Goal: Task Accomplishment & Management: Manage account settings

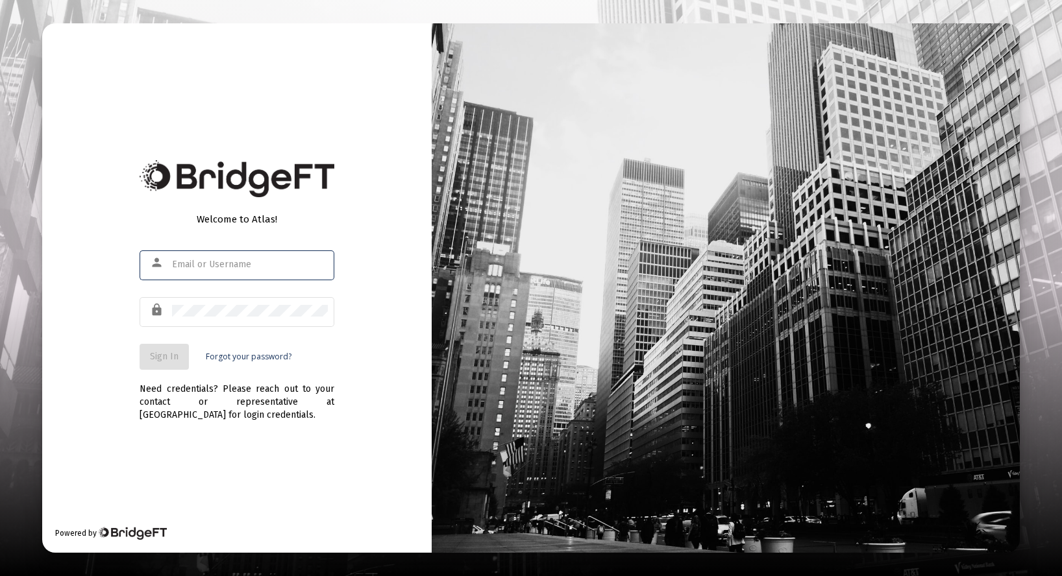
drag, startPoint x: 306, startPoint y: 264, endPoint x: 316, endPoint y: 264, distance: 10.4
click at [306, 264] on input "text" at bounding box center [250, 265] width 156 height 10
click at [172, 260] on div at bounding box center [172, 260] width 0 height 0
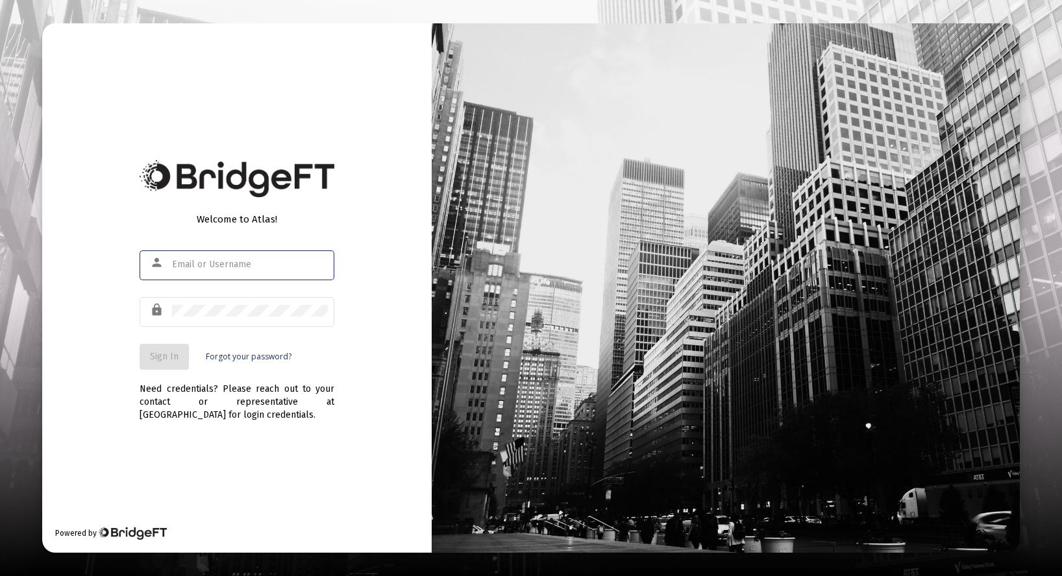
click at [172, 260] on div at bounding box center [172, 260] width 0 height 0
type input "[PERSON_NAME][EMAIL_ADDRESS][DOMAIN_NAME]"
drag, startPoint x: 152, startPoint y: 365, endPoint x: 287, endPoint y: 363, distance: 135.7
click at [153, 365] on button "Sign In" at bounding box center [164, 357] width 49 height 26
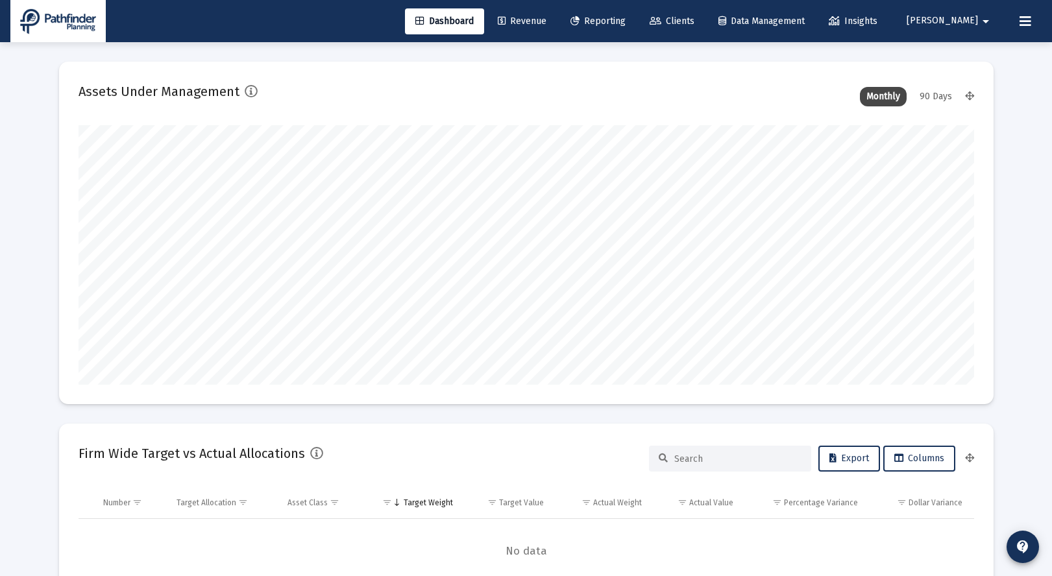
scroll to position [260, 896]
type input "[DATE]"
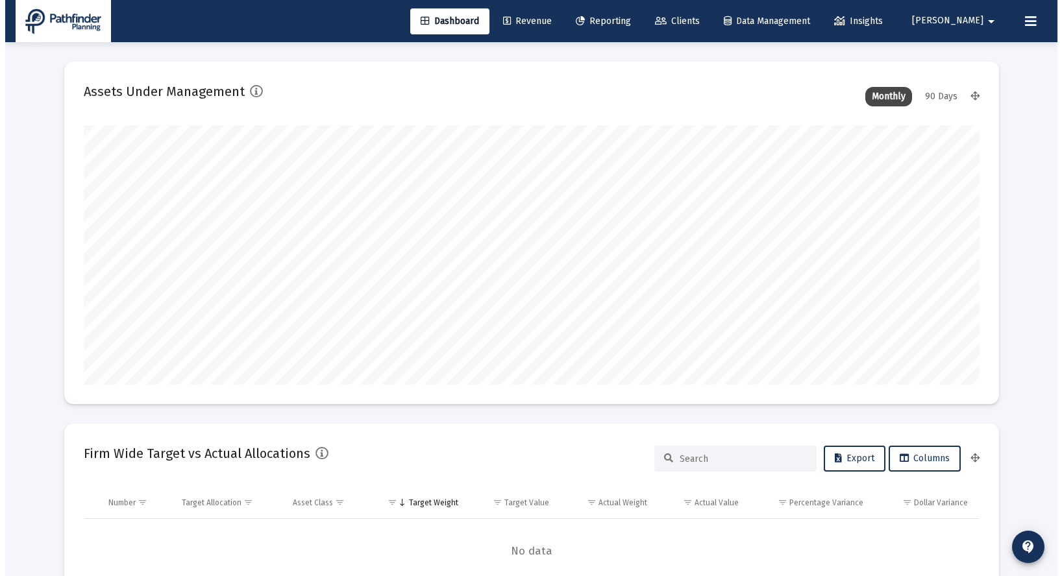
scroll to position [260, 419]
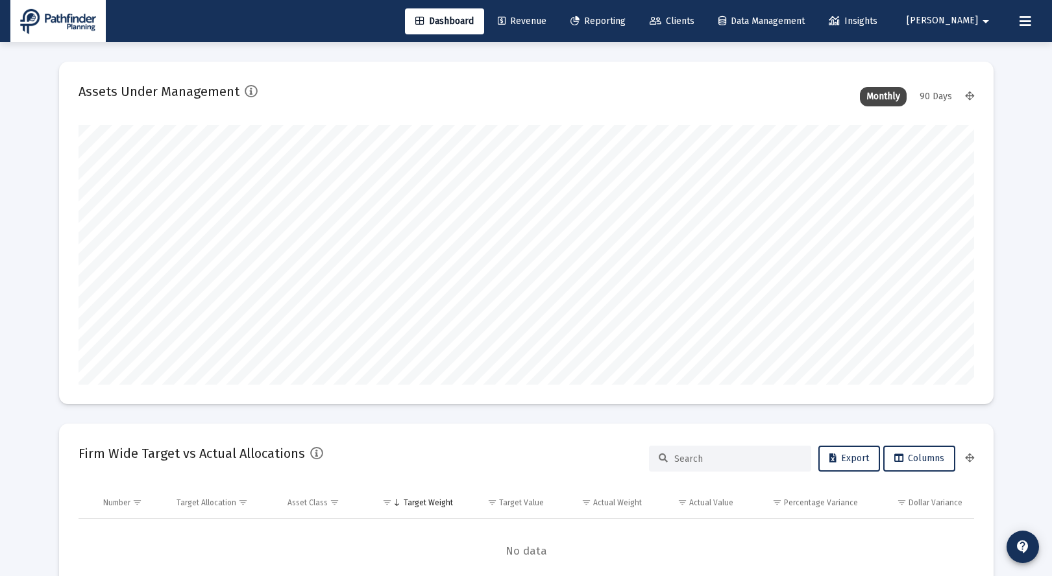
click at [626, 23] on span "Reporting" at bounding box center [597, 21] width 55 height 11
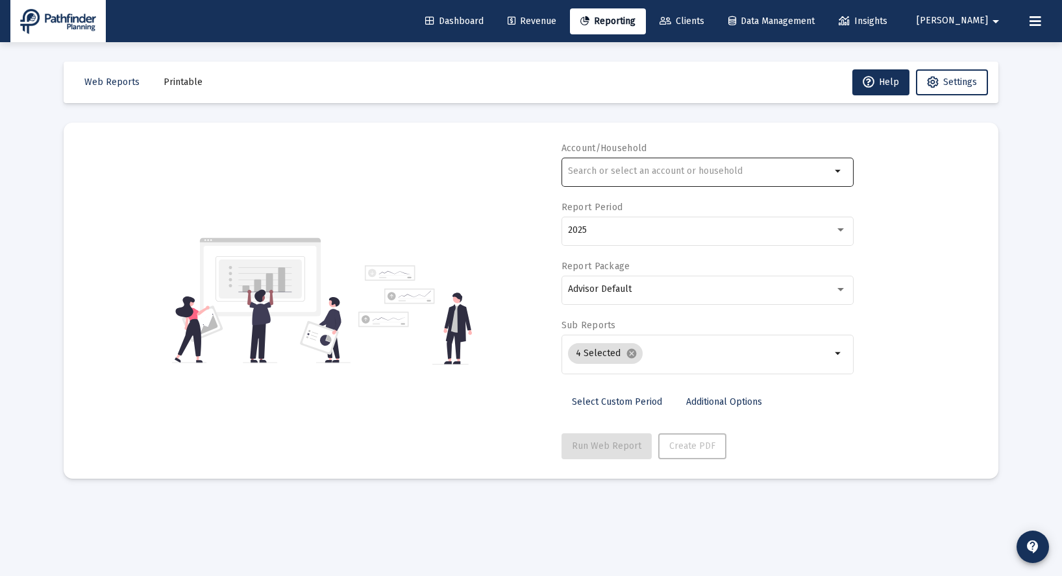
click at [611, 173] on input "text" at bounding box center [699, 171] width 263 height 10
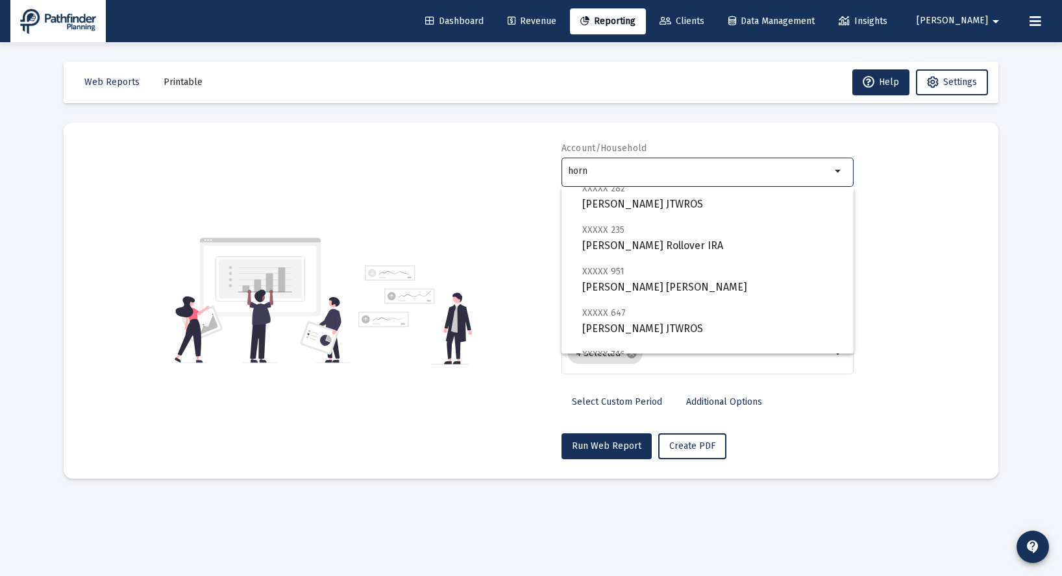
scroll to position [467, 0]
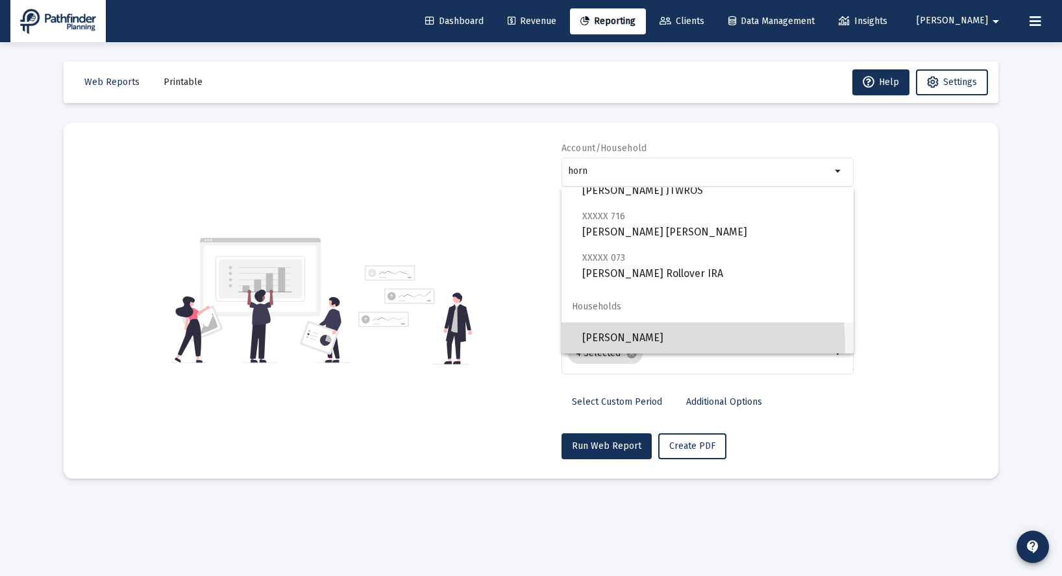
click at [622, 346] on span "[PERSON_NAME]" at bounding box center [712, 338] width 261 height 31
type input "[PERSON_NAME]"
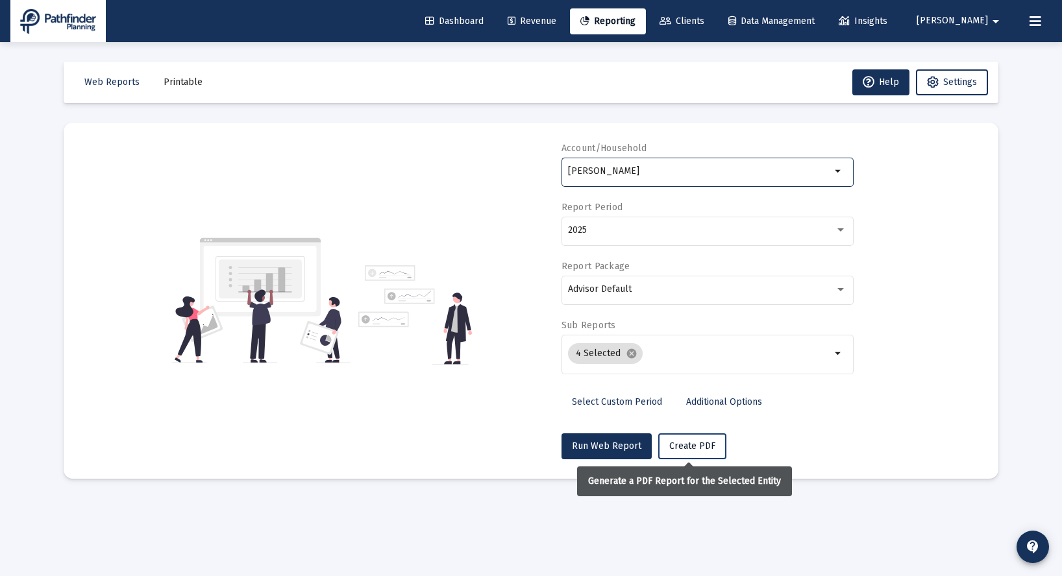
click at [693, 448] on span "Create PDF" at bounding box center [692, 446] width 46 height 11
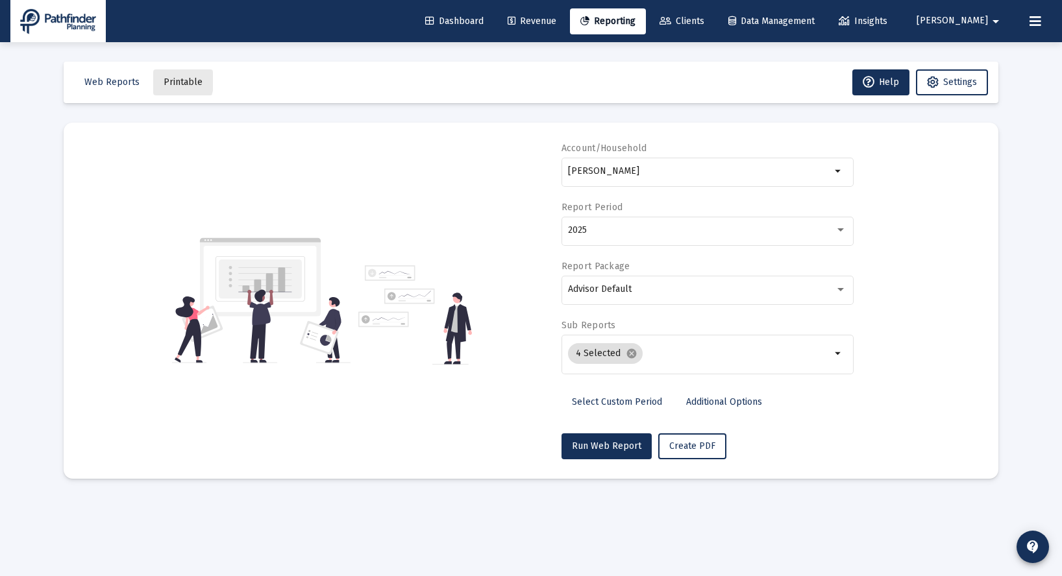
click at [164, 80] on span "Printable" at bounding box center [183, 82] width 39 height 11
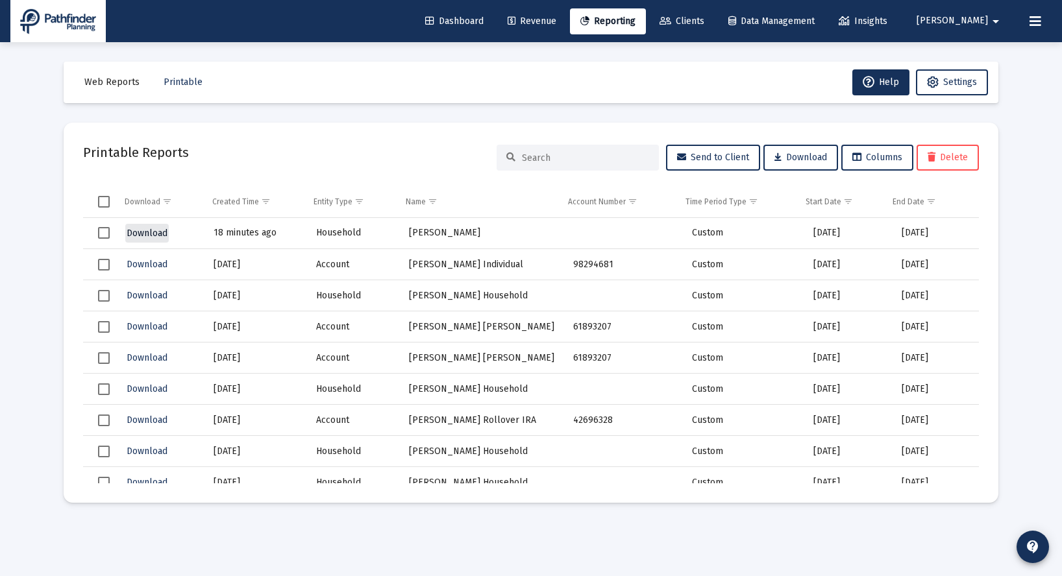
click at [134, 233] on span "Download" at bounding box center [147, 233] width 41 height 11
click at [704, 19] on span "Clients" at bounding box center [681, 21] width 45 height 11
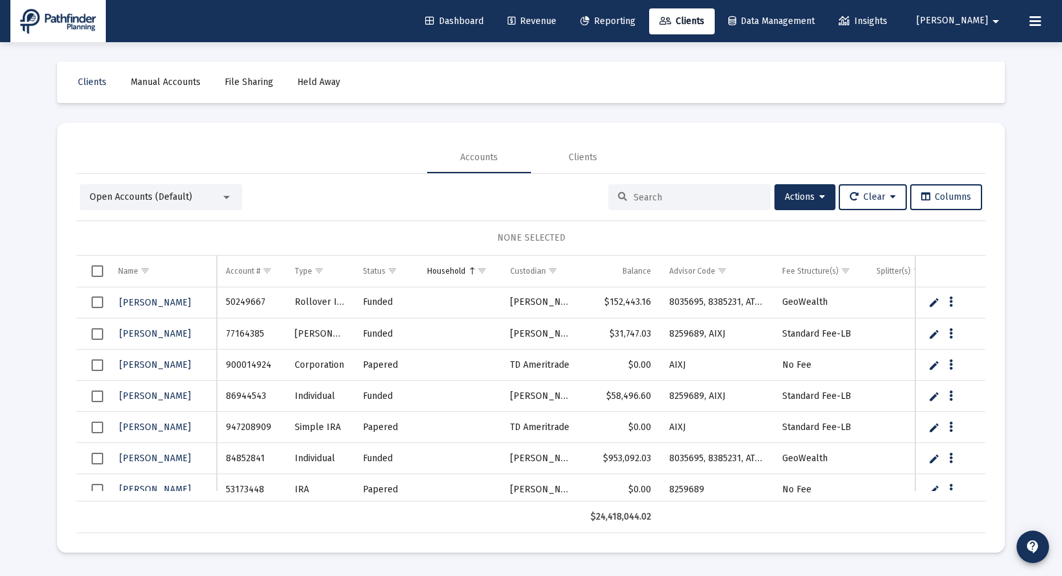
click at [655, 198] on input at bounding box center [696, 197] width 127 height 11
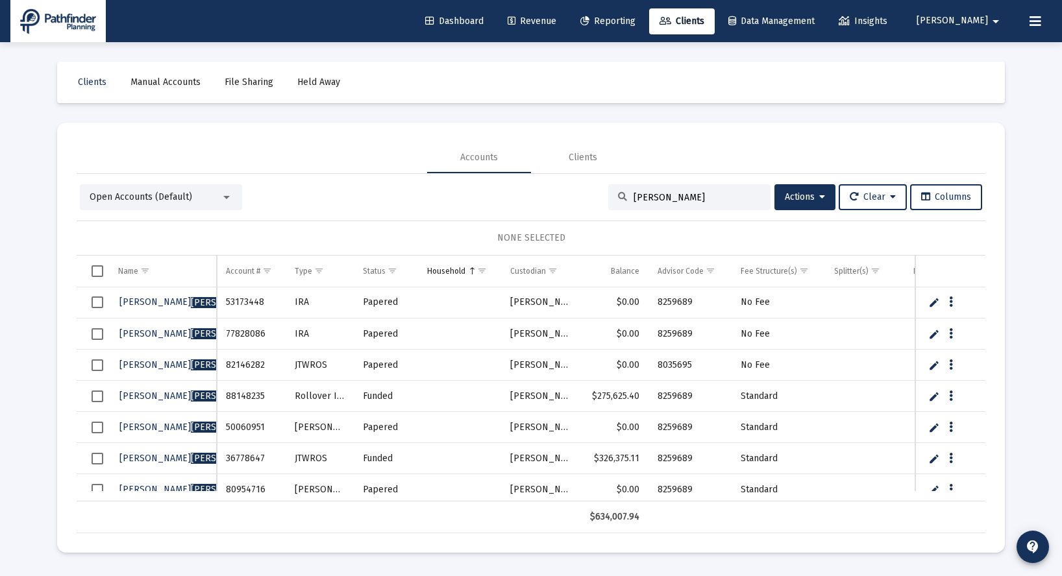
type input "[PERSON_NAME]"
click at [953, 300] on button "Data grid" at bounding box center [951, 303] width 12 height 12
click at [95, 398] on div at bounding box center [531, 288] width 1062 height 576
click at [99, 396] on span "Select row" at bounding box center [98, 397] width 12 height 12
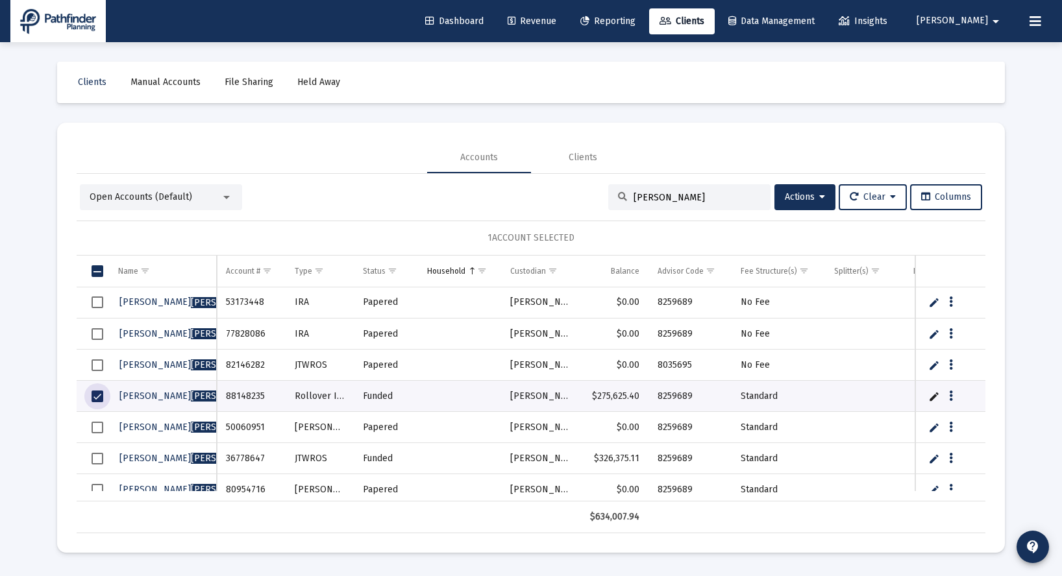
click at [95, 429] on span "Select row" at bounding box center [98, 428] width 12 height 12
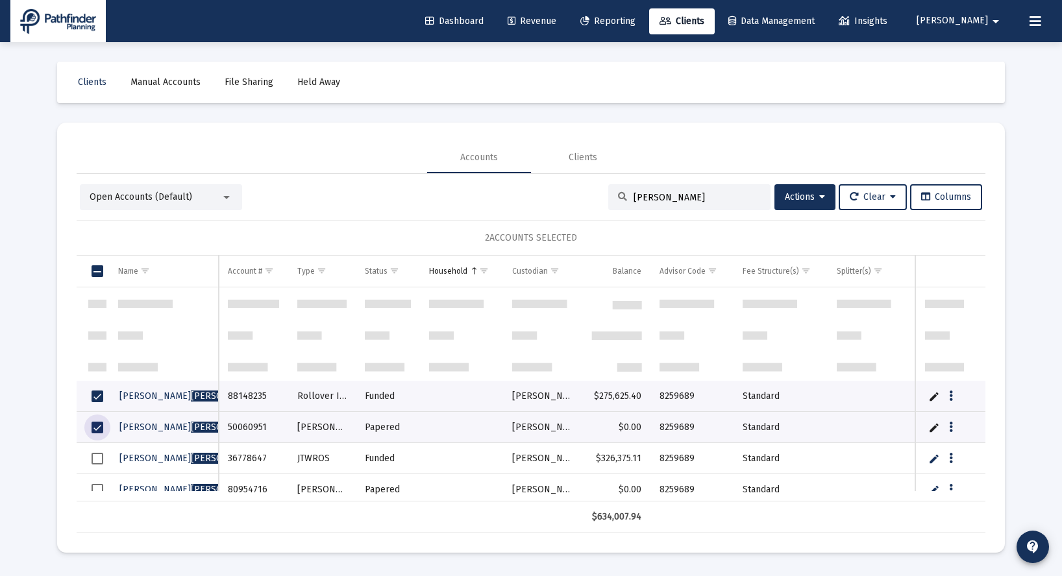
scroll to position [97, 0]
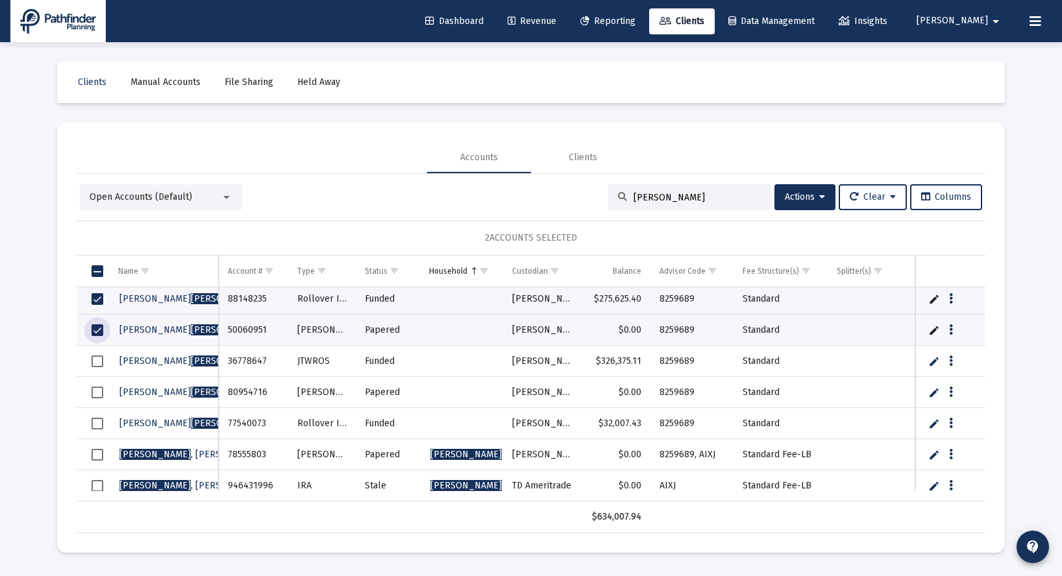
click at [95, 364] on span "Select row" at bounding box center [98, 362] width 12 height 12
click at [97, 394] on span "Select row" at bounding box center [98, 393] width 12 height 12
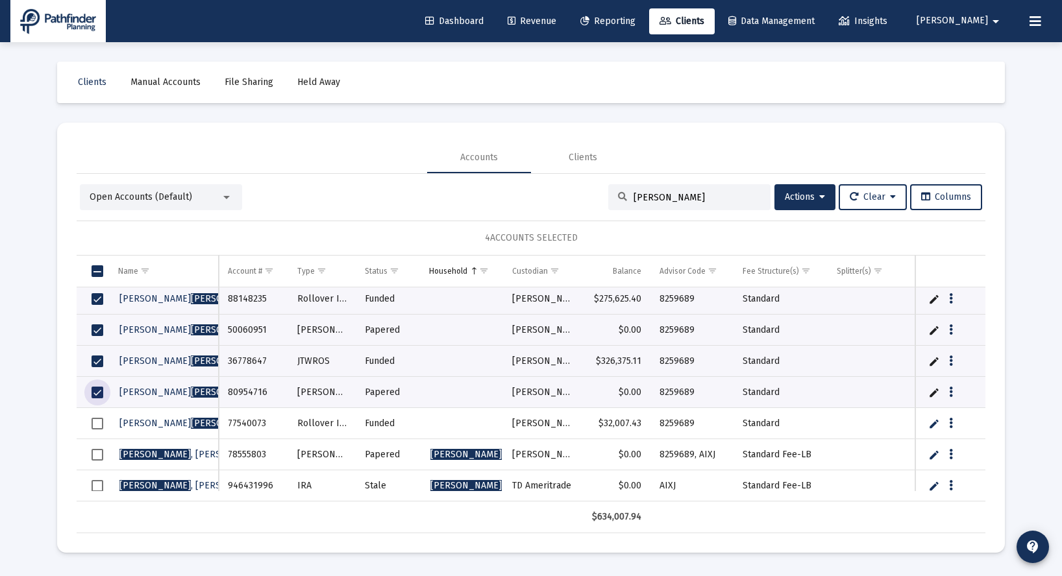
click at [96, 421] on span "Select row" at bounding box center [98, 424] width 12 height 12
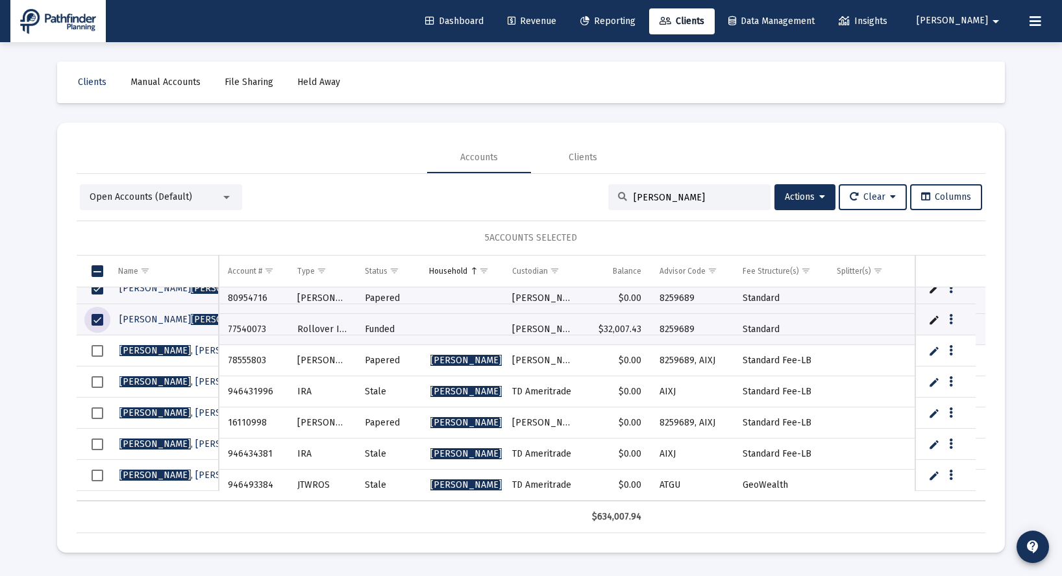
scroll to position [0, 0]
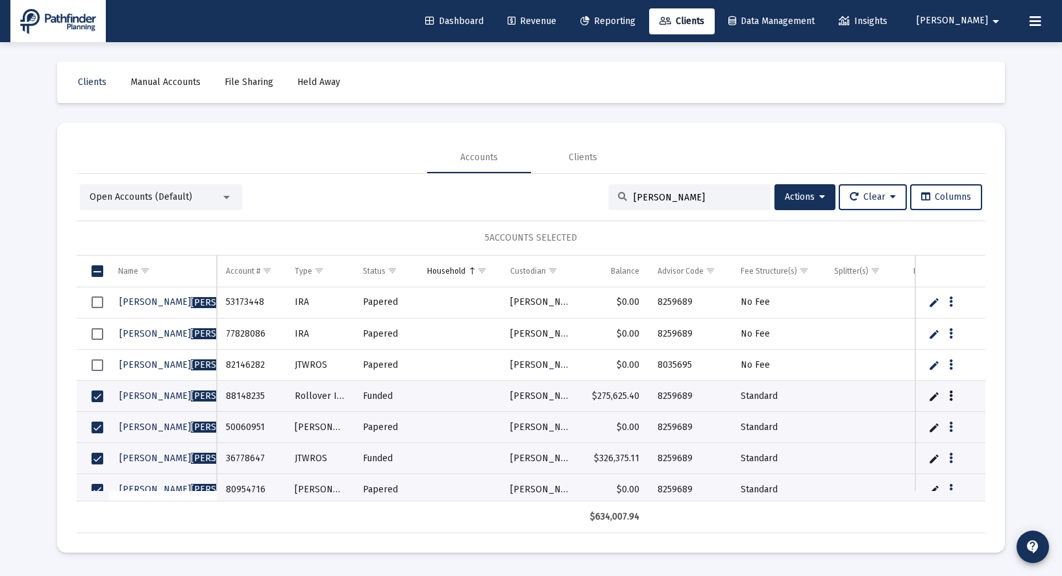
click at [953, 397] on button "Data grid" at bounding box center [951, 396] width 12 height 12
click at [1003, 487] on button "Map to Household" at bounding box center [1002, 484] width 116 height 31
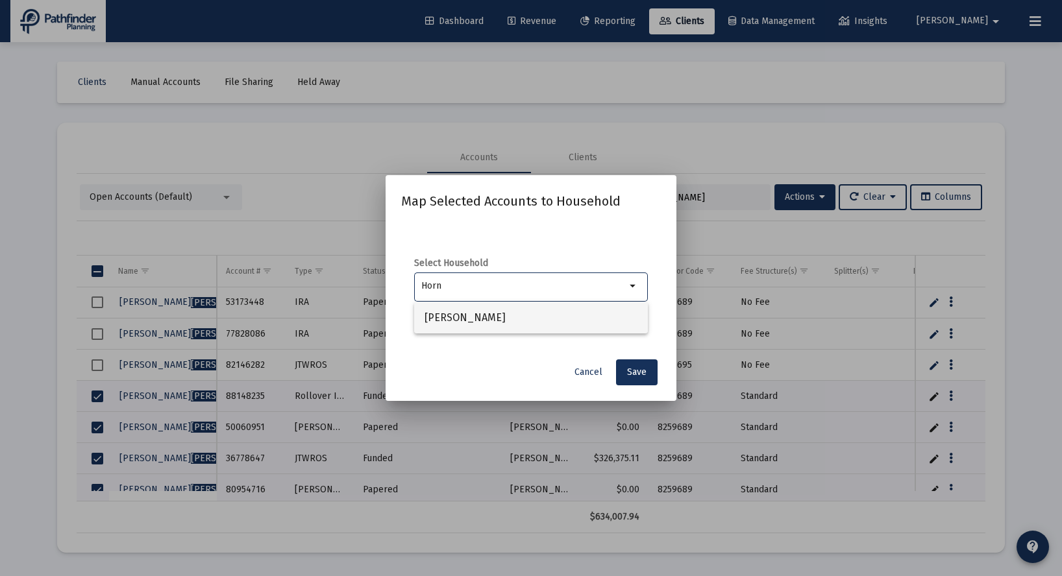
click at [468, 319] on span "[PERSON_NAME]" at bounding box center [530, 317] width 213 height 31
type input "[PERSON_NAME]"
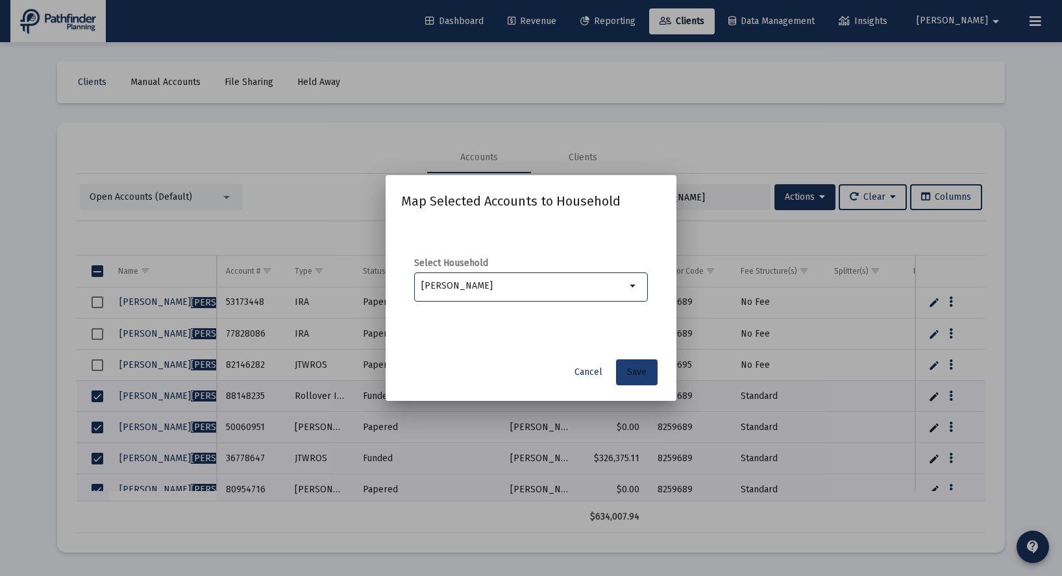
click at [632, 371] on span "Save" at bounding box center [636, 372] width 19 height 11
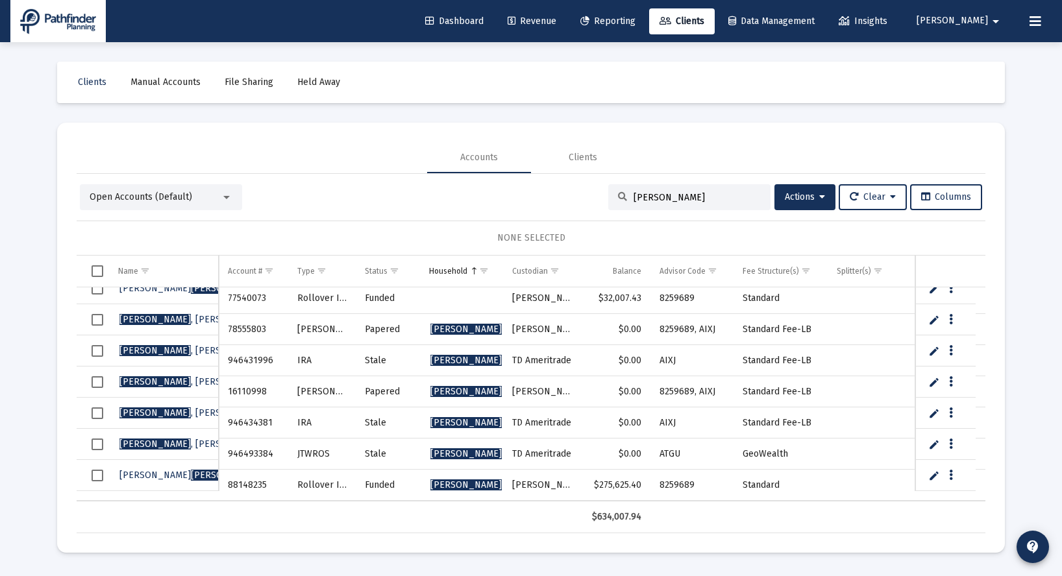
scroll to position [200, 0]
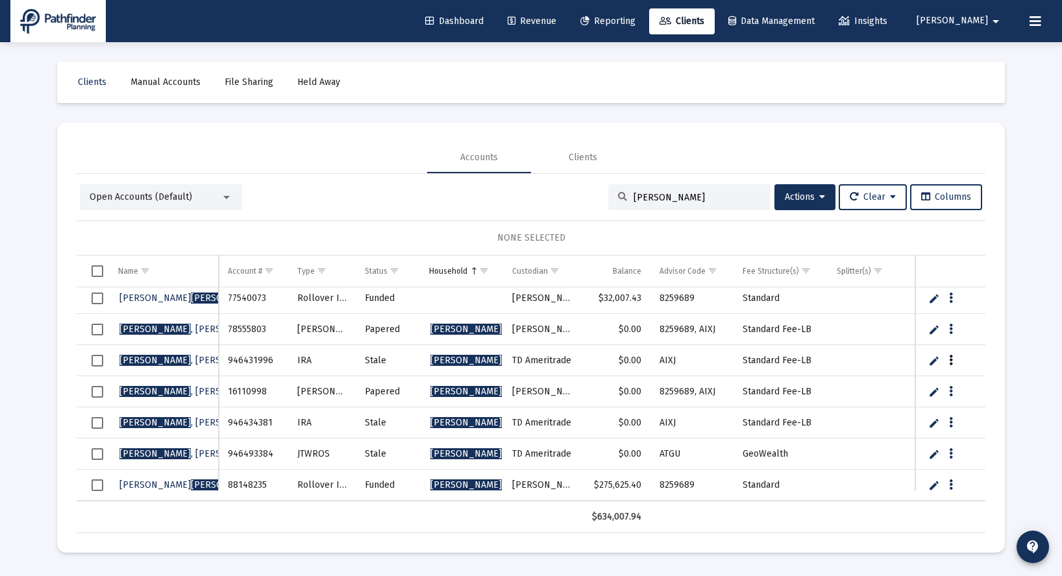
click at [955, 362] on button "Data grid" at bounding box center [951, 360] width 12 height 12
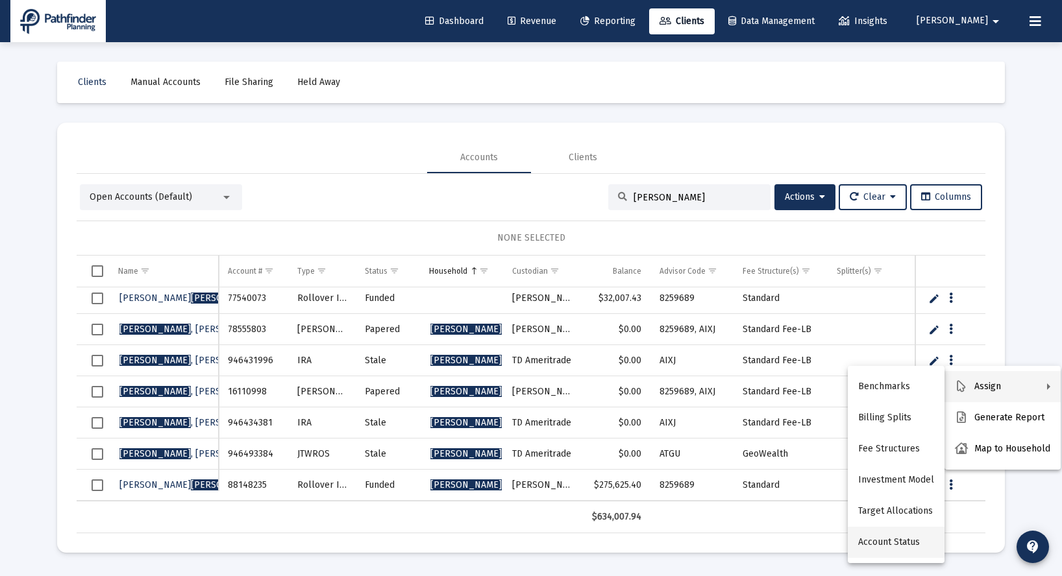
click at [887, 537] on button "Account Status" at bounding box center [896, 542] width 97 height 31
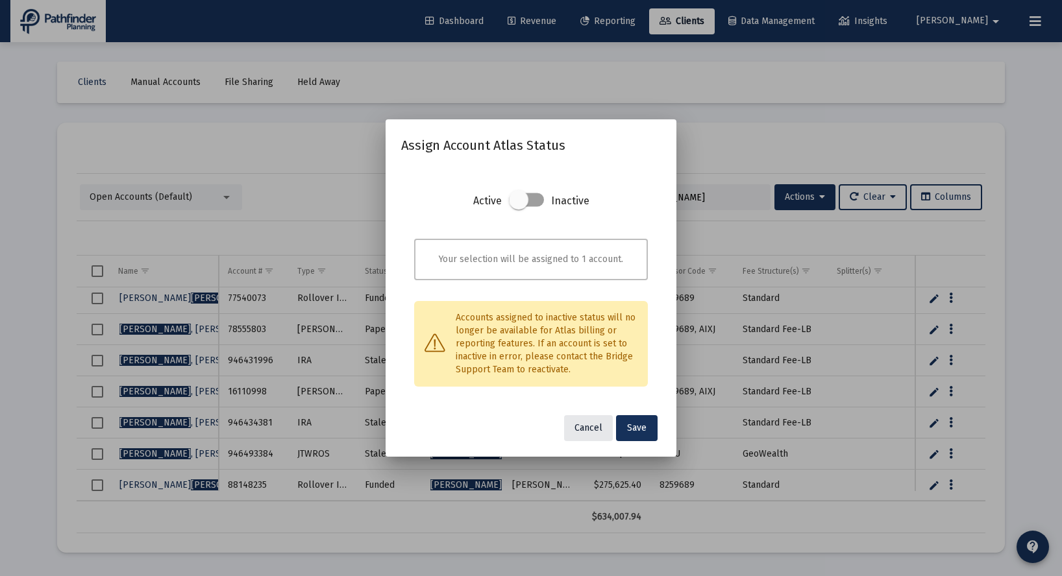
click at [589, 432] on span "Cancel" at bounding box center [588, 427] width 28 height 11
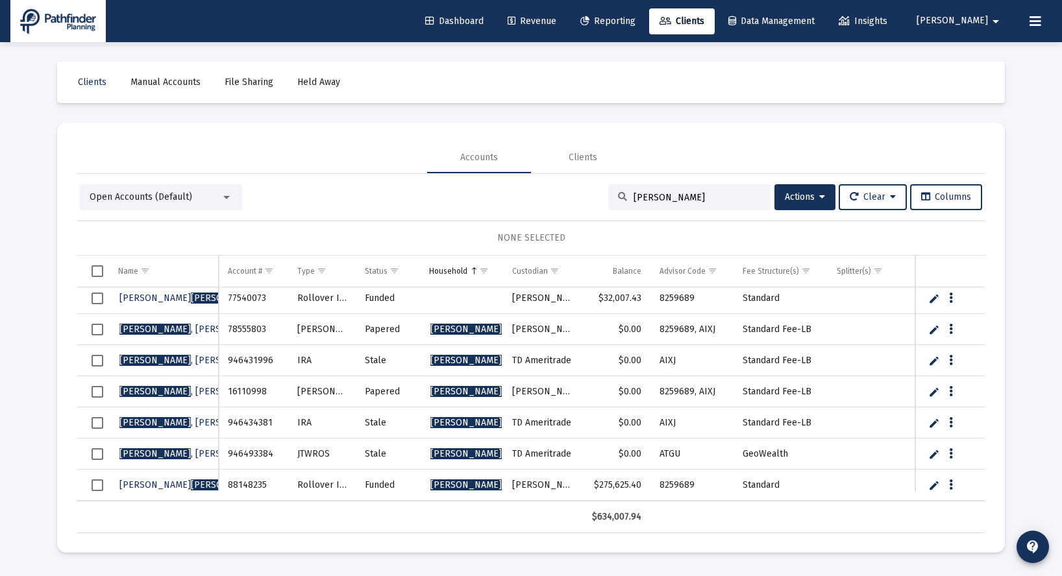
click at [97, 328] on span "Select row" at bounding box center [98, 330] width 12 height 12
click at [95, 365] on span "Select row" at bounding box center [98, 361] width 12 height 12
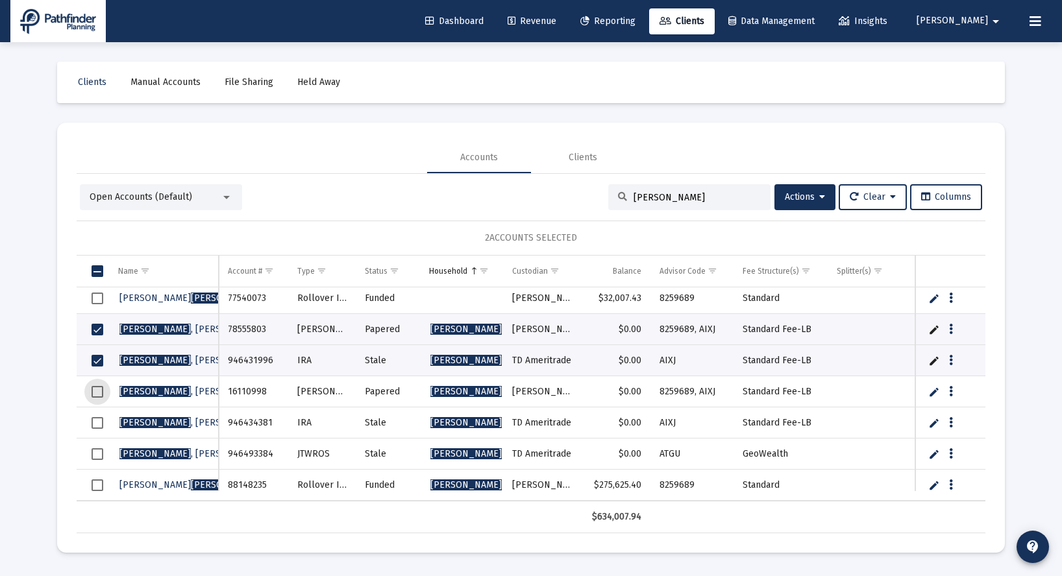
click at [103, 394] on span "Select row" at bounding box center [98, 392] width 12 height 12
click at [96, 395] on span "Select row" at bounding box center [98, 392] width 12 height 12
click at [98, 421] on span "Select row" at bounding box center [98, 423] width 12 height 12
click at [99, 458] on span "Select row" at bounding box center [98, 454] width 12 height 12
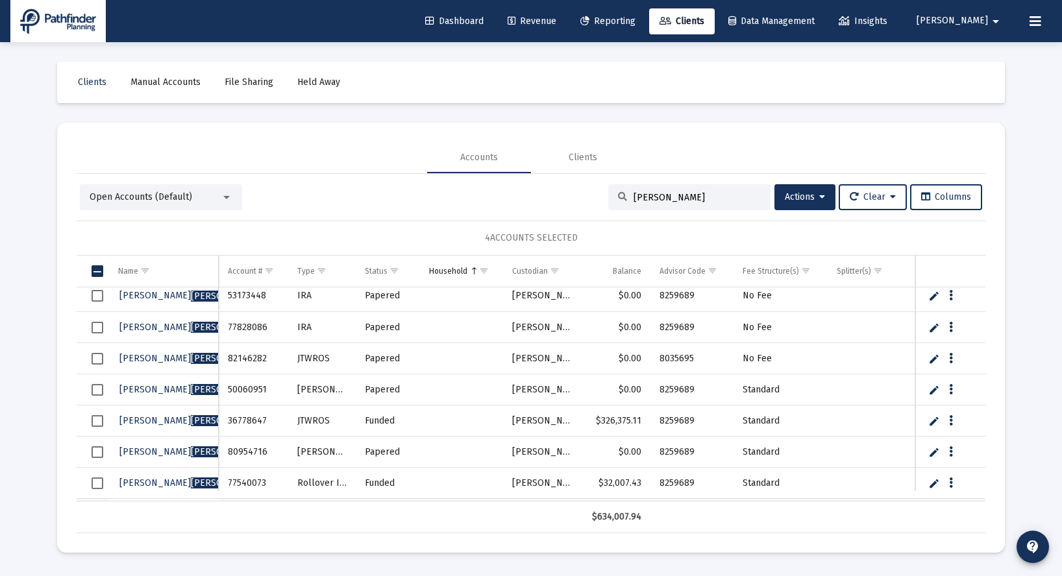
scroll to position [0, 0]
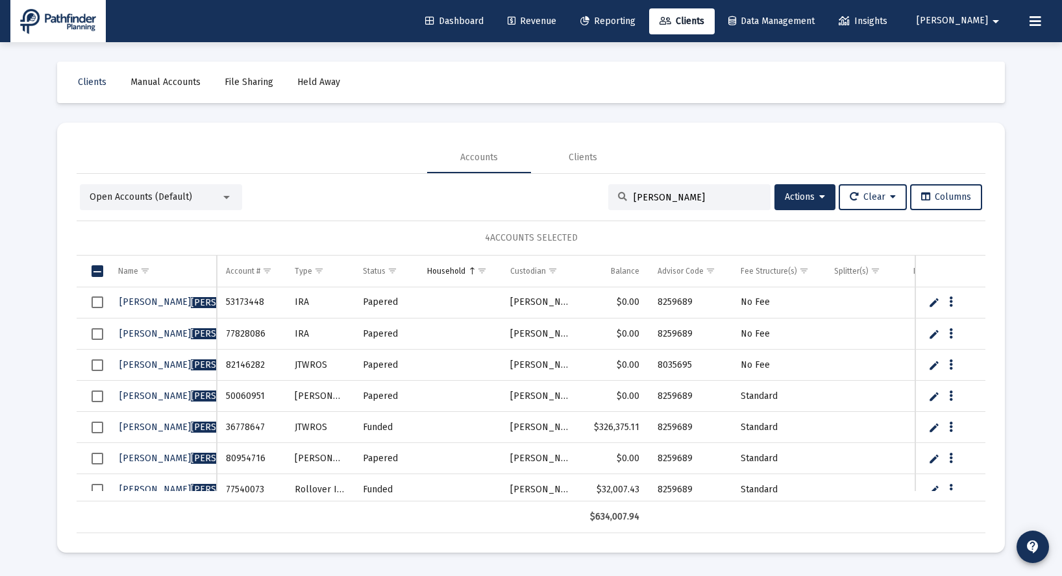
click at [97, 302] on span "Select row" at bounding box center [98, 303] width 12 height 12
click at [99, 334] on span "Select row" at bounding box center [98, 334] width 12 height 12
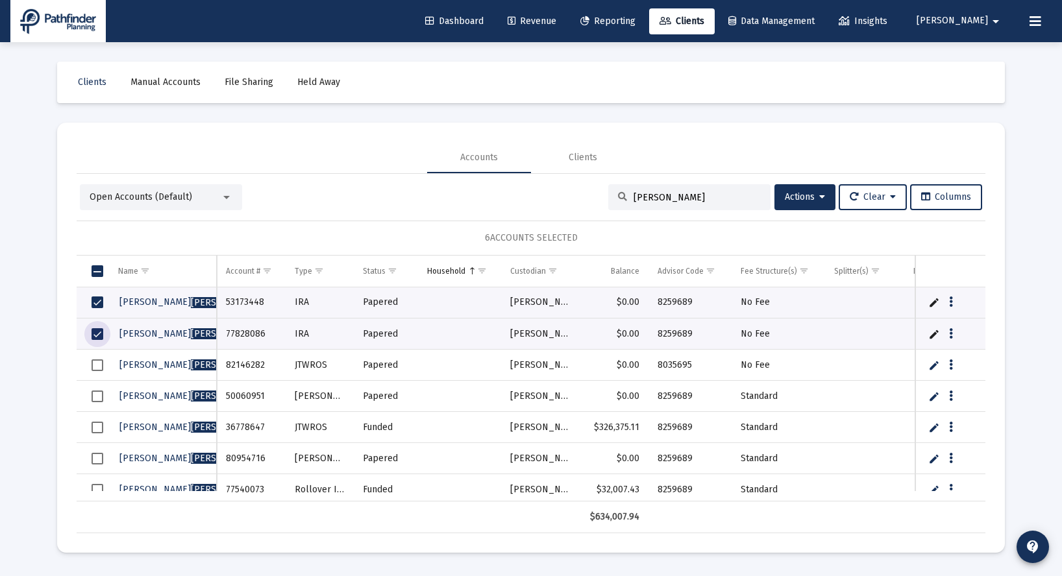
click at [98, 365] on span "Select row" at bounding box center [98, 366] width 12 height 12
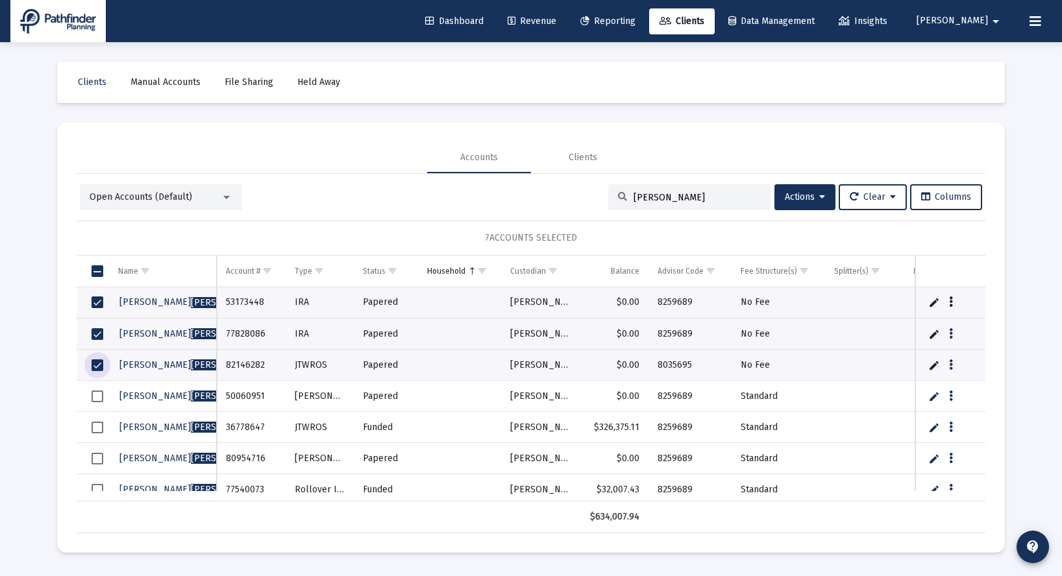
click at [951, 308] on icon "Data grid" at bounding box center [951, 303] width 4 height 16
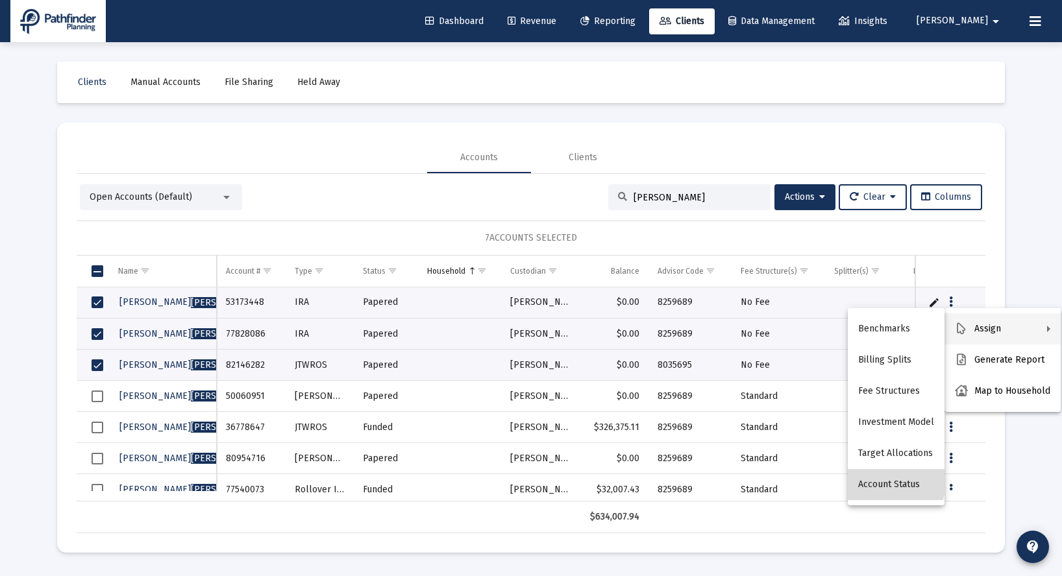
click at [879, 478] on button "Account Status" at bounding box center [896, 484] width 97 height 31
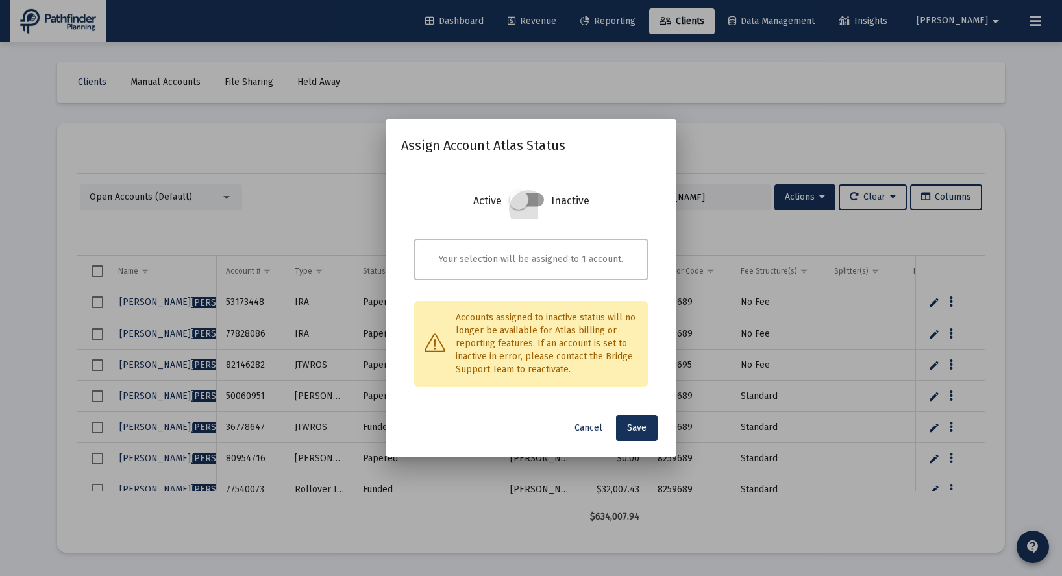
click at [532, 202] on span at bounding box center [526, 200] width 35 height 14
click at [519, 207] on input "checkbox" at bounding box center [517, 207] width 1 height 1
checkbox input "true"
click at [577, 426] on span "Cancel" at bounding box center [588, 427] width 28 height 11
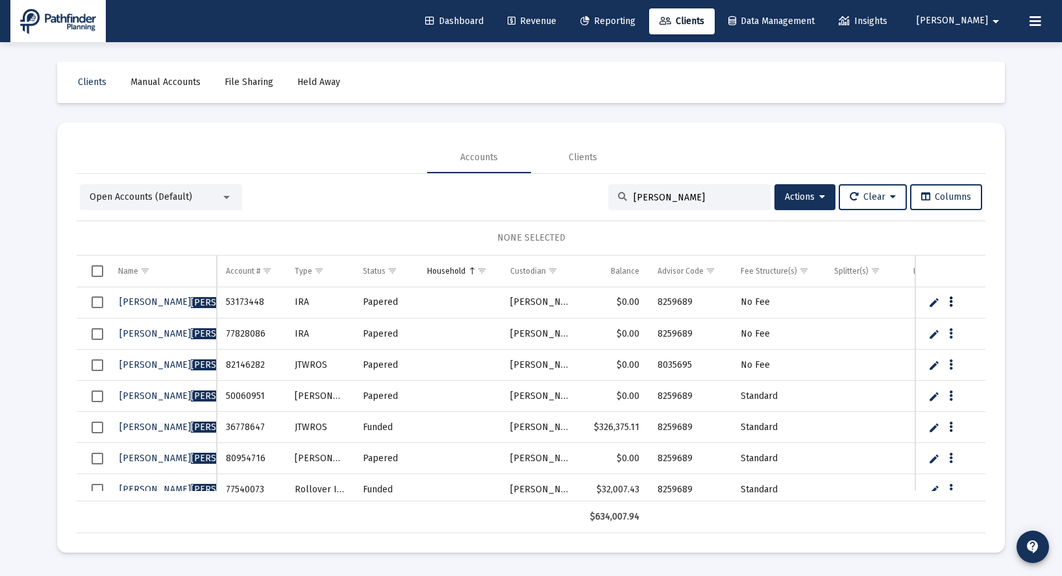
click at [953, 304] on button "Data grid" at bounding box center [951, 303] width 12 height 12
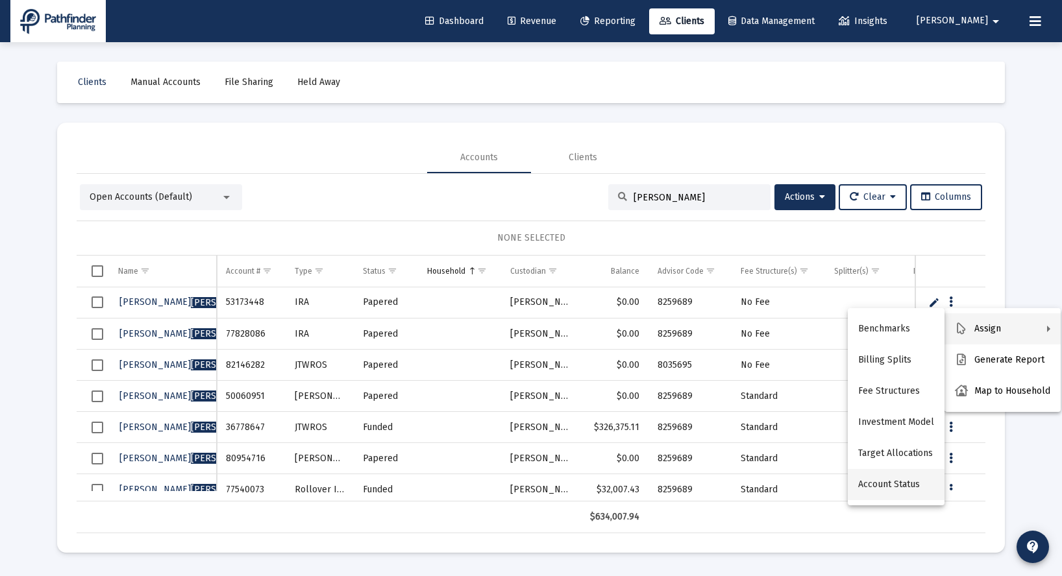
click at [891, 491] on button "Account Status" at bounding box center [896, 484] width 97 height 31
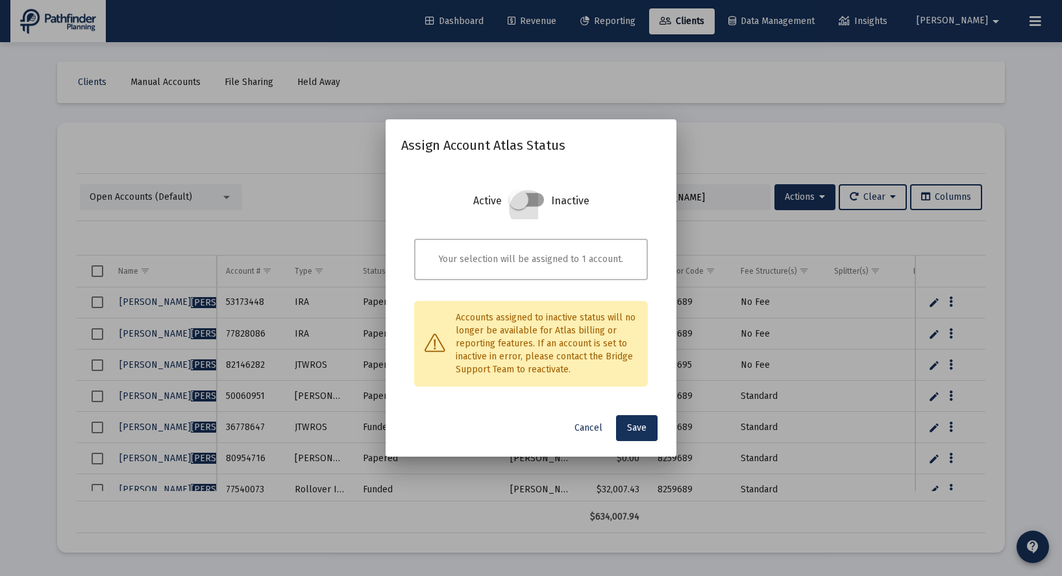
click at [533, 194] on span at bounding box center [526, 200] width 35 height 14
click at [519, 207] on input "checkbox" at bounding box center [517, 207] width 1 height 1
checkbox input "true"
click at [646, 432] on span "Save" at bounding box center [636, 427] width 19 height 11
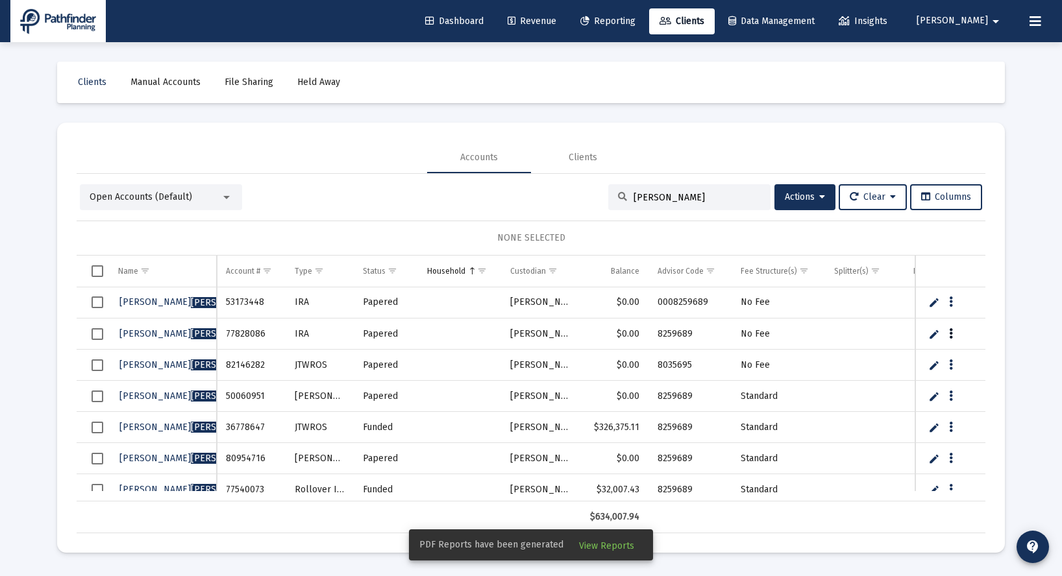
click at [955, 332] on button "Data grid" at bounding box center [951, 334] width 12 height 12
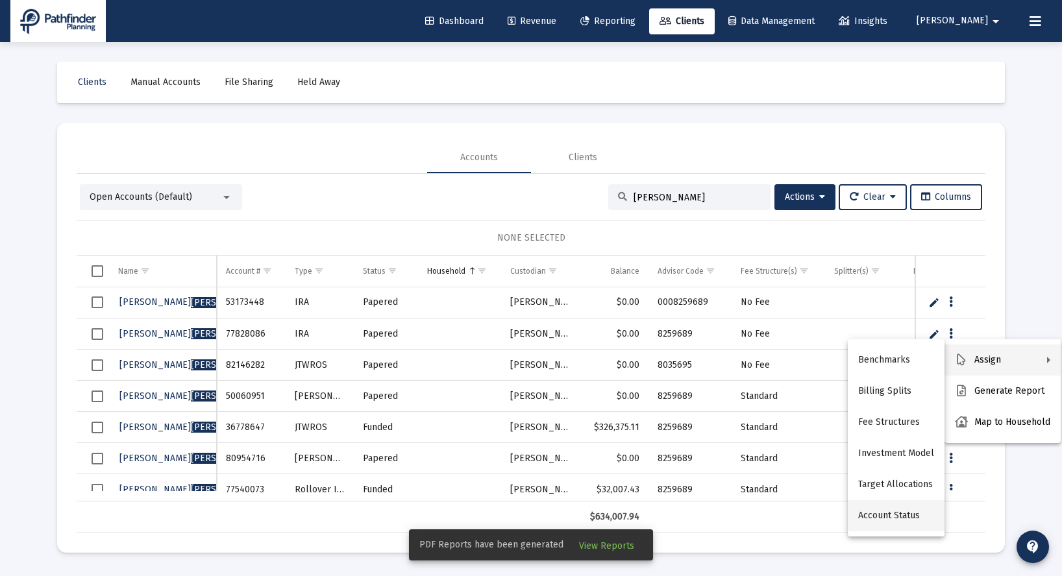
click at [875, 528] on button "Account Status" at bounding box center [896, 515] width 97 height 31
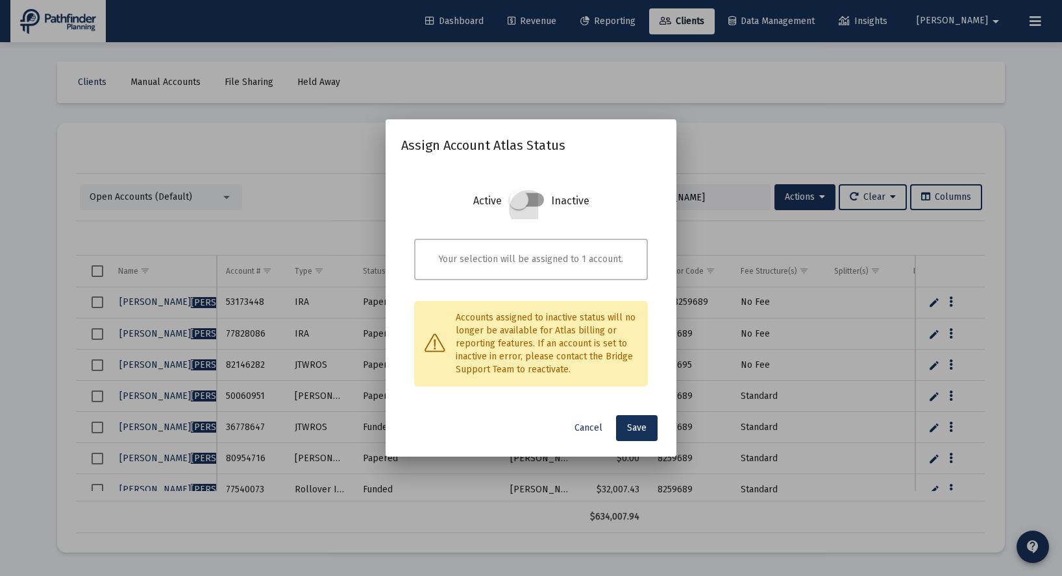
click at [532, 201] on span at bounding box center [526, 200] width 35 height 14
click at [519, 207] on input "checkbox" at bounding box center [517, 207] width 1 height 1
checkbox input "true"
click at [631, 427] on span "Save" at bounding box center [636, 427] width 19 height 11
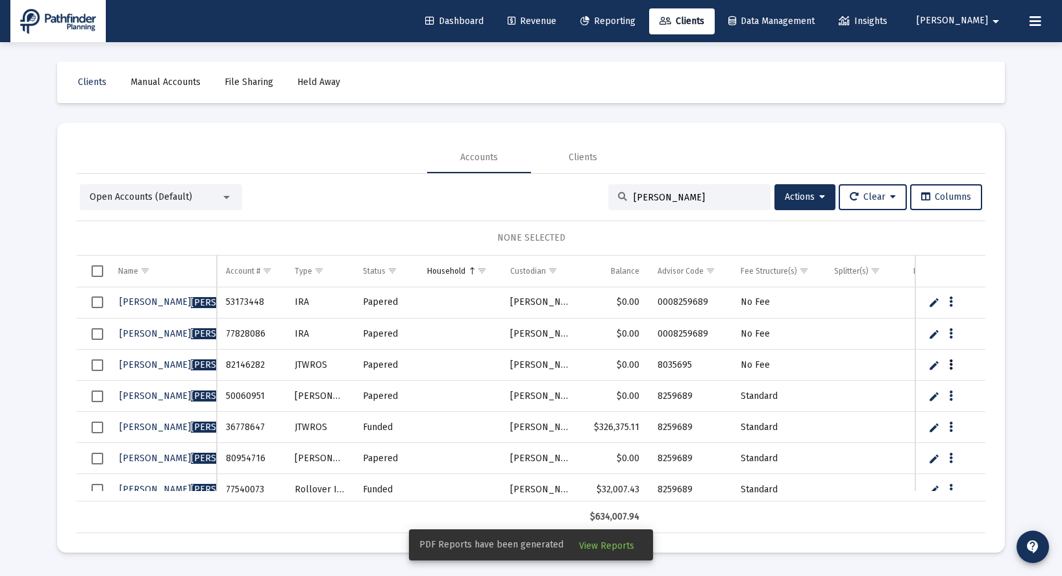
click at [953, 364] on button "Data grid" at bounding box center [951, 365] width 12 height 12
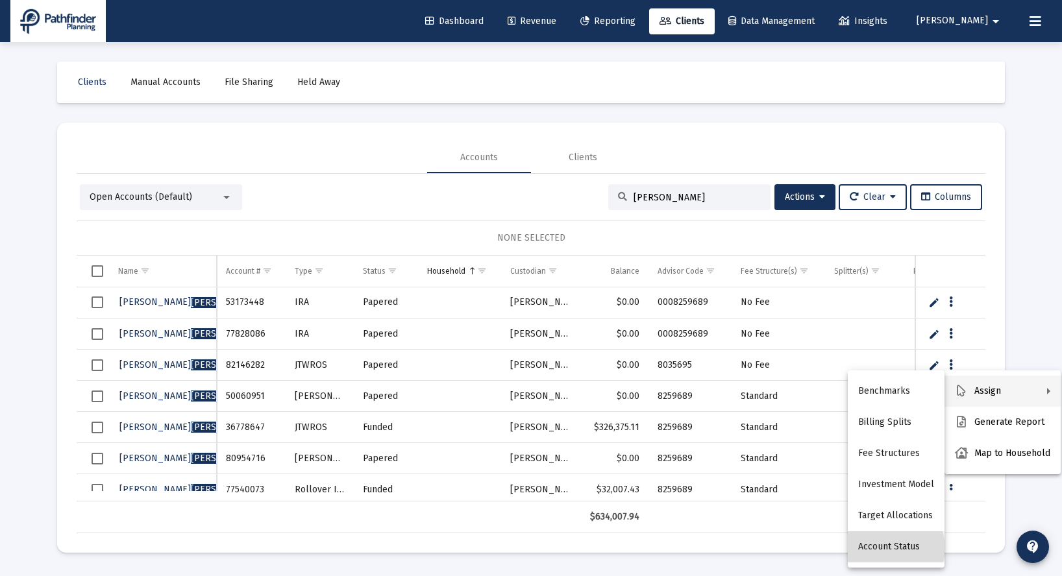
click at [888, 548] on button "Account Status" at bounding box center [896, 547] width 97 height 31
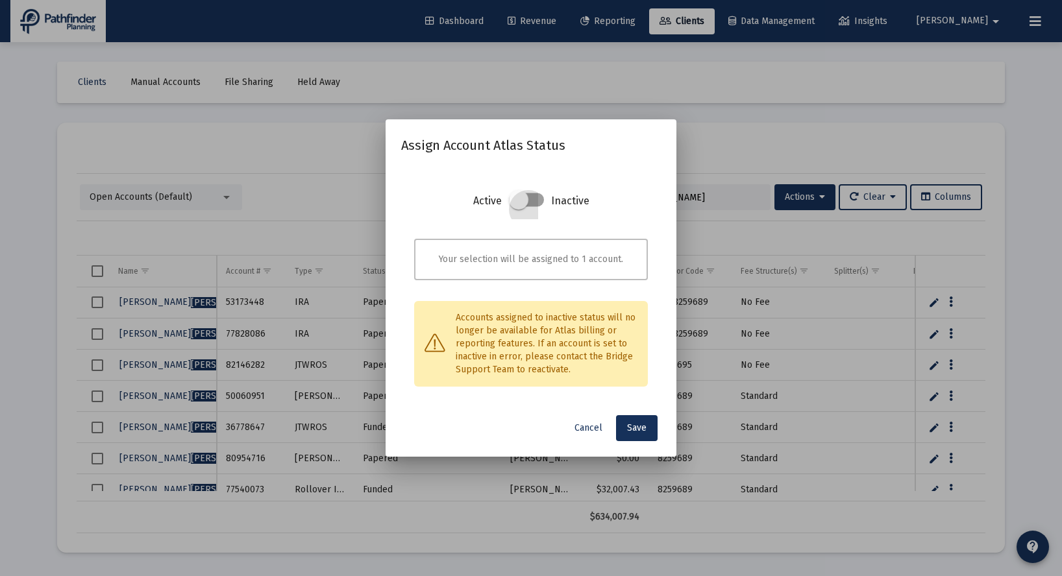
click at [533, 199] on span at bounding box center [526, 200] width 35 height 14
click at [519, 207] on input "checkbox" at bounding box center [517, 207] width 1 height 1
checkbox input "true"
click at [636, 426] on span "Save" at bounding box center [636, 427] width 19 height 11
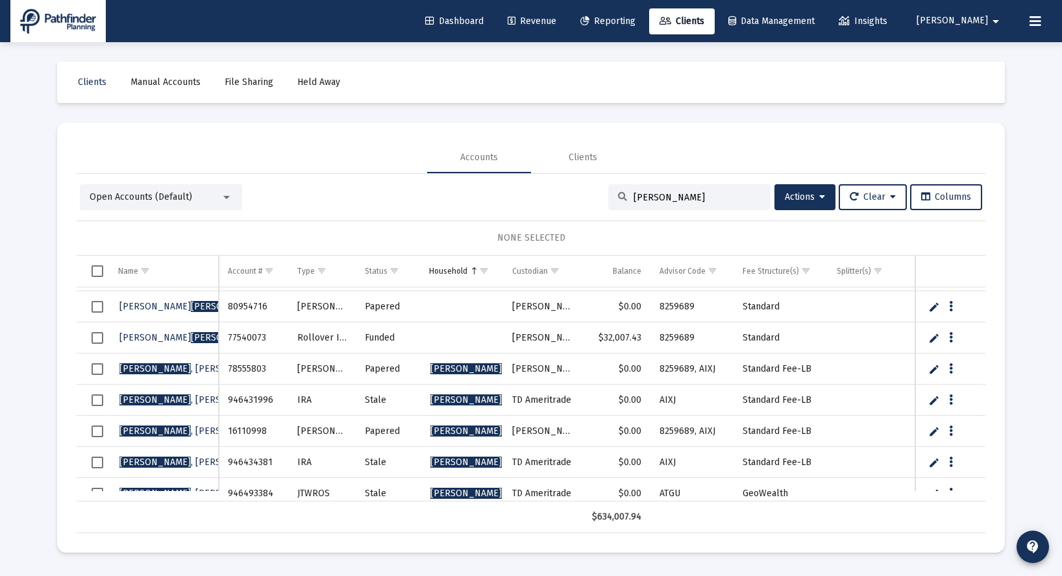
scroll to position [164, 0]
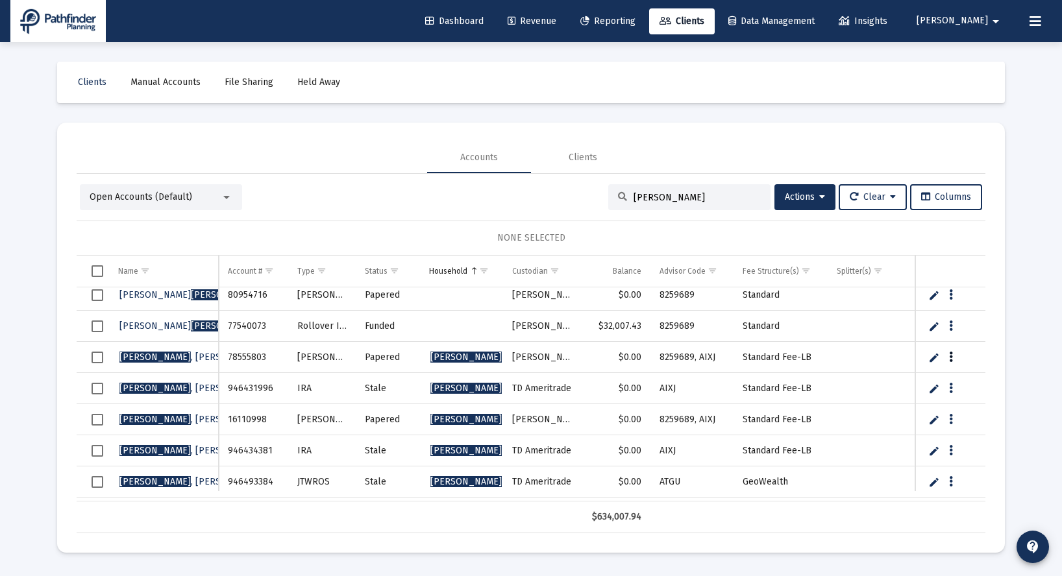
click at [952, 356] on icon "Data grid" at bounding box center [951, 358] width 4 height 16
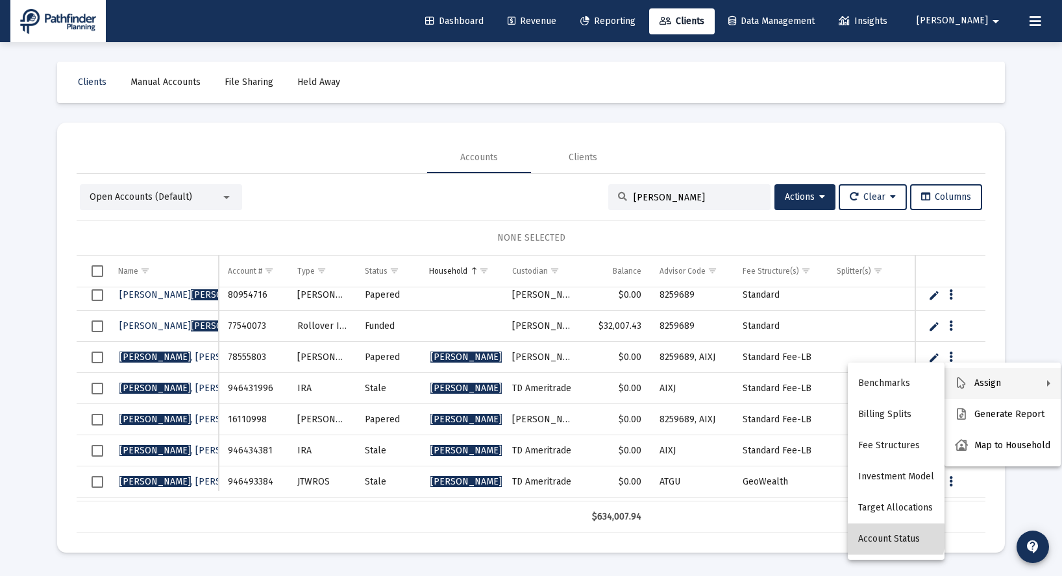
click at [890, 537] on button "Account Status" at bounding box center [896, 539] width 97 height 31
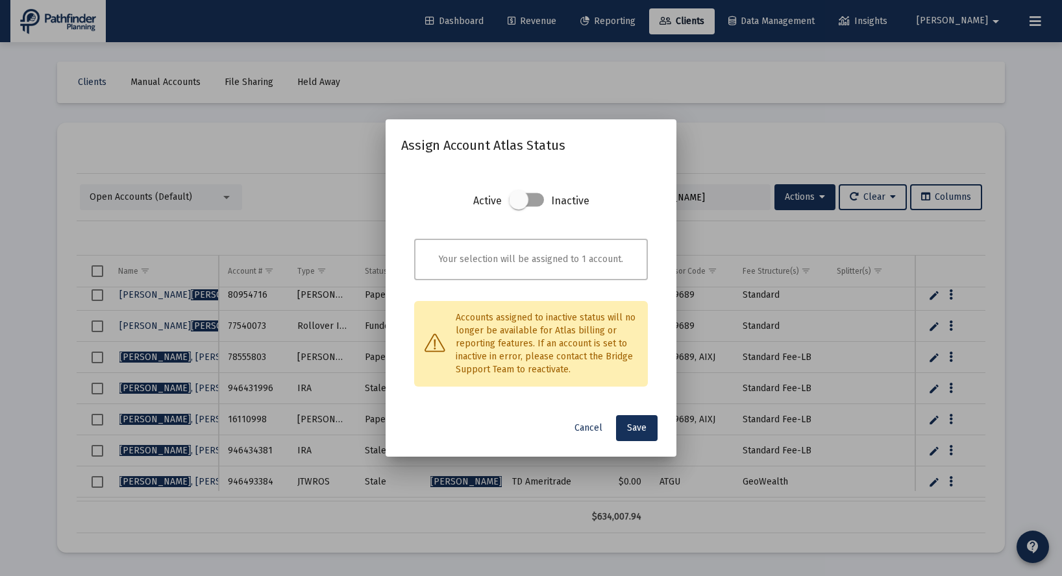
click at [535, 199] on span at bounding box center [526, 200] width 35 height 14
click at [519, 207] on input "checkbox" at bounding box center [517, 207] width 1 height 1
checkbox input "true"
click at [634, 426] on span "Save" at bounding box center [636, 427] width 19 height 11
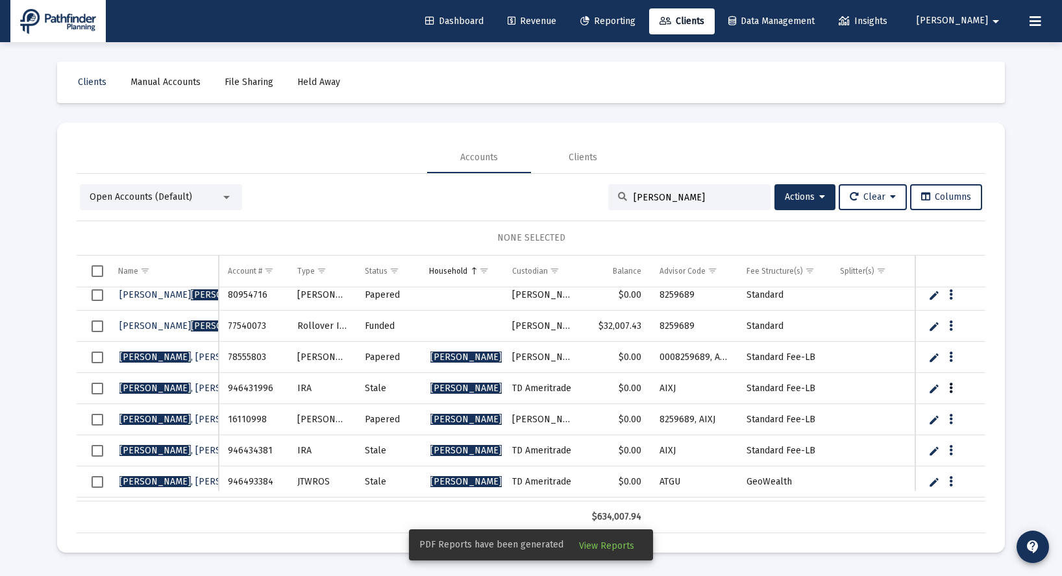
click at [952, 390] on icon "Data grid" at bounding box center [951, 389] width 4 height 16
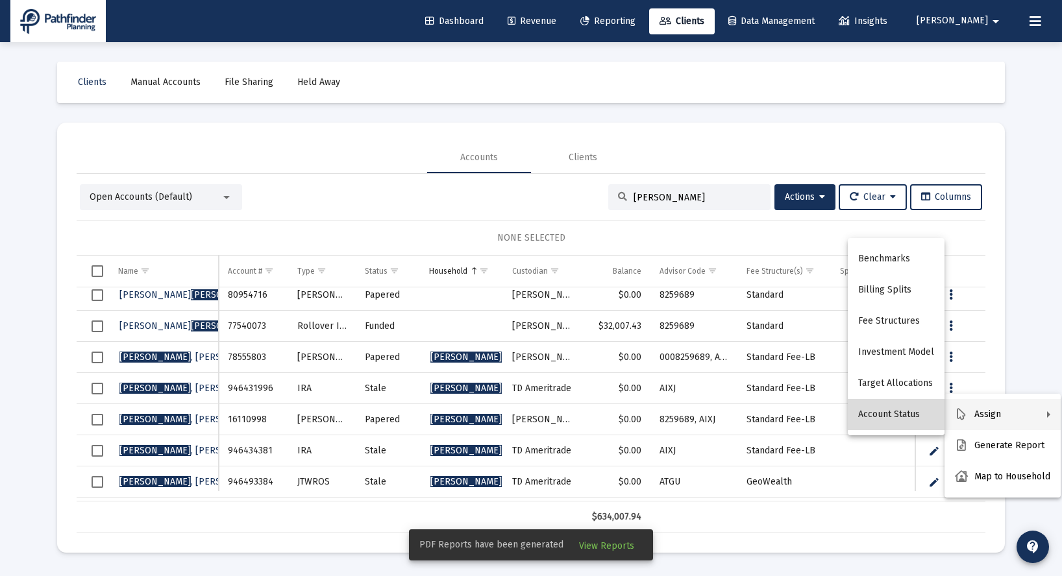
click at [907, 419] on button "Account Status" at bounding box center [896, 414] width 97 height 31
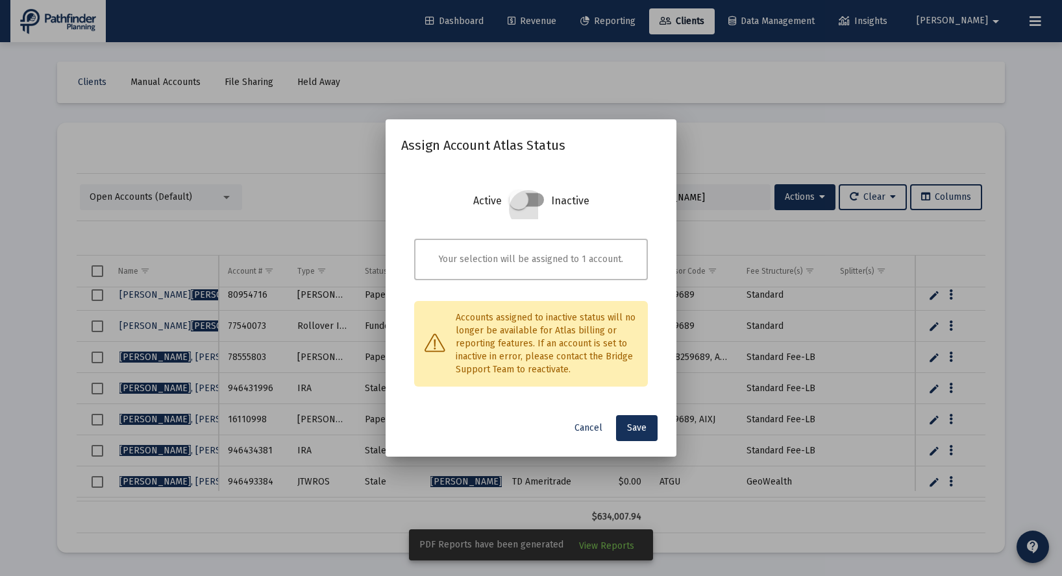
click at [540, 198] on span at bounding box center [526, 200] width 35 height 14
click at [519, 207] on input "checkbox" at bounding box center [517, 207] width 1 height 1
checkbox input "true"
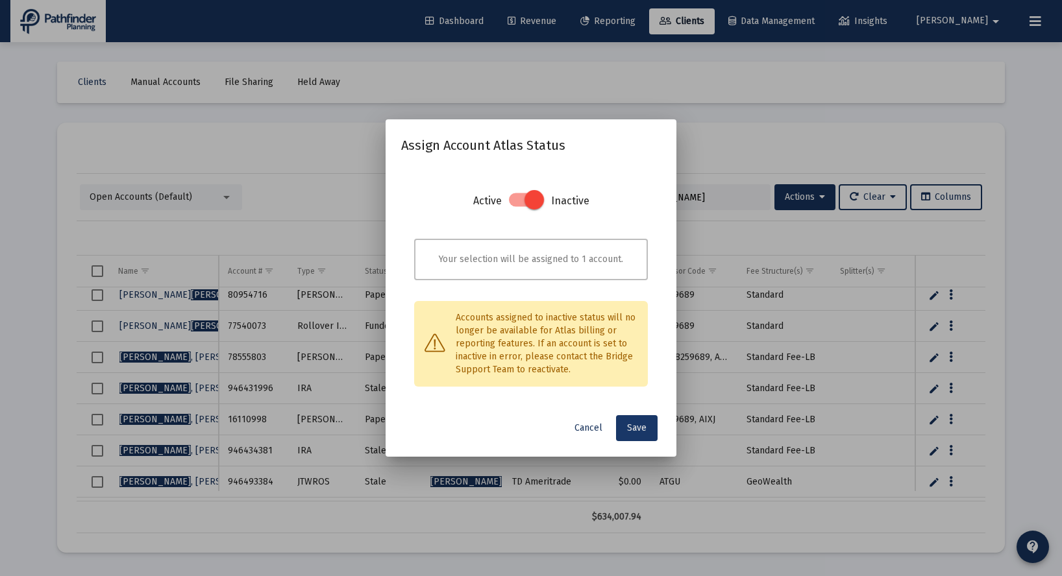
click at [645, 434] on span "Save" at bounding box center [636, 427] width 19 height 11
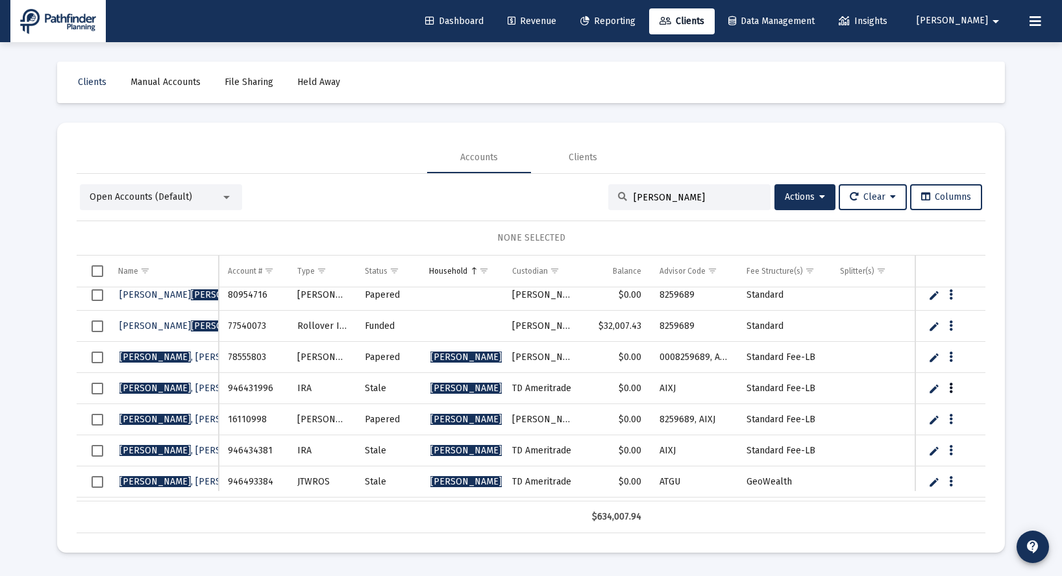
click at [949, 386] on icon "Data grid" at bounding box center [951, 389] width 4 height 16
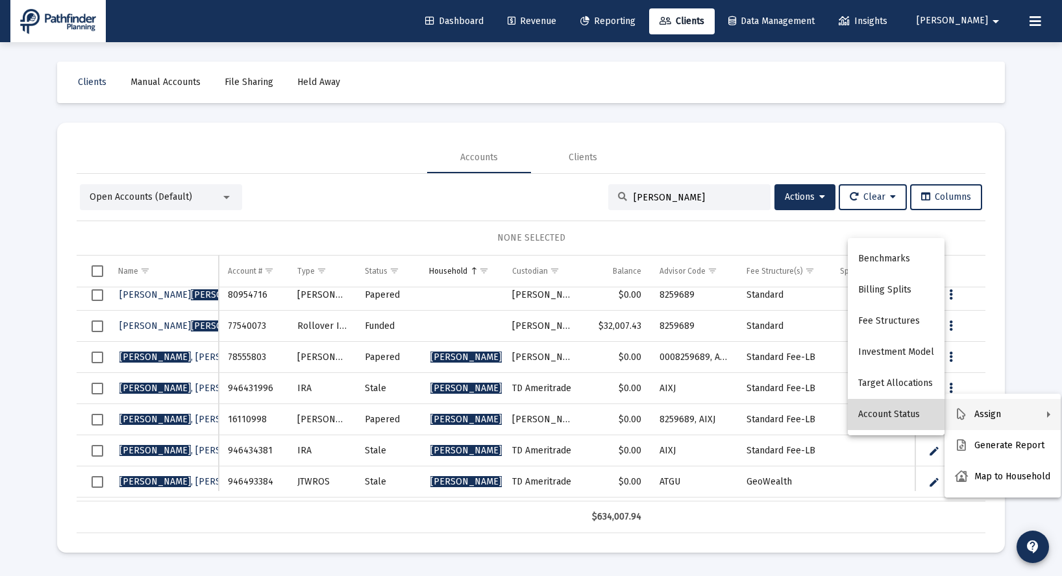
click at [917, 421] on button "Account Status" at bounding box center [896, 414] width 97 height 31
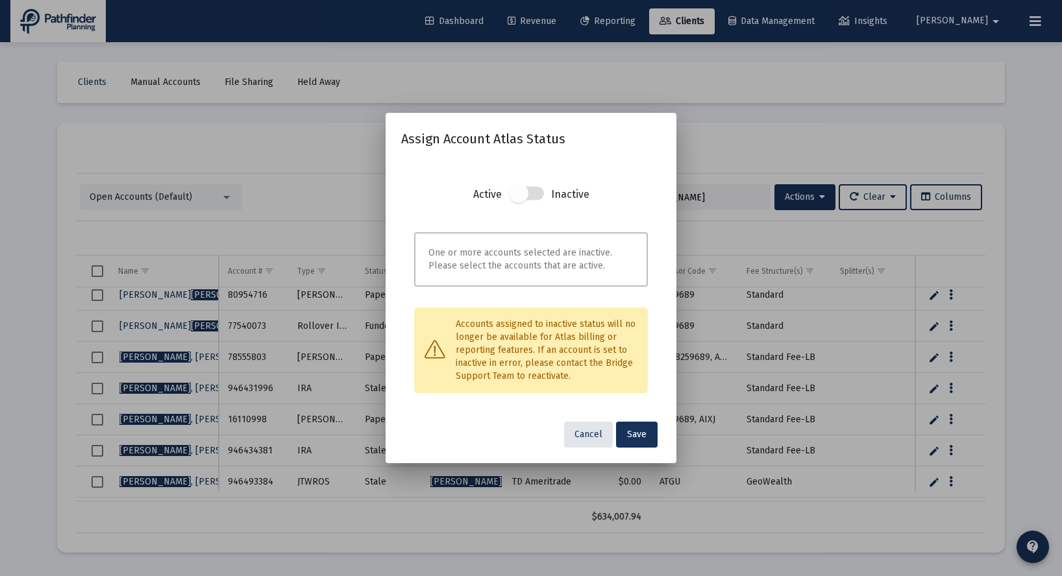
click at [530, 190] on span at bounding box center [526, 194] width 35 height 14
click at [528, 196] on span at bounding box center [518, 193] width 19 height 19
click at [533, 194] on span at bounding box center [526, 194] width 35 height 14
click at [537, 189] on span at bounding box center [526, 194] width 35 height 14
drag, startPoint x: 517, startPoint y: 193, endPoint x: 552, endPoint y: 196, distance: 35.2
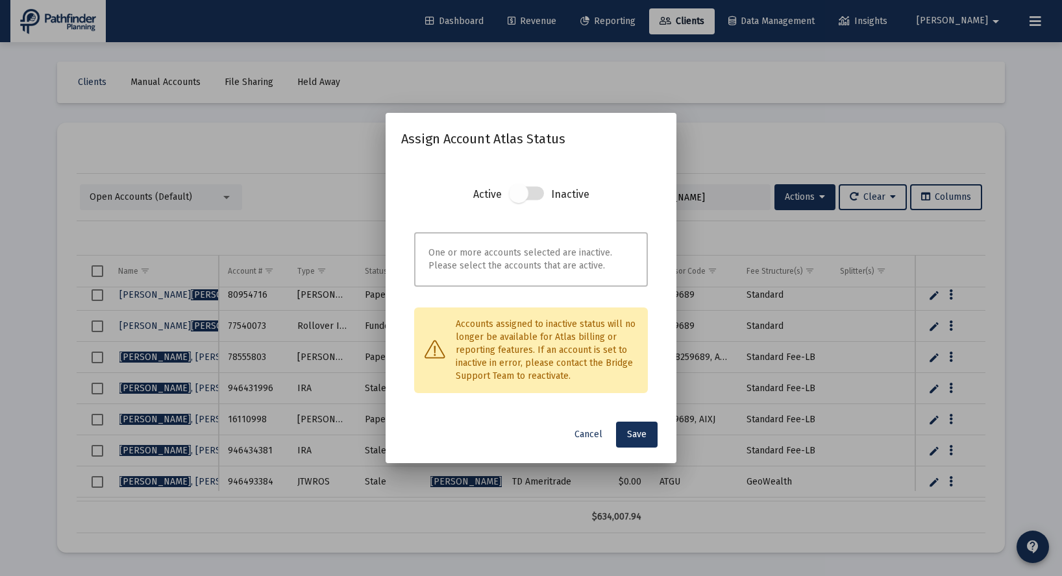
click at [548, 196] on section "Active Inactive" at bounding box center [531, 205] width 234 height 39
click at [589, 435] on span "Cancel" at bounding box center [588, 434] width 28 height 11
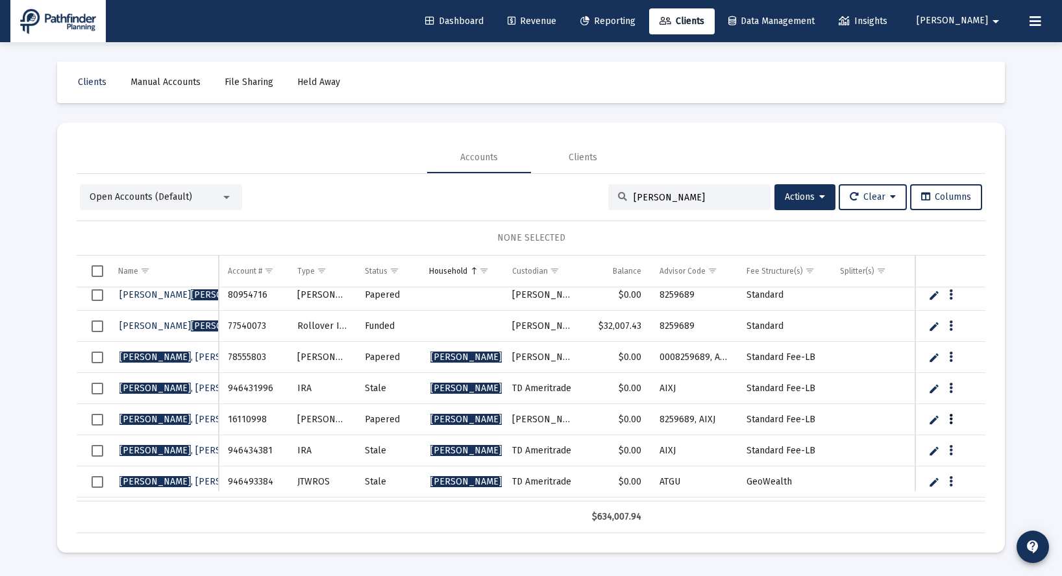
click at [952, 415] on icon "Data grid" at bounding box center [951, 420] width 4 height 16
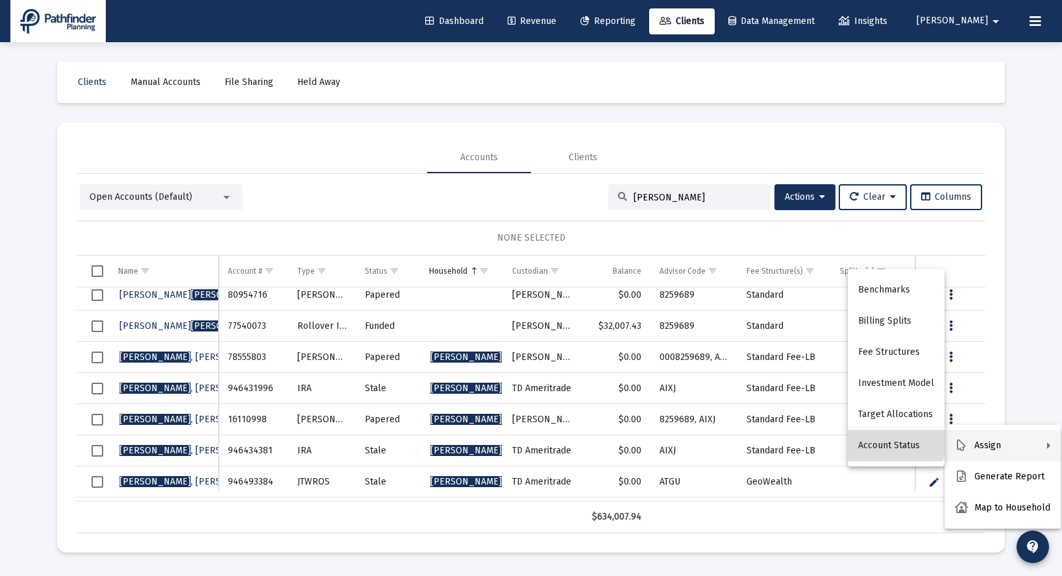
click at [892, 443] on button "Account Status" at bounding box center [896, 445] width 97 height 31
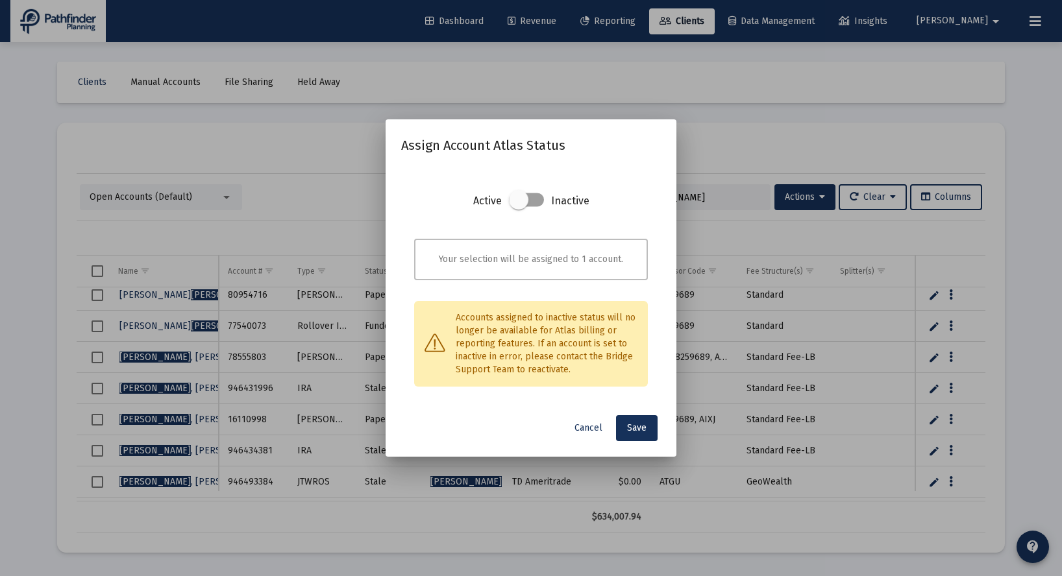
click at [535, 197] on span at bounding box center [526, 200] width 35 height 14
click at [519, 207] on input "checkbox" at bounding box center [517, 207] width 1 height 1
checkbox input "true"
click at [640, 430] on span "Save" at bounding box center [636, 427] width 19 height 11
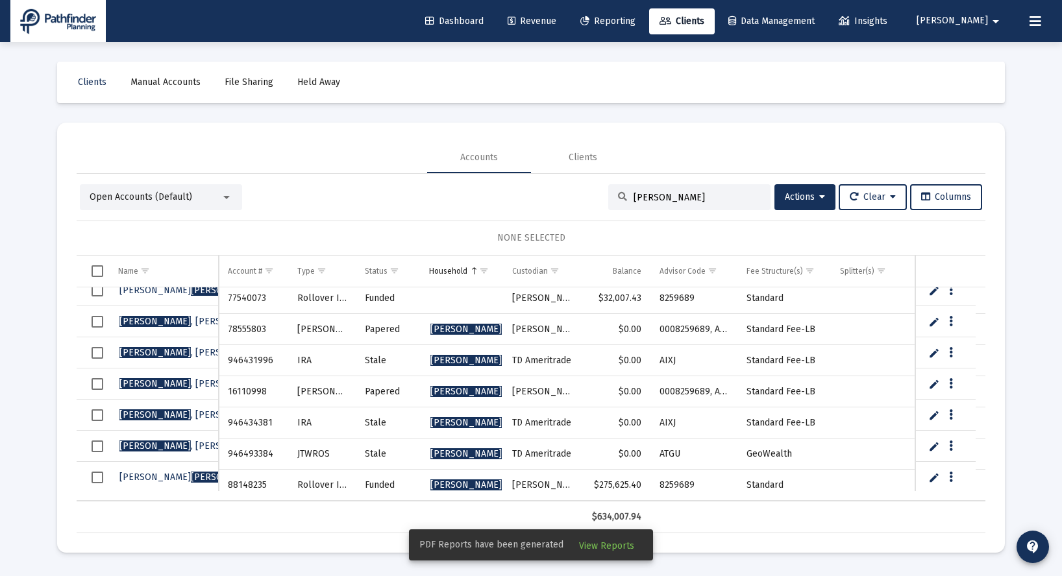
scroll to position [201, 0]
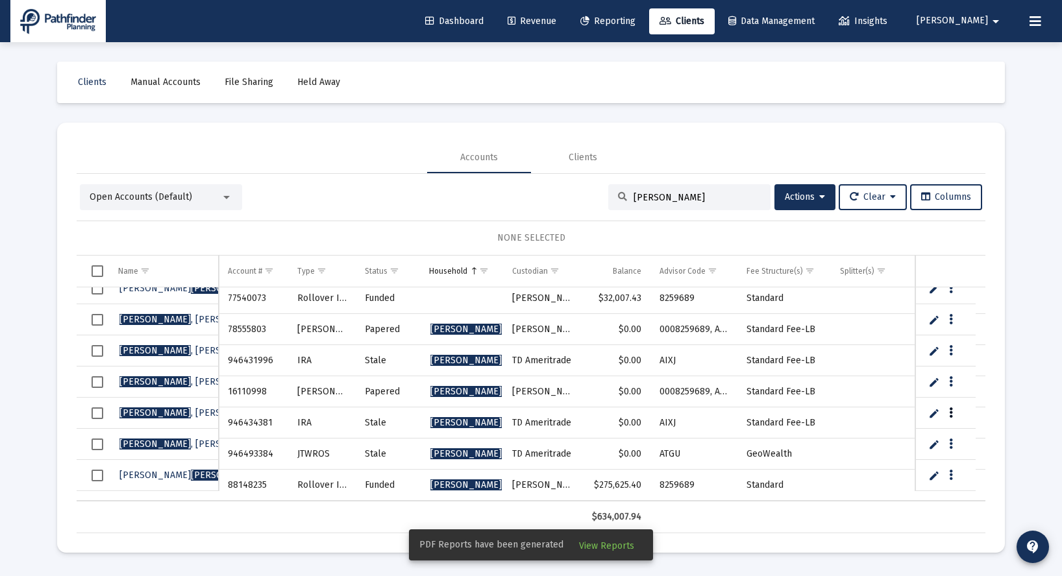
click at [951, 410] on icon "Data grid" at bounding box center [951, 414] width 4 height 16
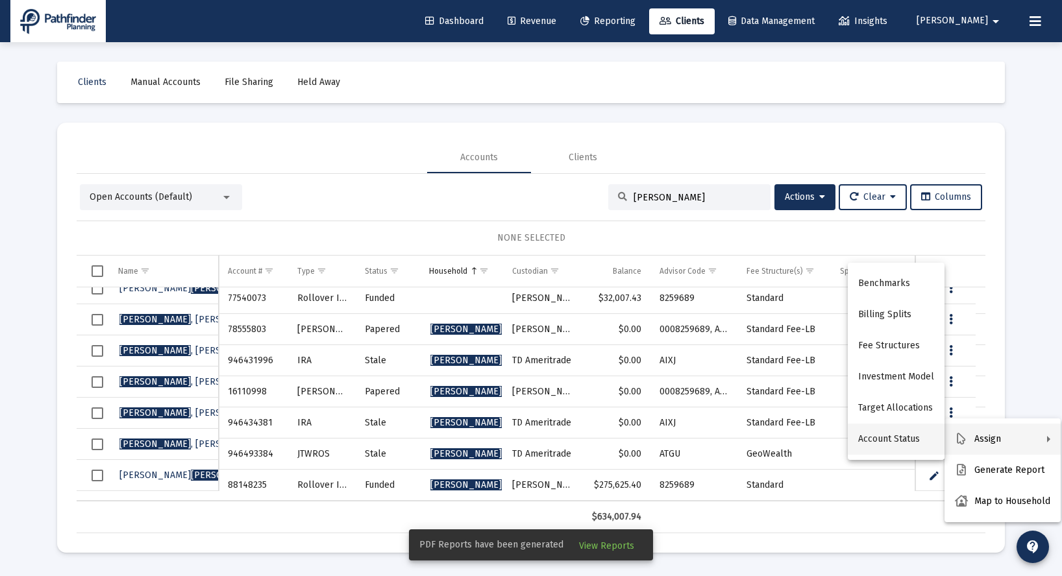
click at [929, 444] on button "Account Status" at bounding box center [896, 439] width 97 height 31
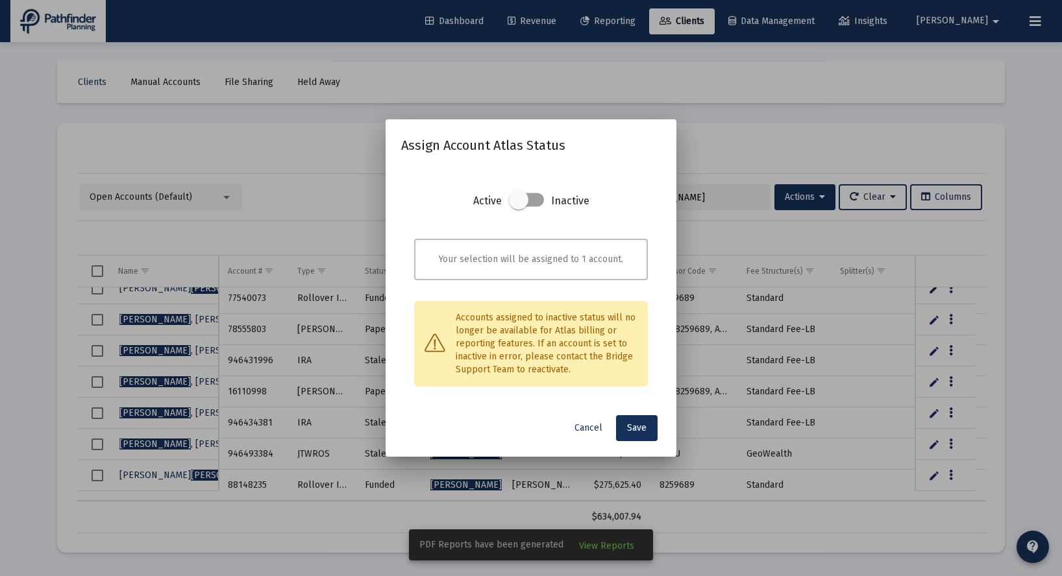
click at [530, 202] on span at bounding box center [526, 200] width 35 height 14
click at [519, 207] on input "checkbox" at bounding box center [517, 207] width 1 height 1
checkbox input "true"
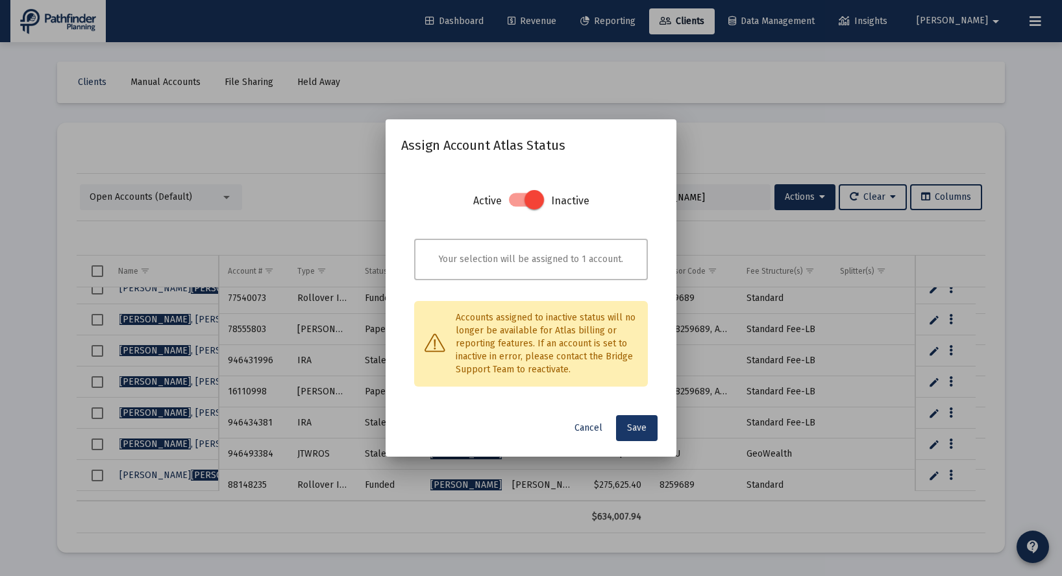
click at [639, 432] on span "Save" at bounding box center [636, 427] width 19 height 11
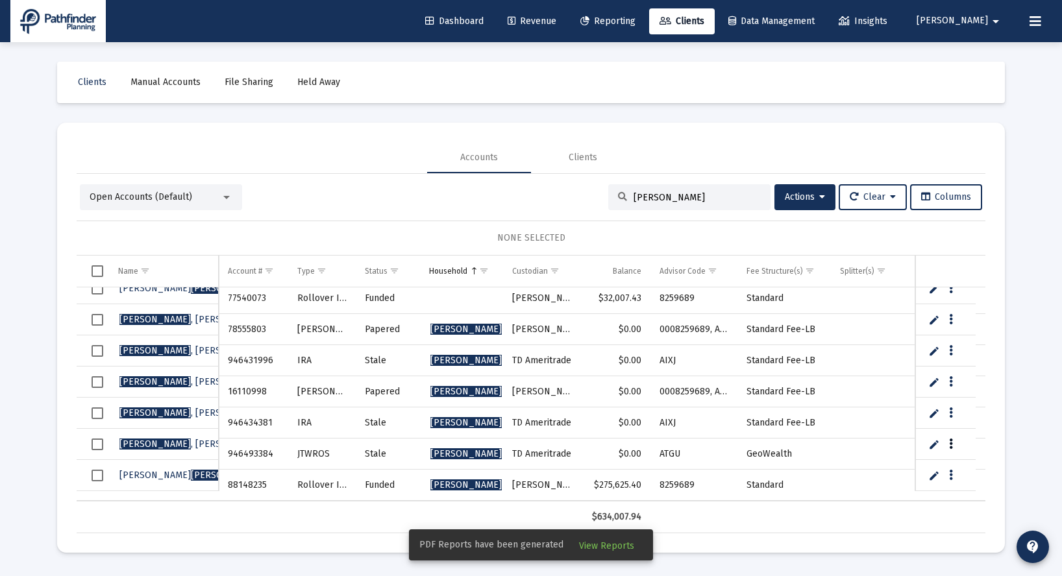
click at [951, 445] on icon "Data grid" at bounding box center [951, 445] width 4 height 16
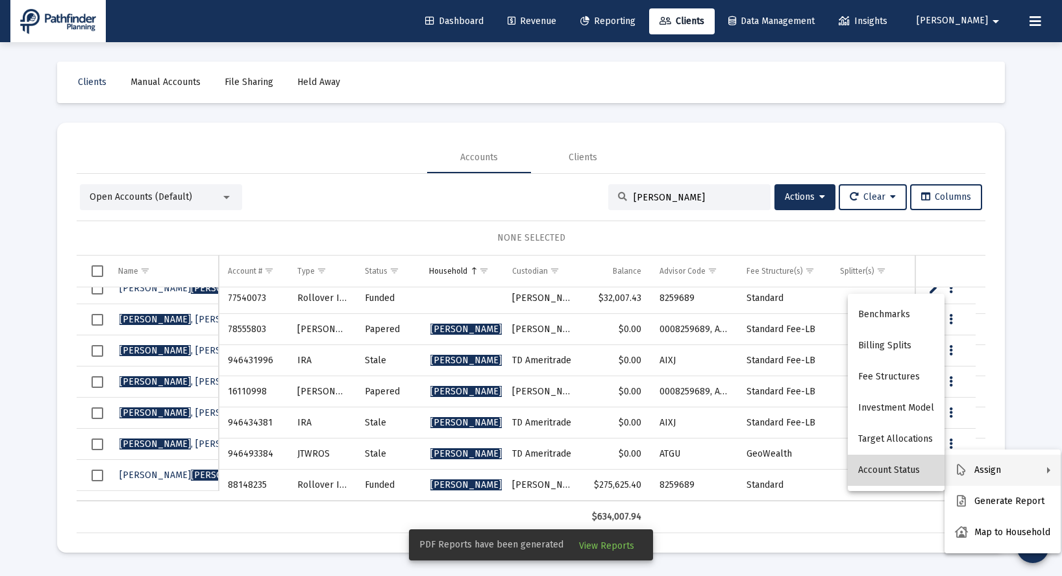
click at [914, 474] on button "Account Status" at bounding box center [896, 470] width 97 height 31
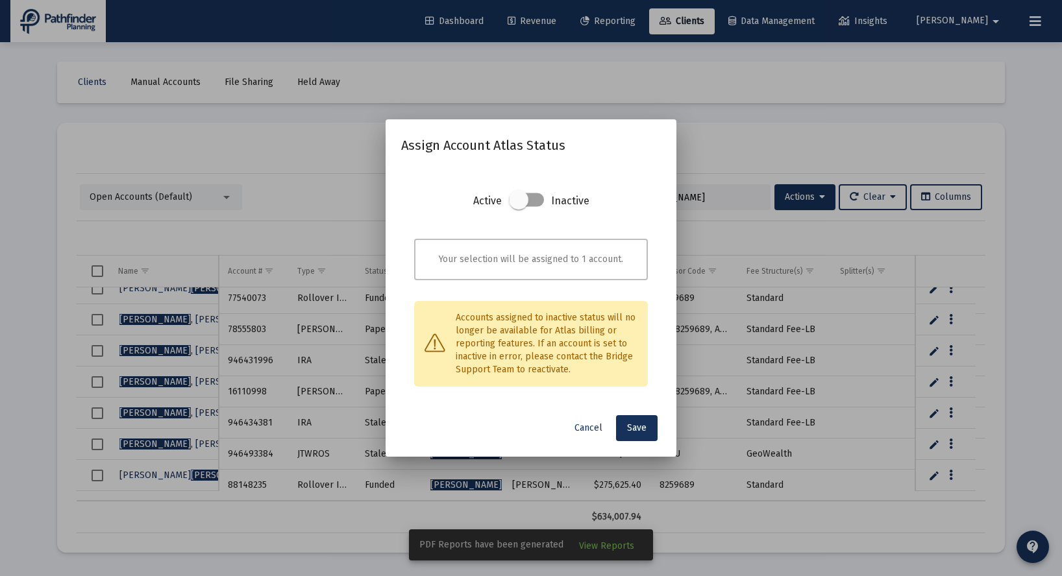
click at [537, 203] on span at bounding box center [526, 200] width 35 height 14
click at [533, 194] on span at bounding box center [526, 200] width 35 height 14
click at [519, 207] on input "checkbox" at bounding box center [517, 207] width 1 height 1
checkbox input "true"
click at [639, 435] on button "Save" at bounding box center [637, 428] width 42 height 26
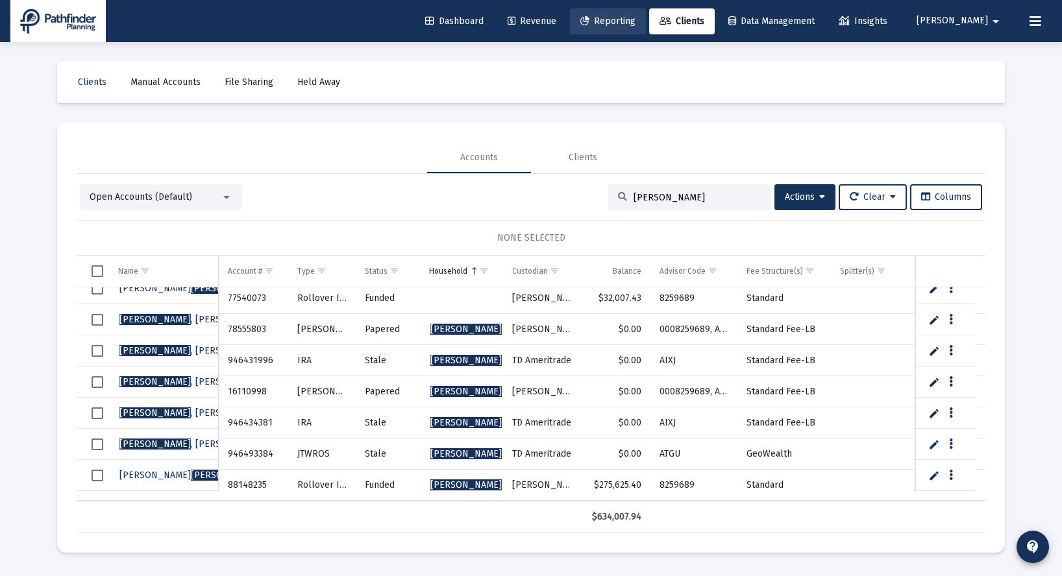
click at [635, 20] on span "Reporting" at bounding box center [607, 21] width 55 height 11
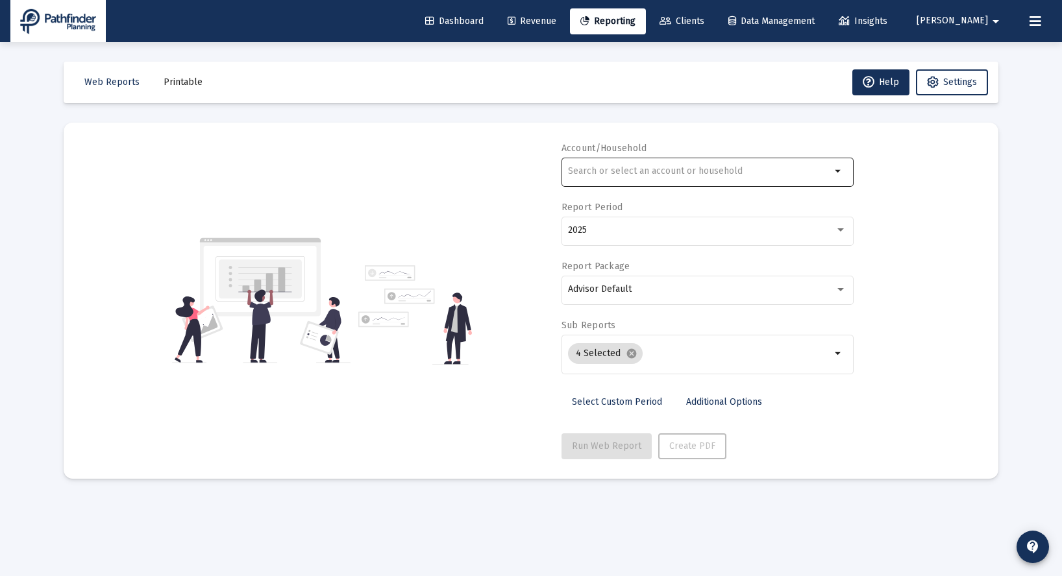
click at [727, 178] on div at bounding box center [699, 171] width 263 height 32
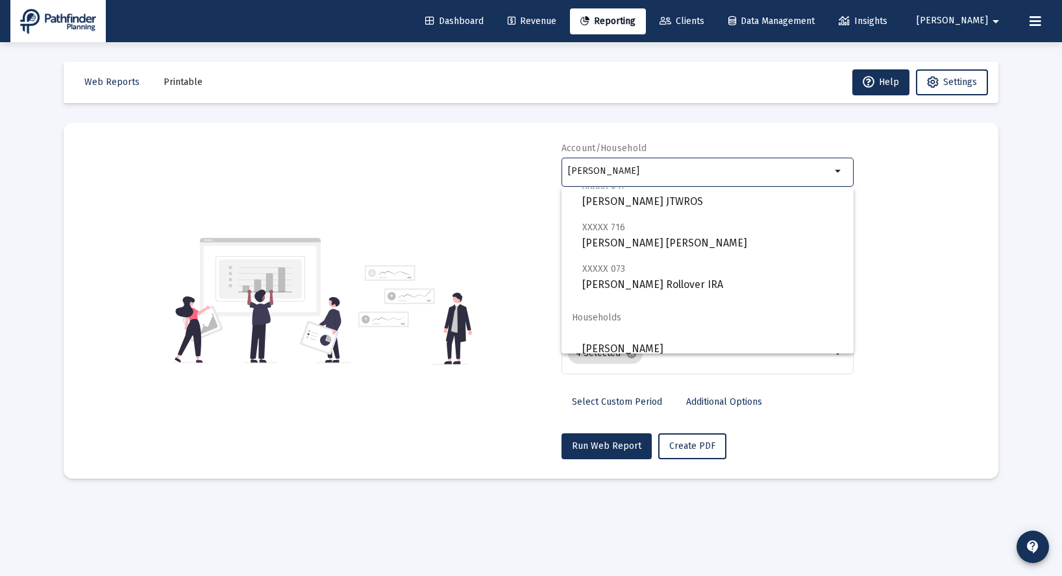
scroll to position [467, 0]
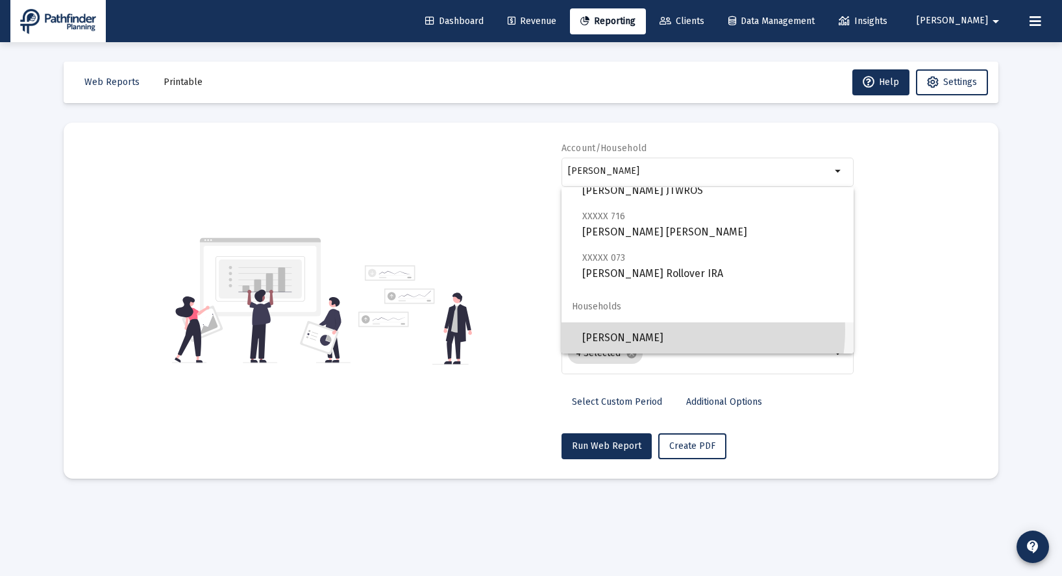
click at [655, 330] on span "[PERSON_NAME]" at bounding box center [712, 338] width 261 height 31
type input "[PERSON_NAME]"
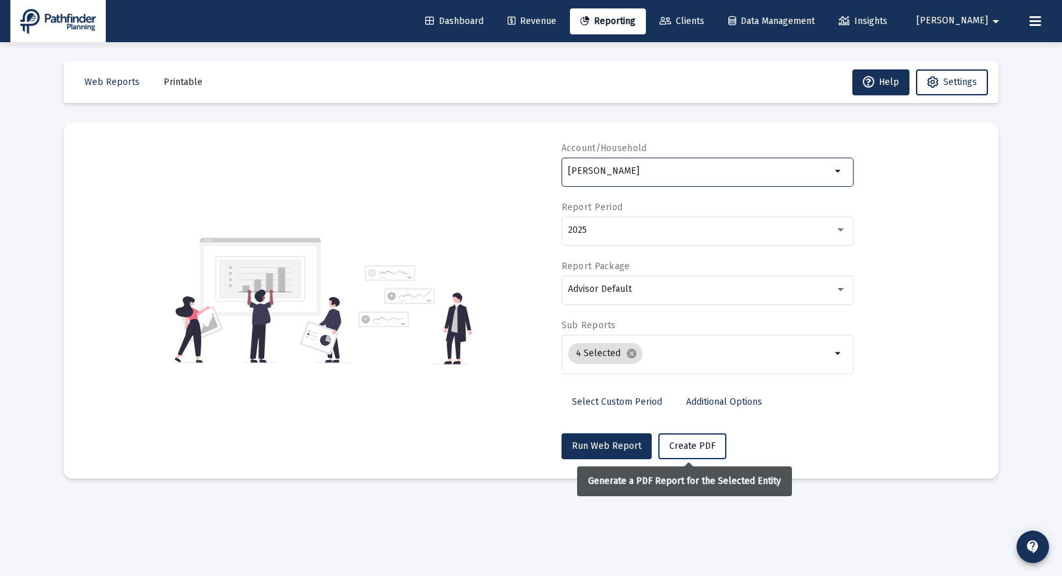
click at [687, 447] on span "Create PDF" at bounding box center [692, 446] width 46 height 11
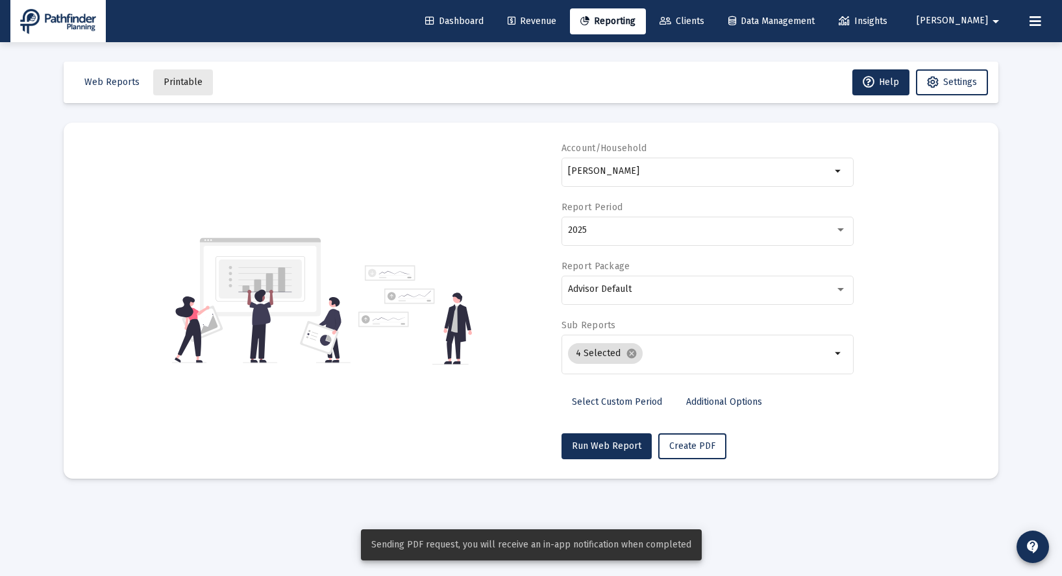
click at [191, 84] on span "Printable" at bounding box center [183, 82] width 39 height 11
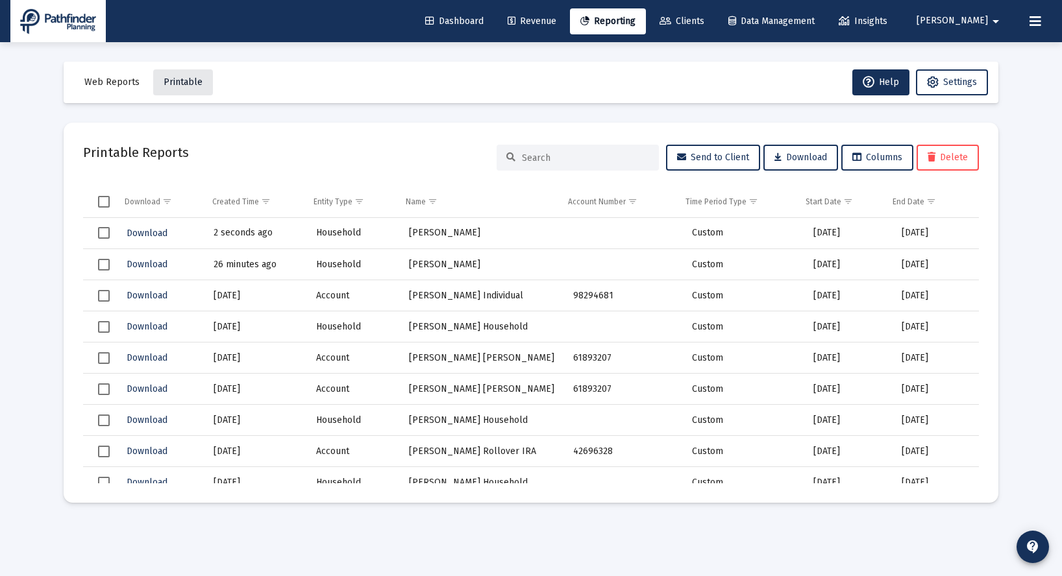
click at [191, 81] on span "Printable" at bounding box center [183, 82] width 39 height 11
click at [147, 235] on span "Download" at bounding box center [147, 233] width 41 height 11
click at [949, 89] on button "Settings" at bounding box center [952, 82] width 72 height 26
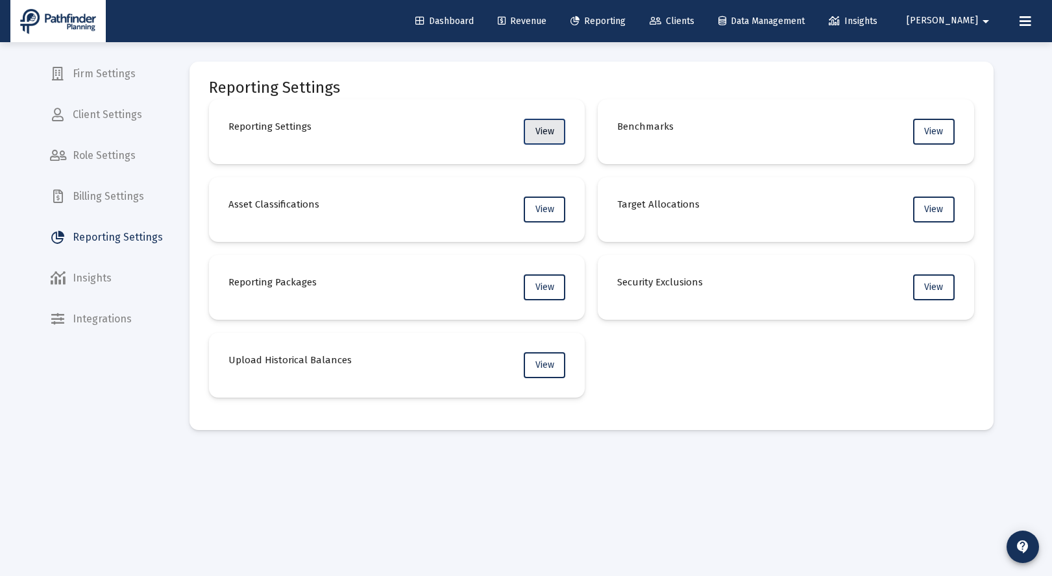
click at [543, 128] on span "View" at bounding box center [544, 131] width 19 height 11
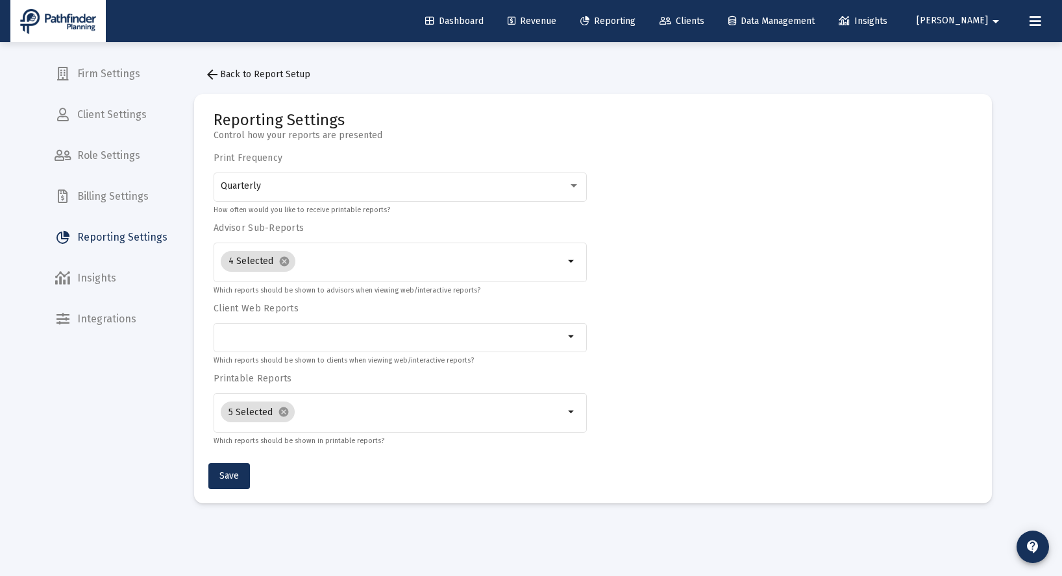
click at [132, 120] on span "Client Settings" at bounding box center [111, 114] width 134 height 31
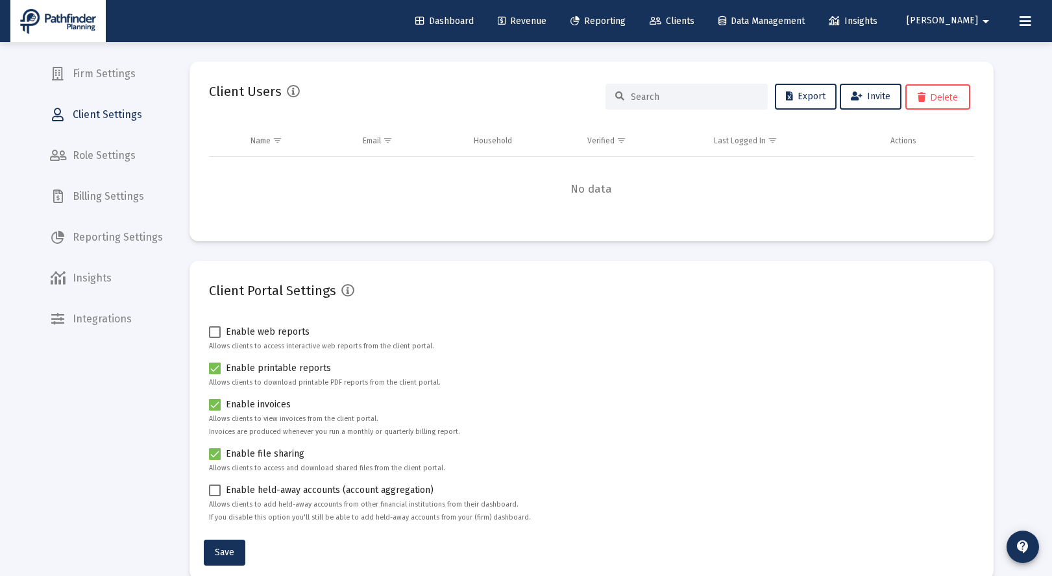
click at [114, 234] on span "Reporting Settings" at bounding box center [107, 237] width 134 height 31
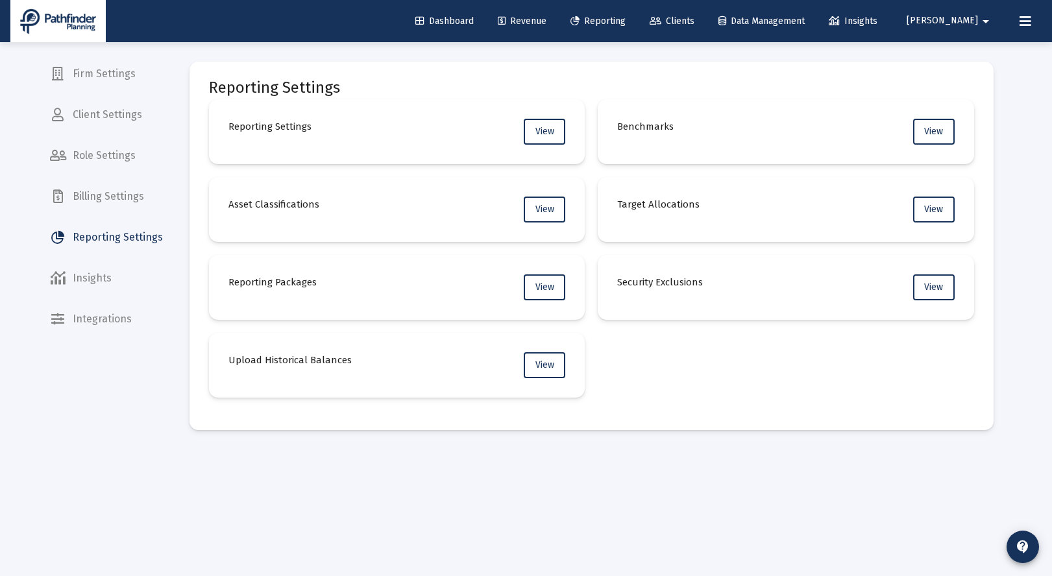
click at [803, 24] on span "Data Management" at bounding box center [761, 21] width 86 height 11
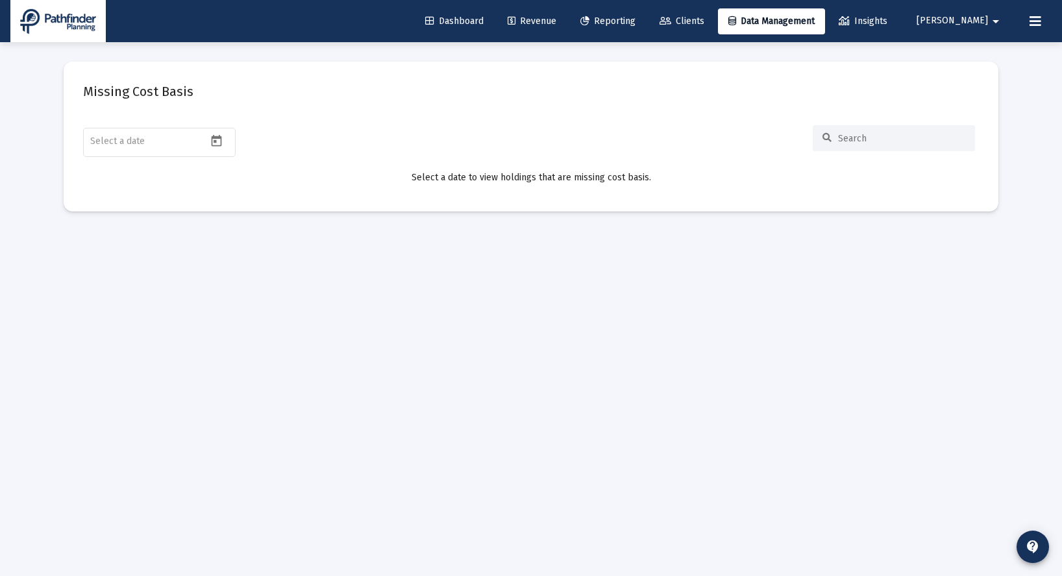
click at [704, 24] on span "Clients" at bounding box center [681, 21] width 45 height 11
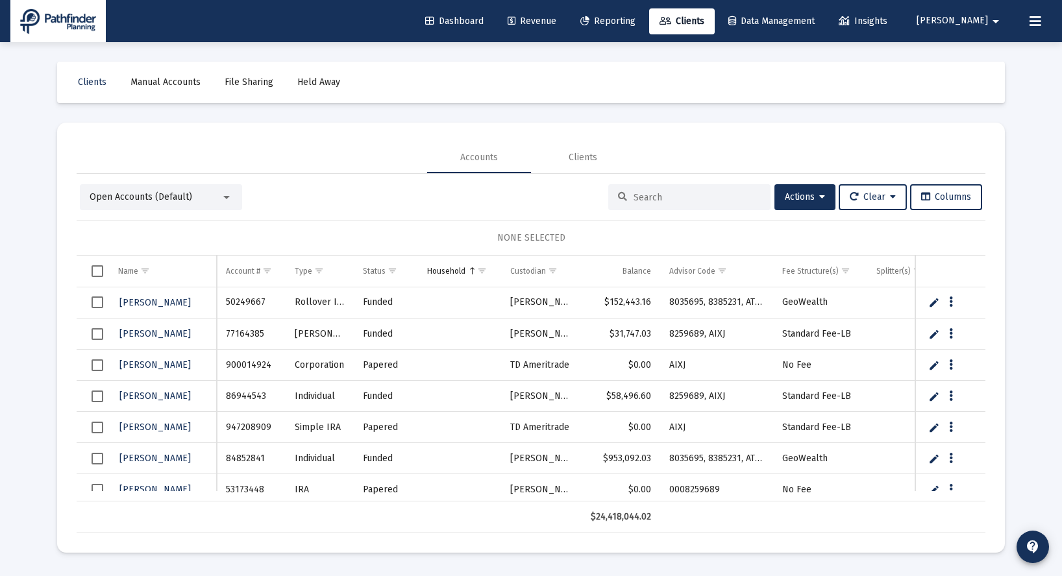
click at [226, 203] on mat-select "Open Accounts (Default)" at bounding box center [161, 197] width 143 height 13
click at [219, 195] on div "Open Accounts (Default)" at bounding box center [155, 197] width 131 height 13
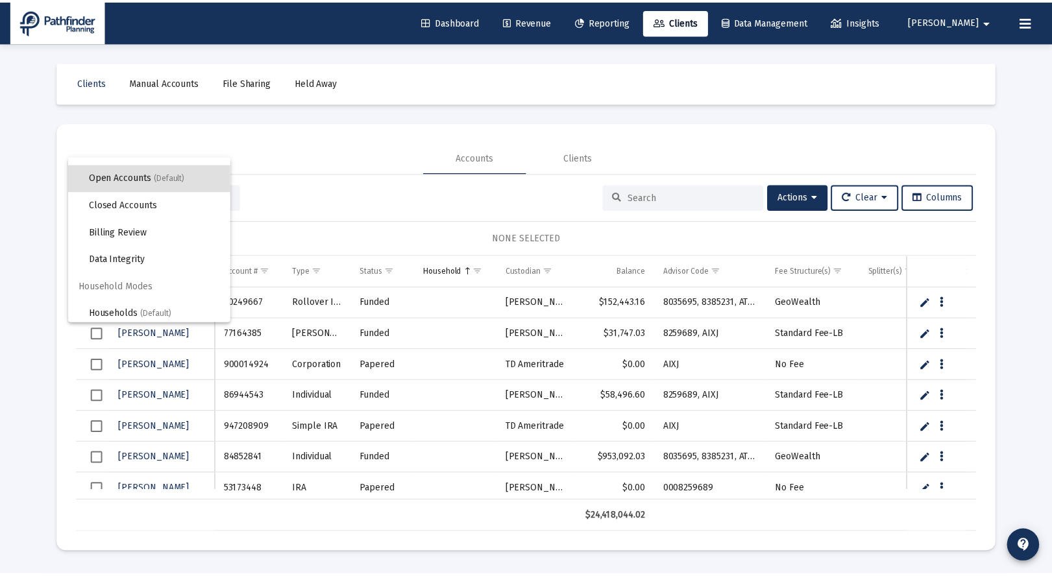
scroll to position [25, 0]
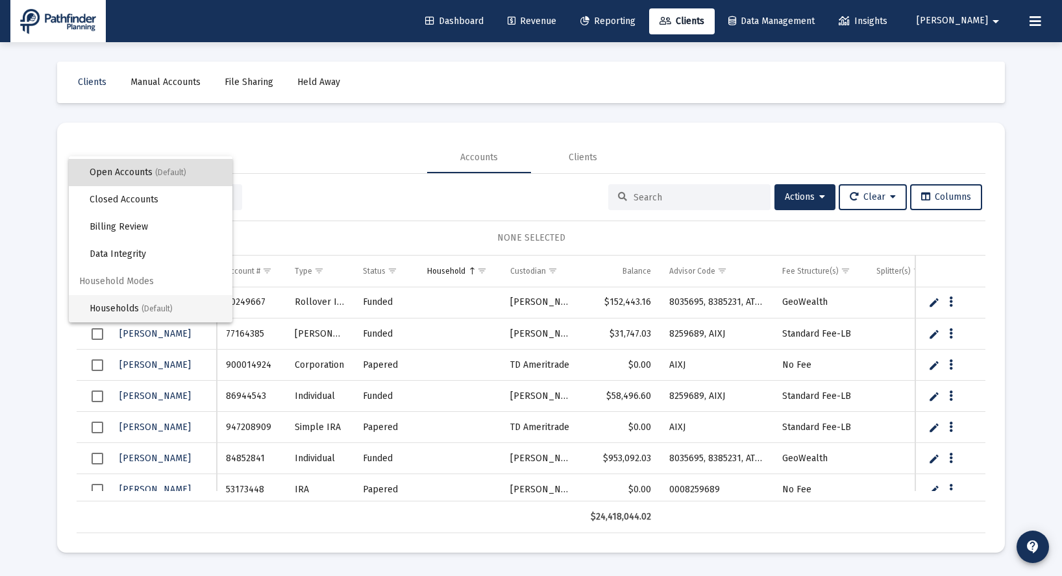
click at [159, 306] on span "(Default)" at bounding box center [156, 308] width 31 height 9
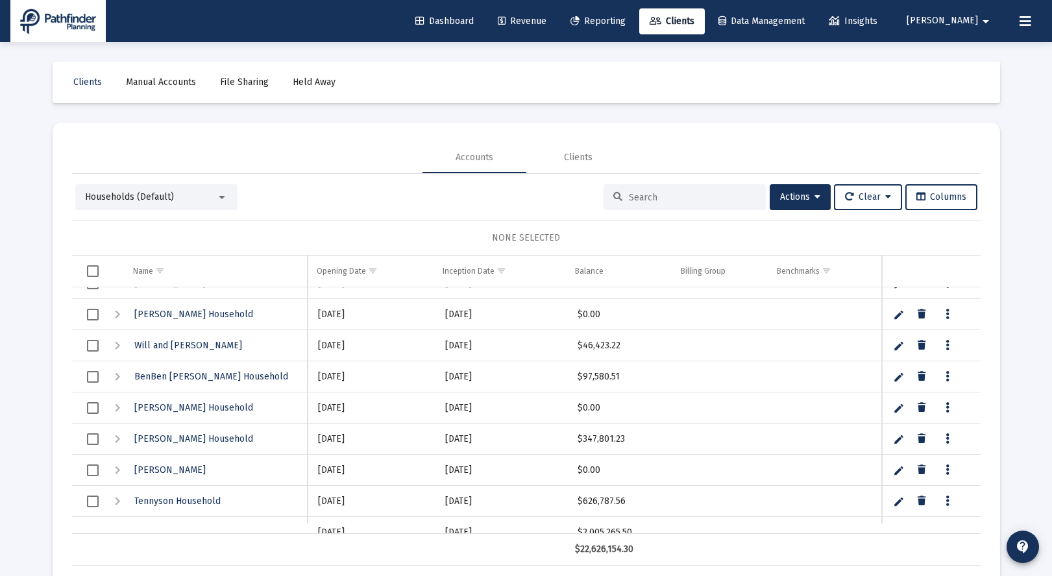
scroll to position [681, 0]
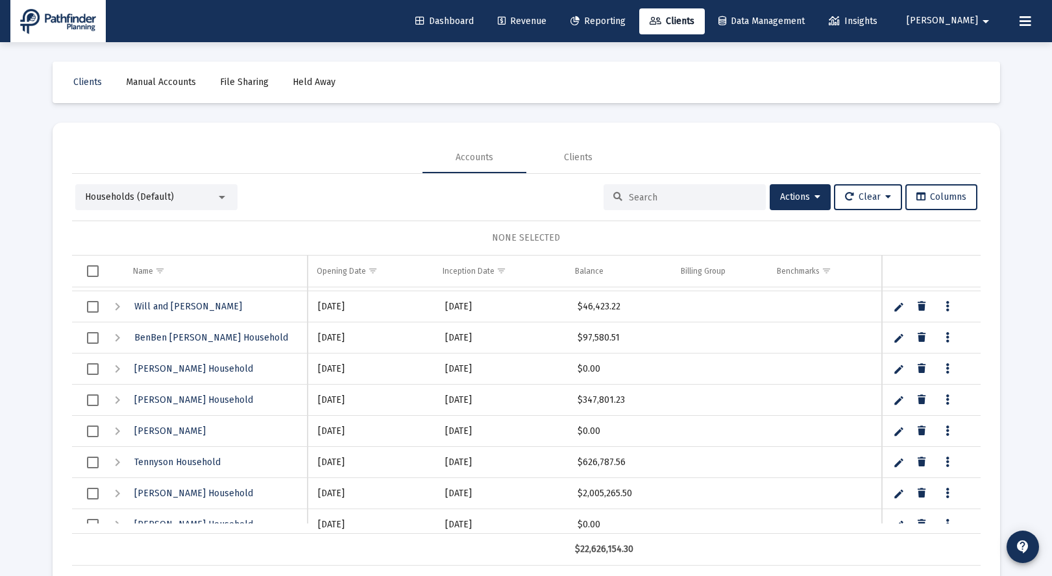
click at [119, 432] on div "Expand" at bounding box center [118, 432] width 16 height 16
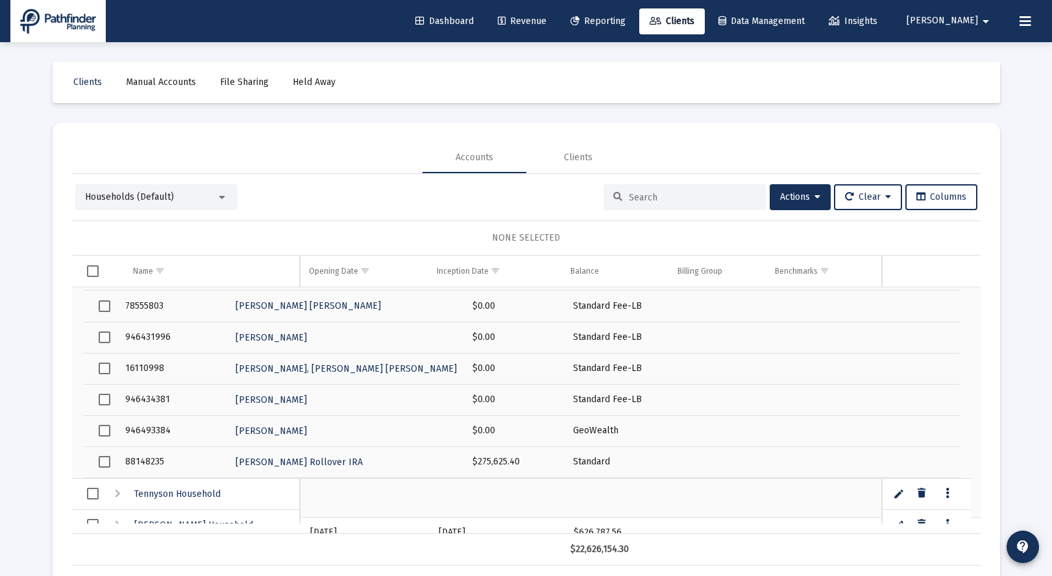
scroll to position [857, 0]
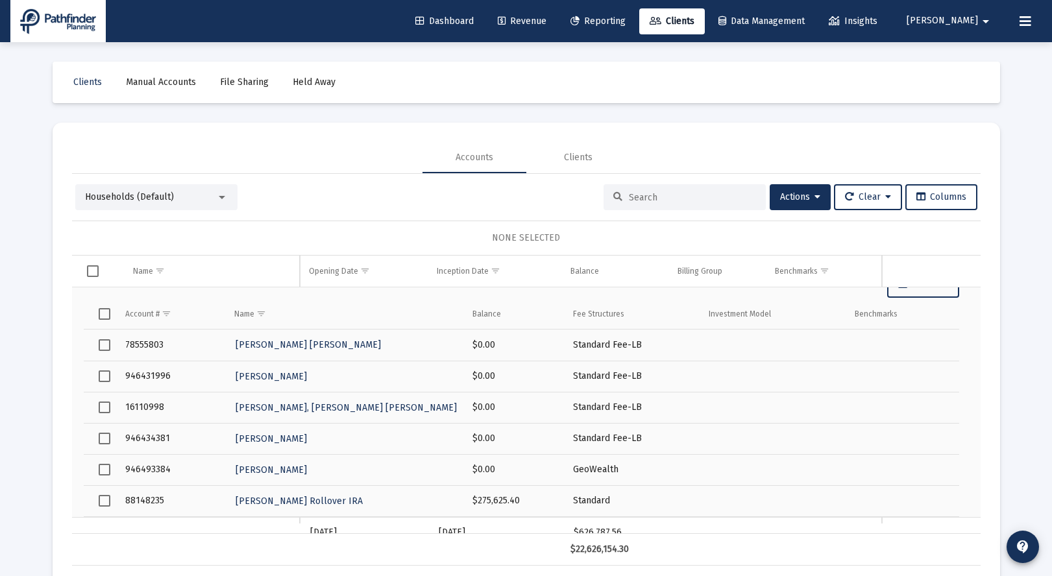
click at [104, 376] on span "Select row" at bounding box center [105, 377] width 12 height 12
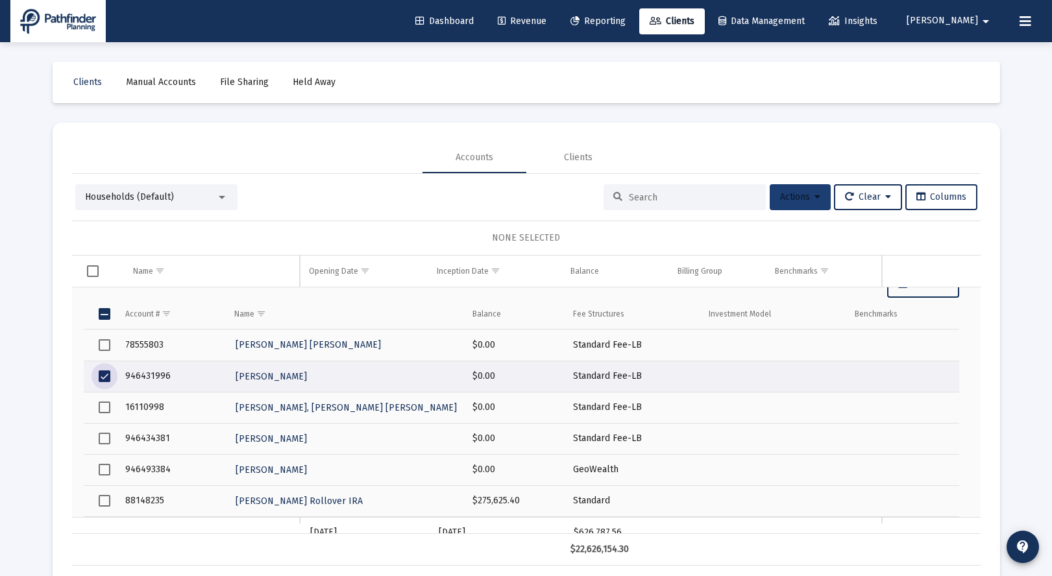
click at [807, 193] on span "Actions" at bounding box center [800, 196] width 40 height 11
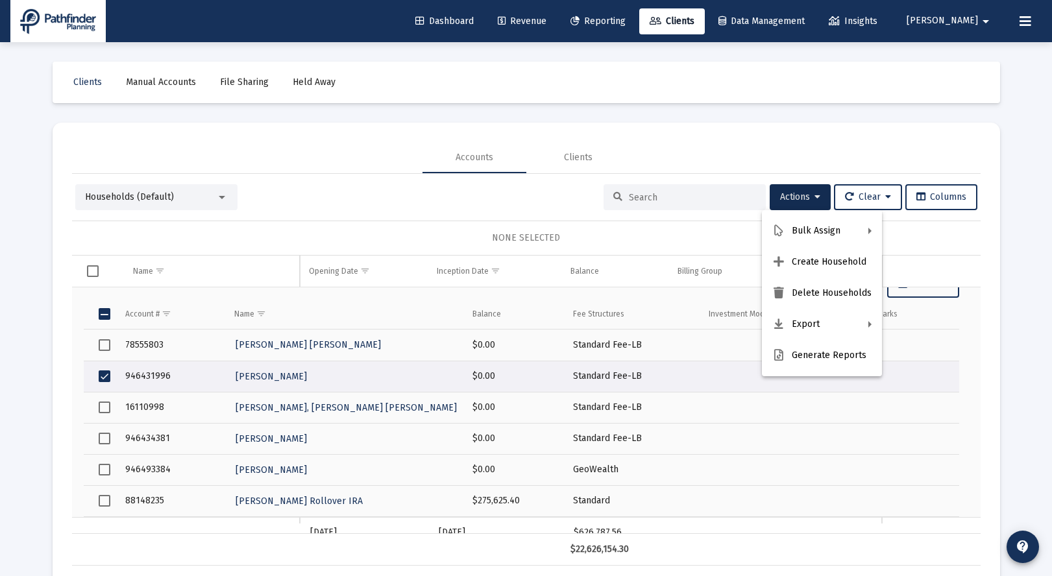
click at [103, 378] on div at bounding box center [526, 288] width 1052 height 576
click at [106, 375] on span "Select row" at bounding box center [105, 377] width 12 height 12
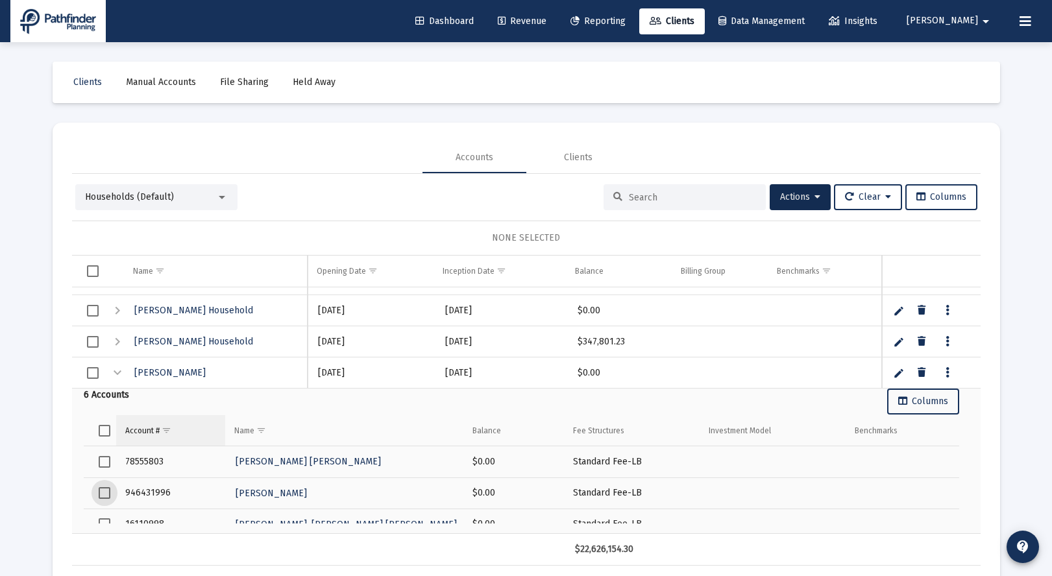
scroll to position [779, 0]
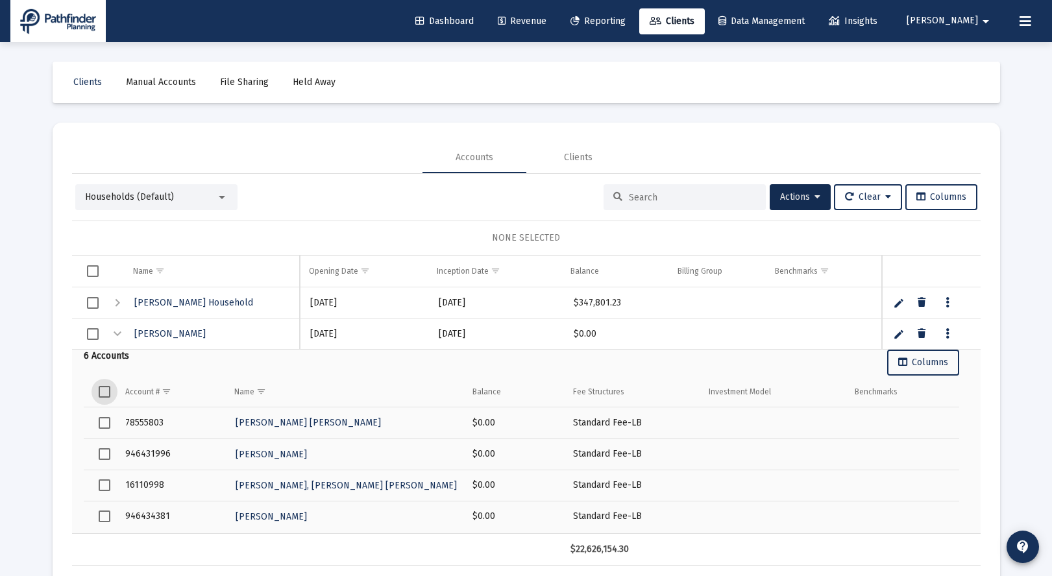
click at [105, 392] on span "Select all" at bounding box center [105, 392] width 12 height 12
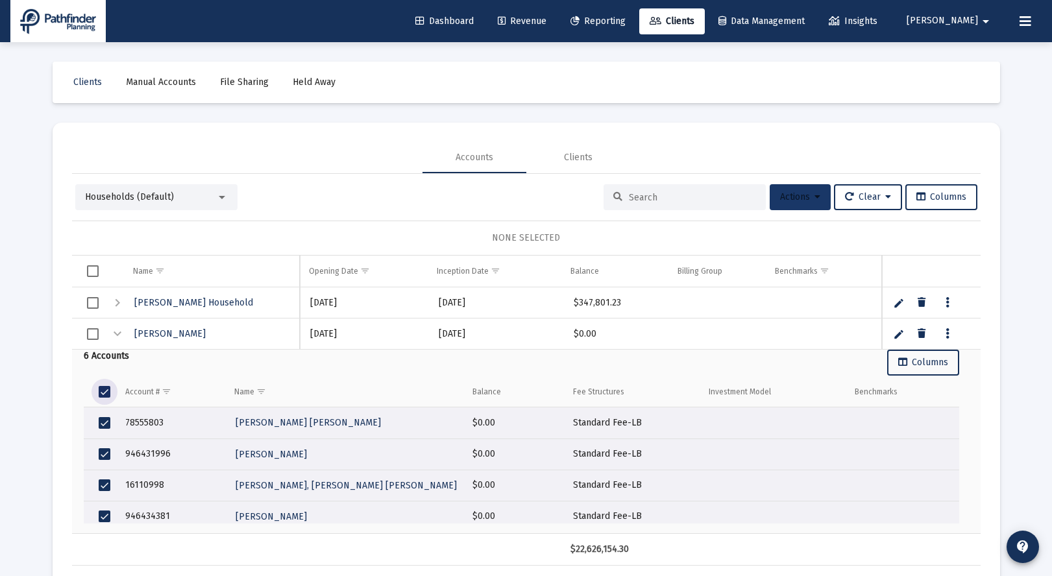
click at [808, 203] on button "Actions" at bounding box center [800, 197] width 61 height 26
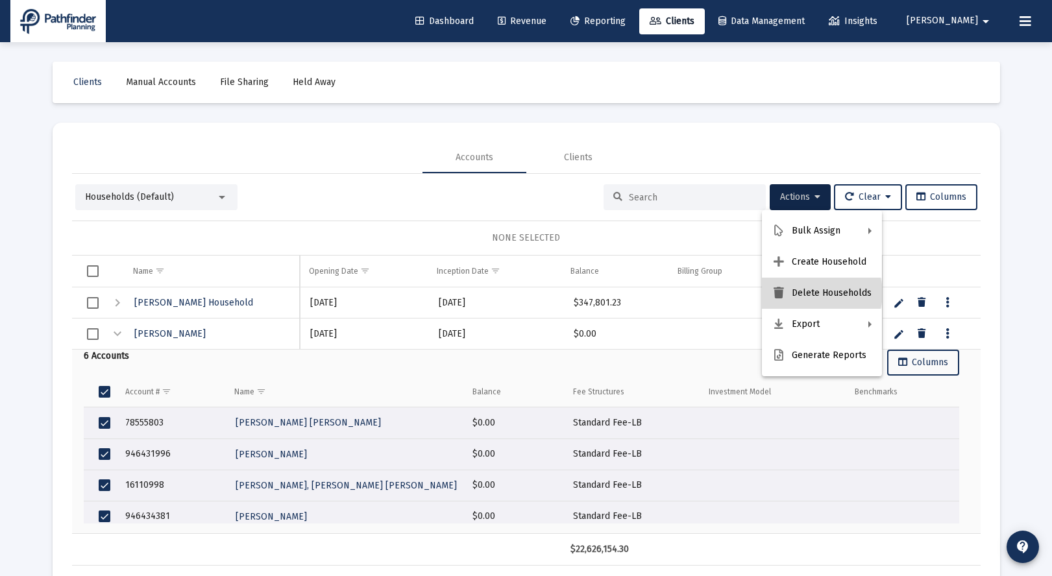
click at [821, 293] on button "Delete Households" at bounding box center [822, 293] width 120 height 31
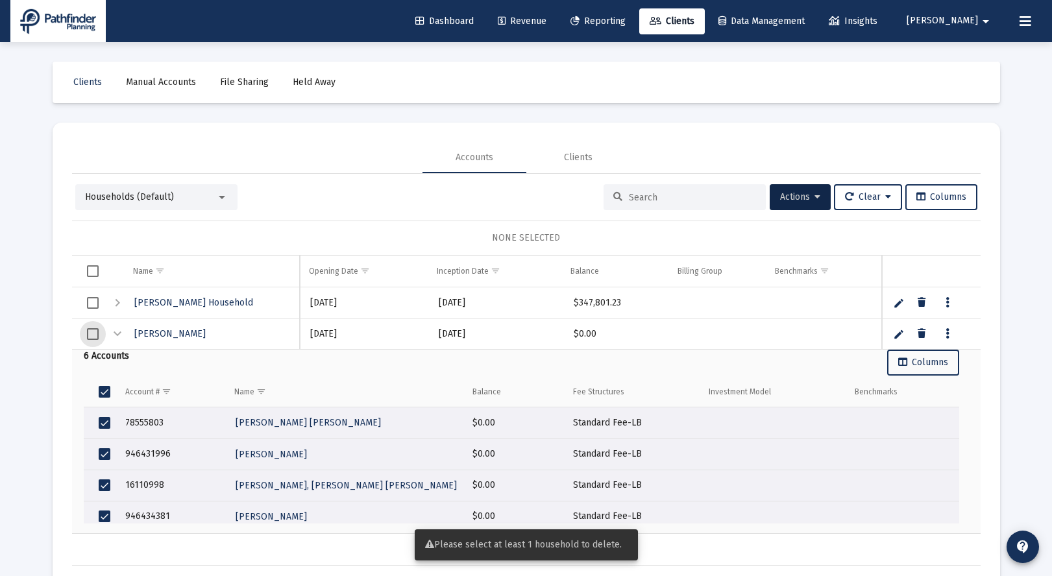
click at [95, 336] on span "Select row" at bounding box center [93, 334] width 12 height 12
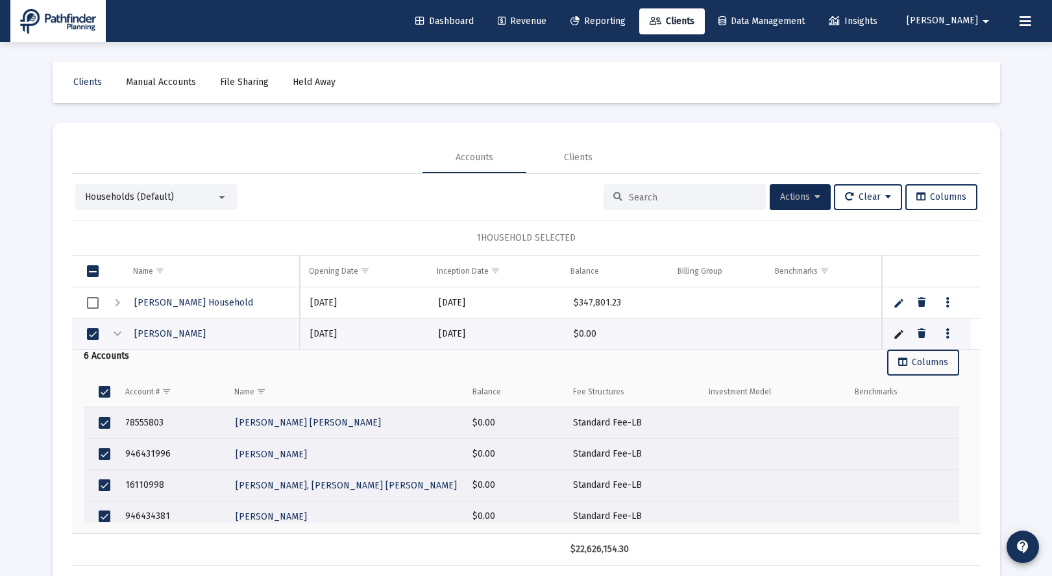
click at [809, 195] on span "Actions" at bounding box center [800, 196] width 40 height 11
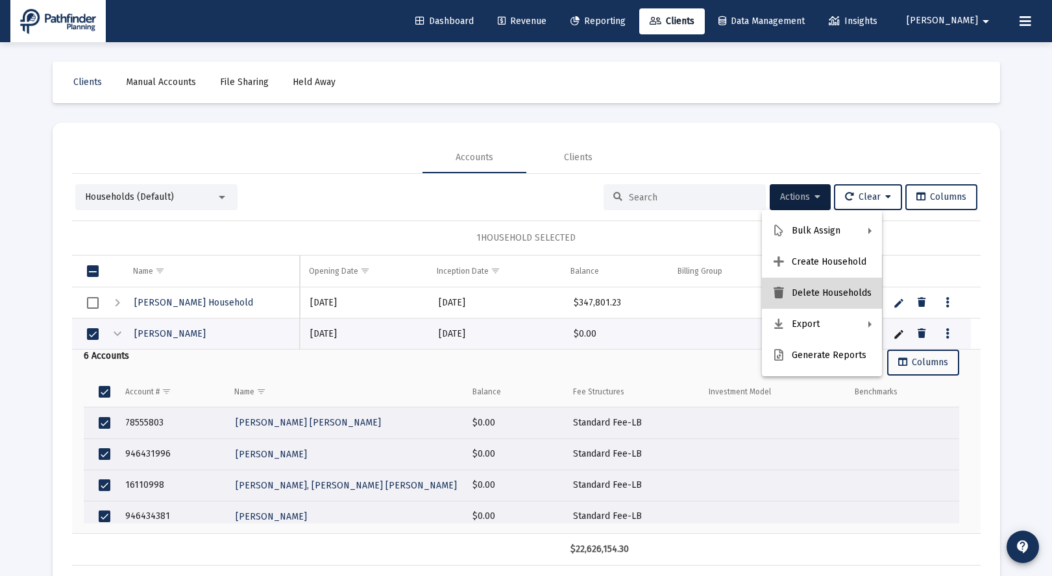
click at [823, 294] on button "Delete Households" at bounding box center [822, 293] width 120 height 31
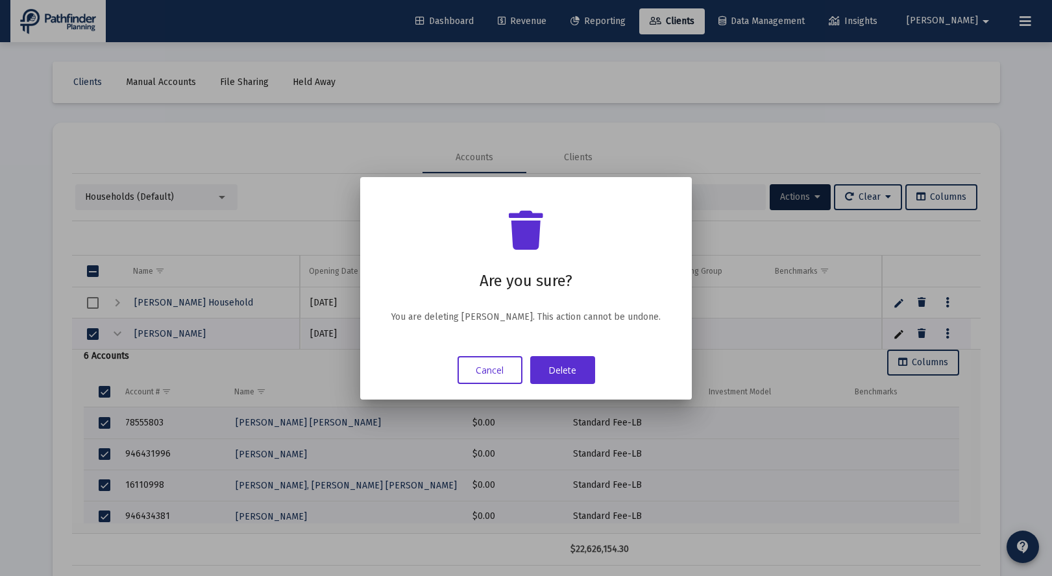
click at [545, 362] on button "Delete" at bounding box center [562, 370] width 65 height 28
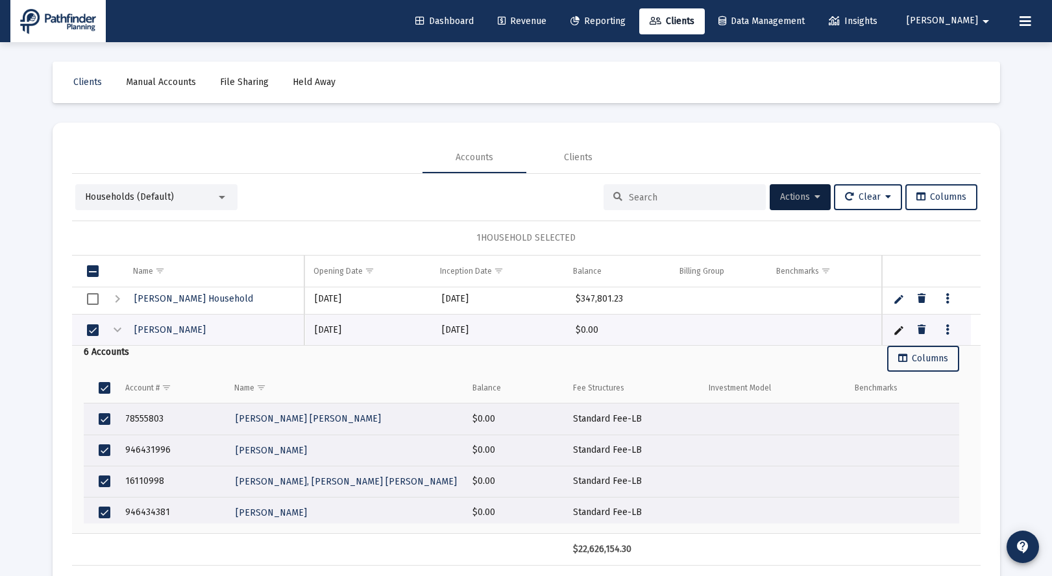
scroll to position [783, 0]
click at [102, 391] on span "Select all" at bounding box center [105, 388] width 12 height 12
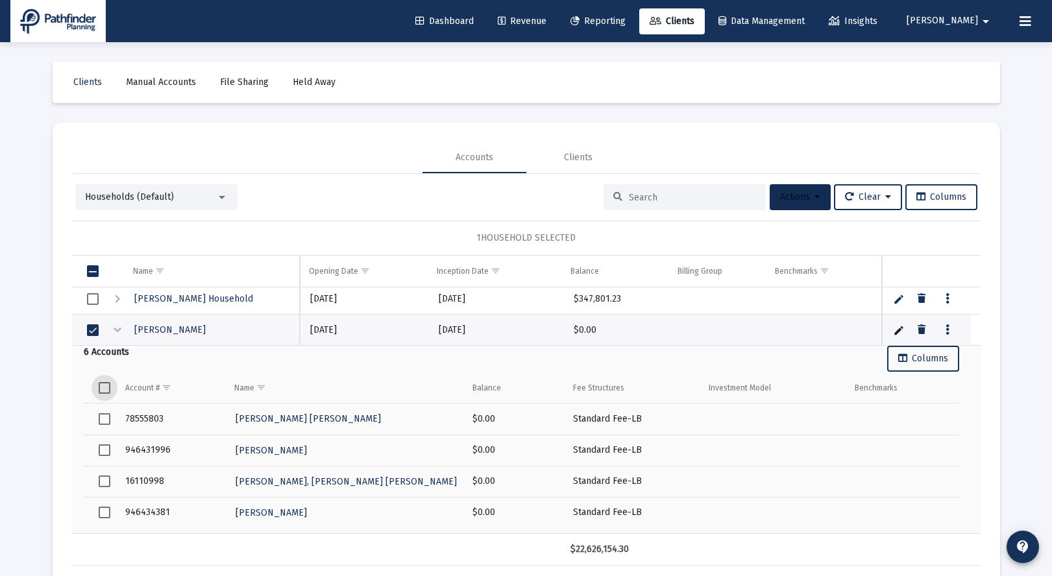
click at [814, 195] on icon at bounding box center [817, 197] width 6 height 9
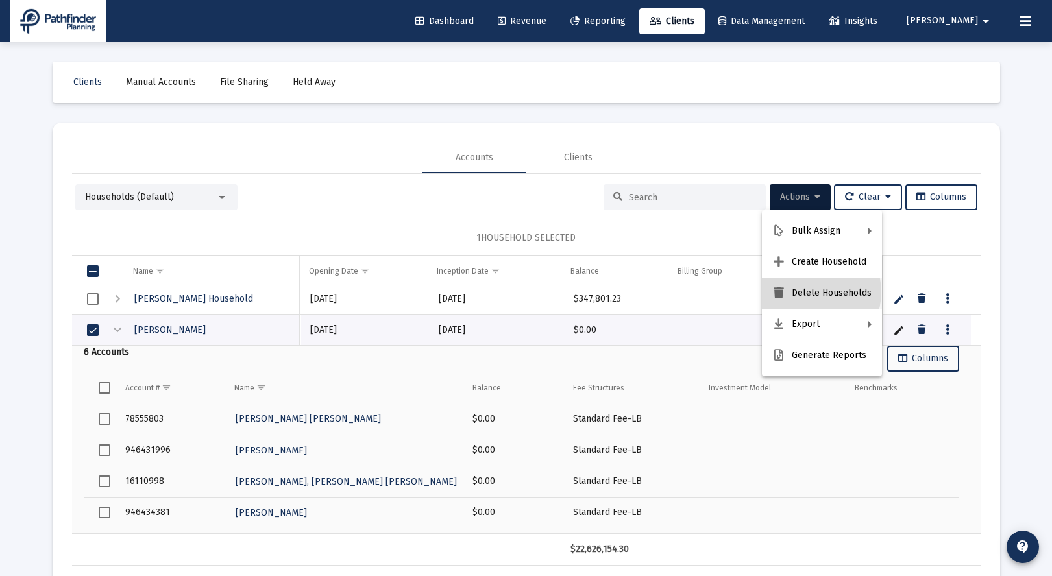
click at [809, 292] on button "Delete Households" at bounding box center [822, 293] width 120 height 31
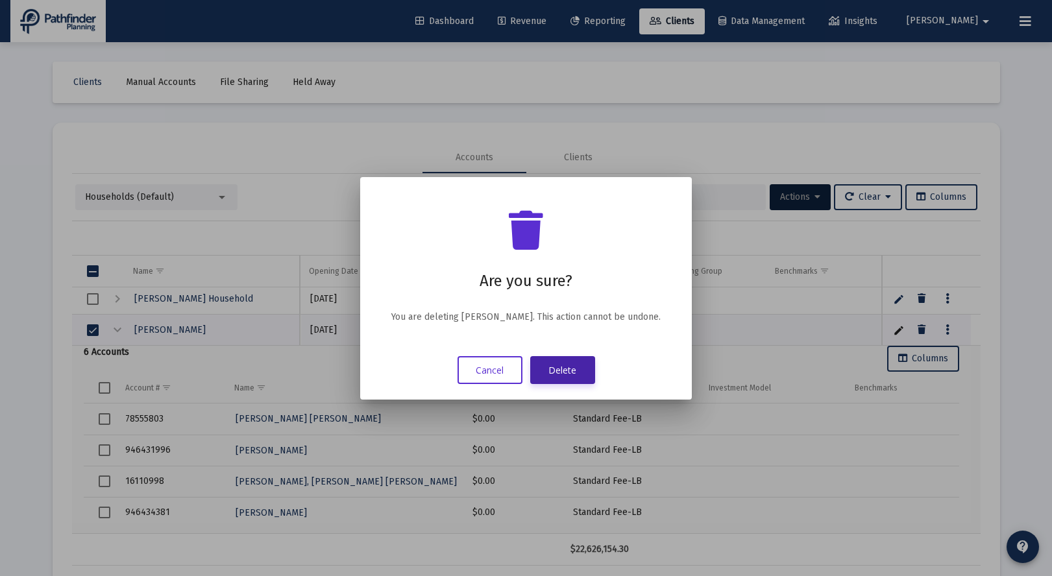
click at [563, 368] on button "Delete" at bounding box center [562, 370] width 65 height 28
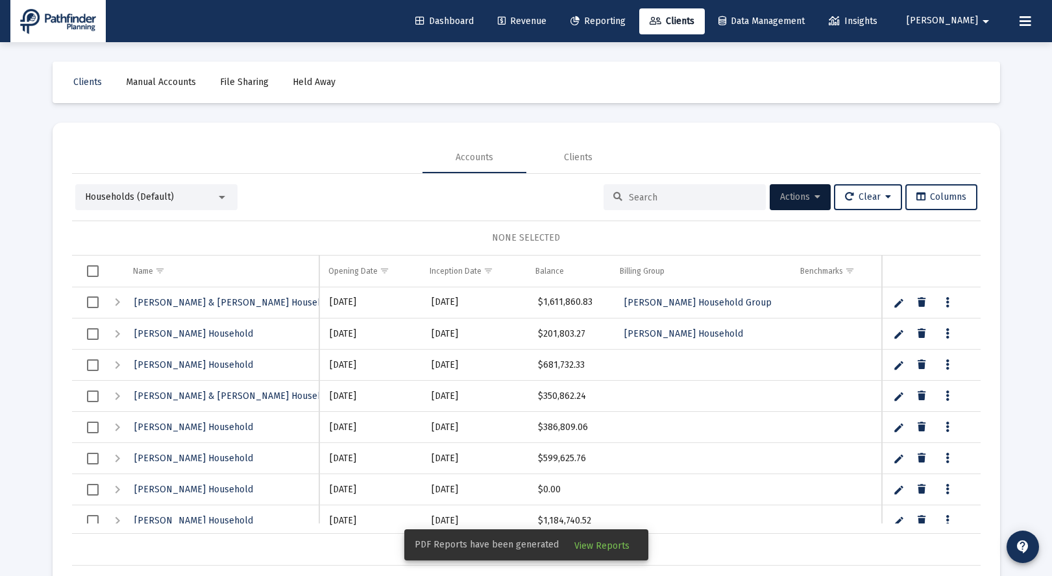
click at [665, 196] on input at bounding box center [692, 197] width 127 height 11
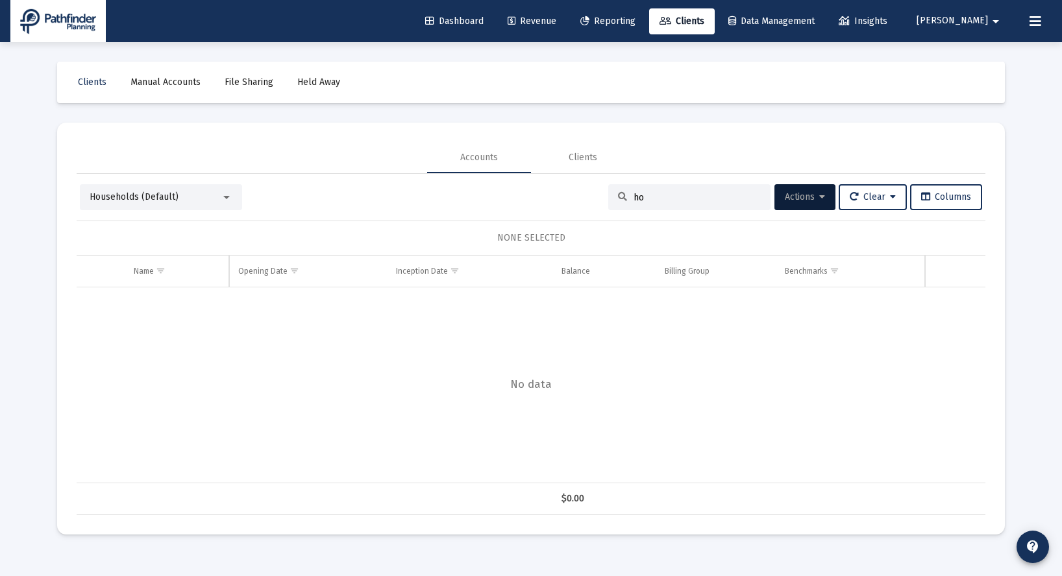
type input "h"
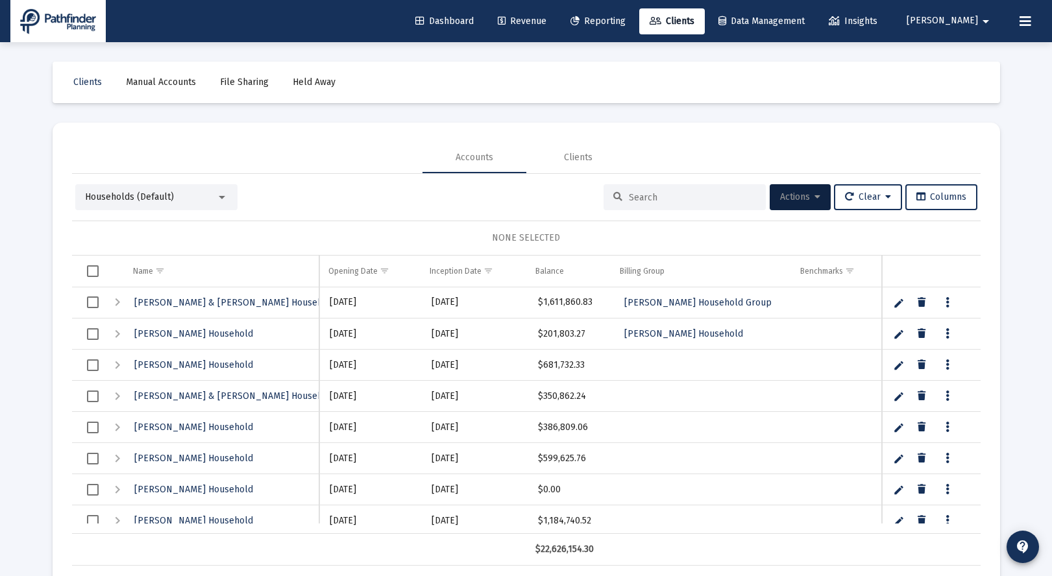
click at [802, 194] on span "Actions" at bounding box center [800, 196] width 40 height 11
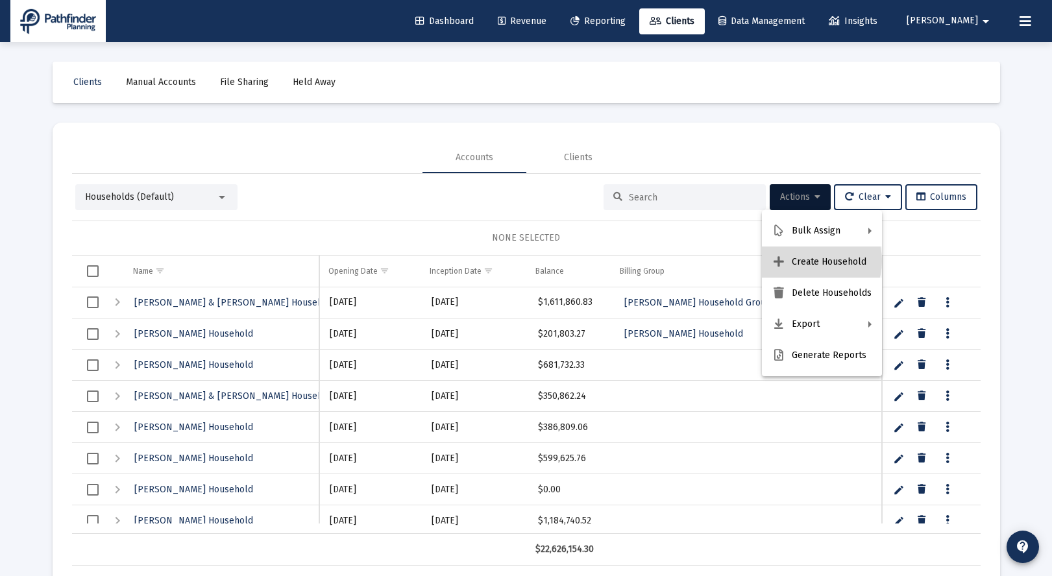
click at [813, 261] on button "Create Household" at bounding box center [822, 262] width 120 height 31
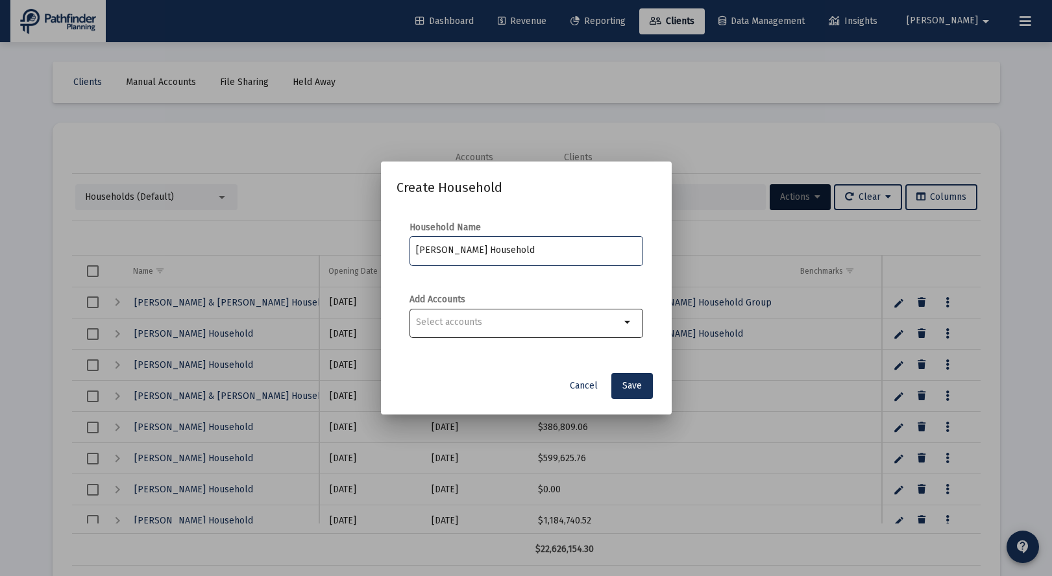
type input "[PERSON_NAME] Household"
click at [627, 323] on mat-icon "arrow_drop_down" at bounding box center [628, 323] width 16 height 16
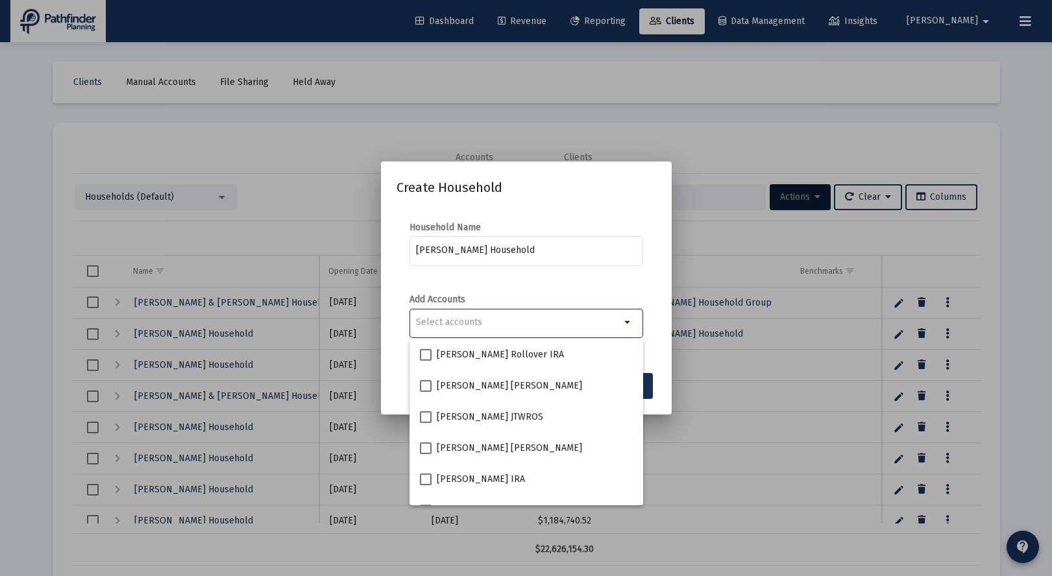
click at [473, 318] on input "Selection" at bounding box center [518, 322] width 204 height 10
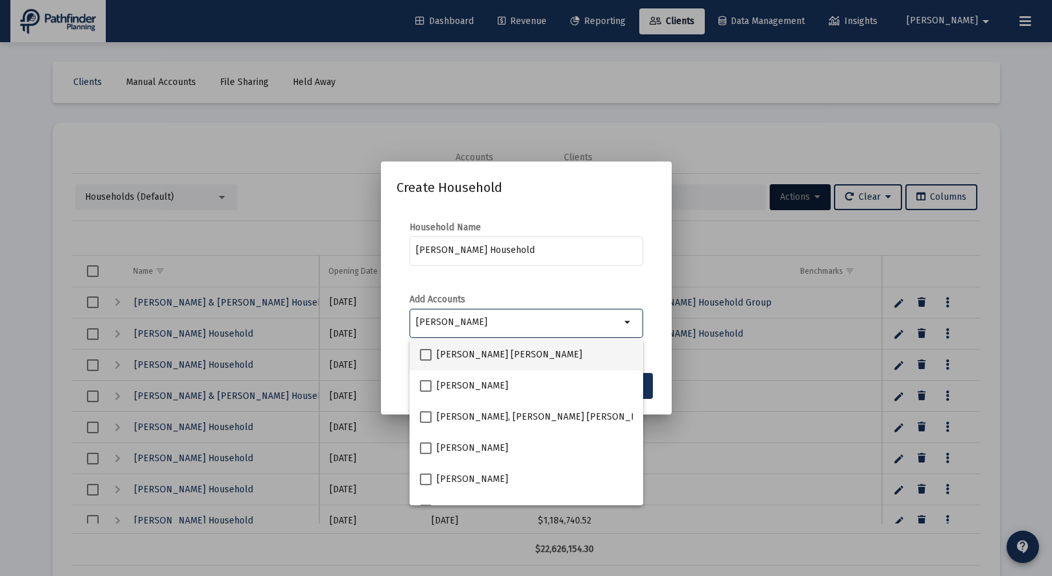
type input "[PERSON_NAME]"
click at [428, 356] on span at bounding box center [426, 355] width 12 height 12
click at [426, 361] on input "[PERSON_NAME] [PERSON_NAME]" at bounding box center [425, 361] width 1 height 1
checkbox input "true"
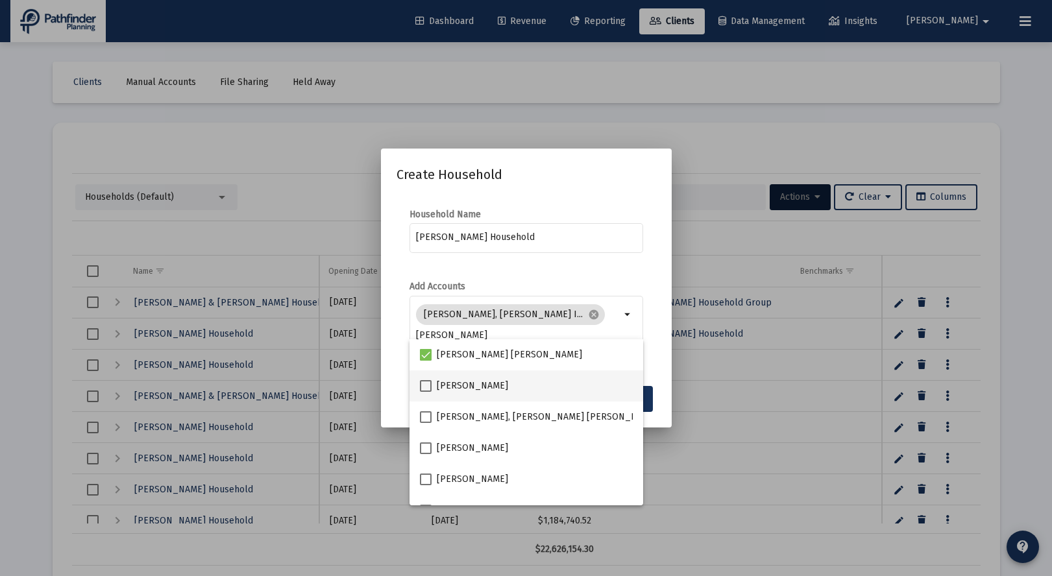
click at [426, 383] on span at bounding box center [426, 386] width 12 height 12
click at [426, 392] on input "[PERSON_NAME]" at bounding box center [425, 392] width 1 height 1
checkbox input "true"
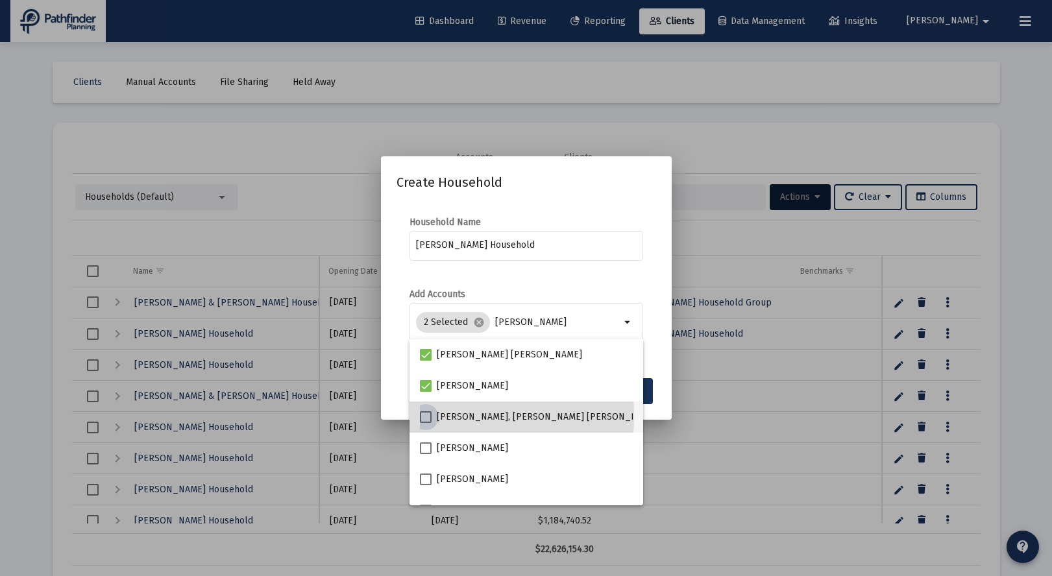
click at [424, 416] on span at bounding box center [426, 417] width 12 height 12
click at [425, 423] on input "[PERSON_NAME], [PERSON_NAME] [PERSON_NAME]" at bounding box center [425, 423] width 1 height 1
checkbox input "true"
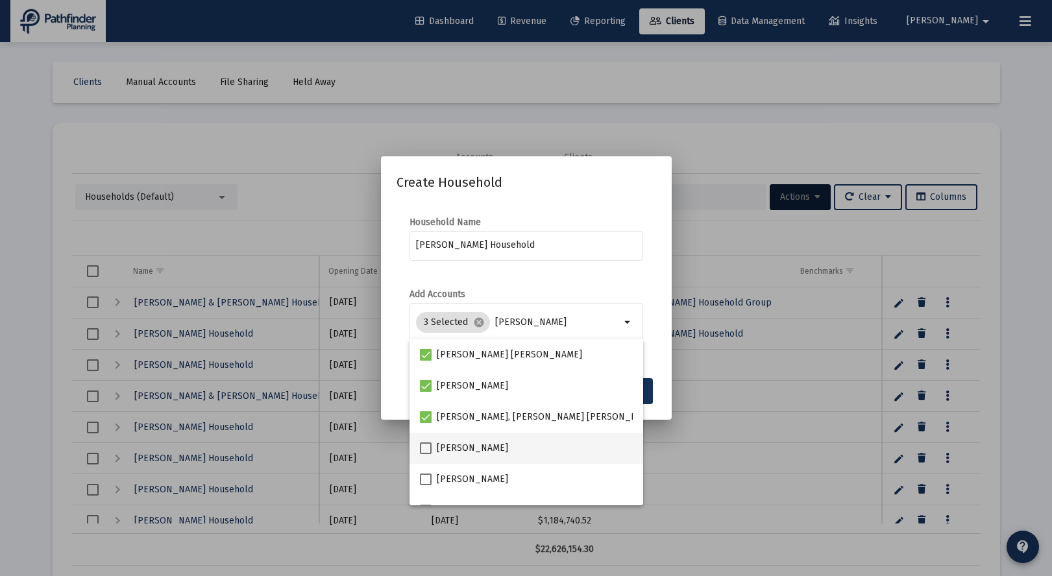
click at [423, 452] on span at bounding box center [426, 449] width 12 height 12
click at [425, 454] on input "[PERSON_NAME]" at bounding box center [425, 454] width 1 height 1
checkbox input "true"
click at [425, 480] on span at bounding box center [426, 480] width 12 height 12
click at [425, 485] on input "[PERSON_NAME]" at bounding box center [425, 485] width 1 height 1
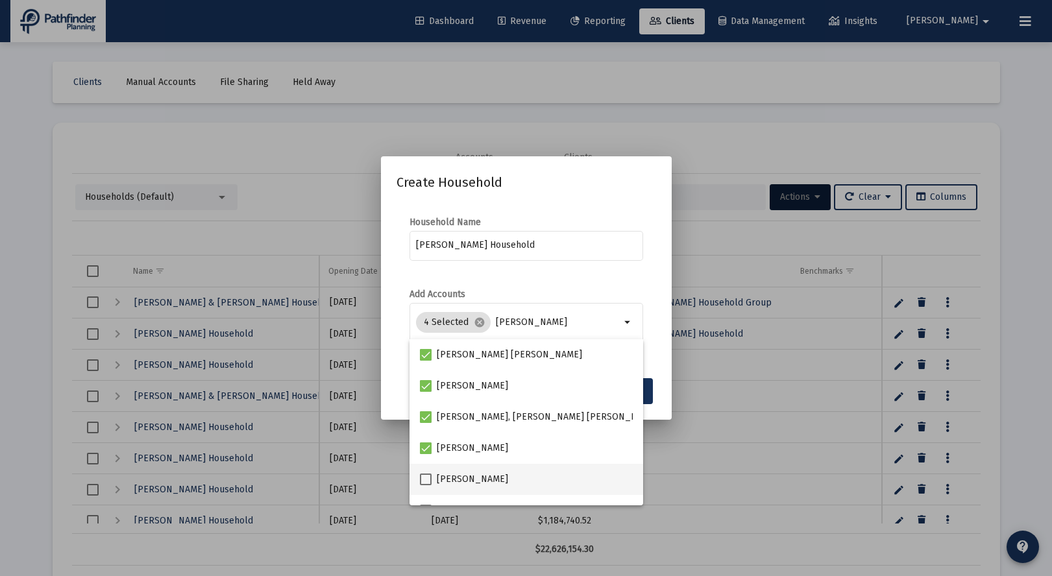
checkbox input "true"
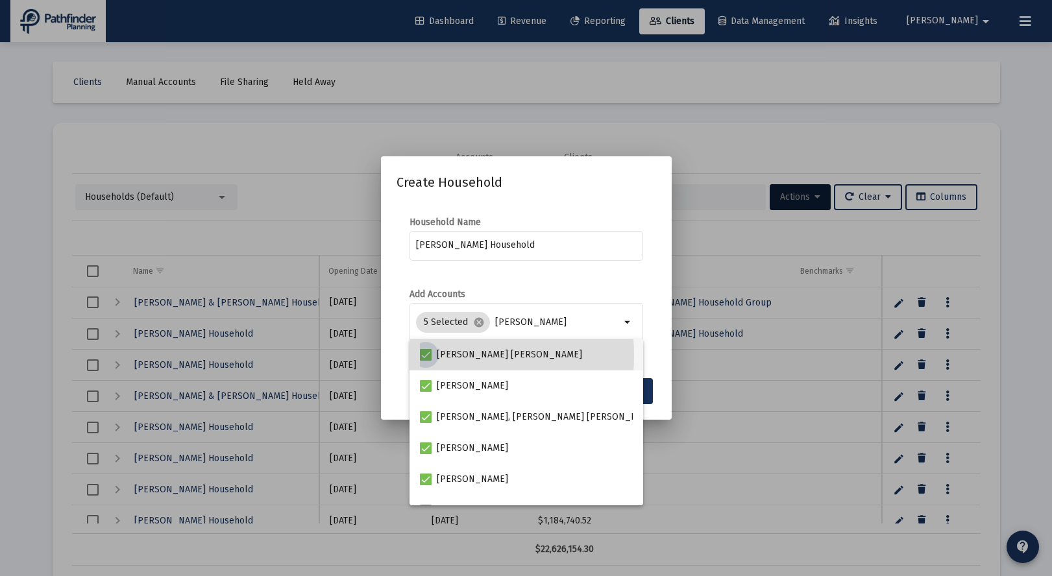
click at [429, 356] on span at bounding box center [426, 355] width 12 height 12
click at [426, 361] on input "[PERSON_NAME] [PERSON_NAME]" at bounding box center [425, 361] width 1 height 1
checkbox input "false"
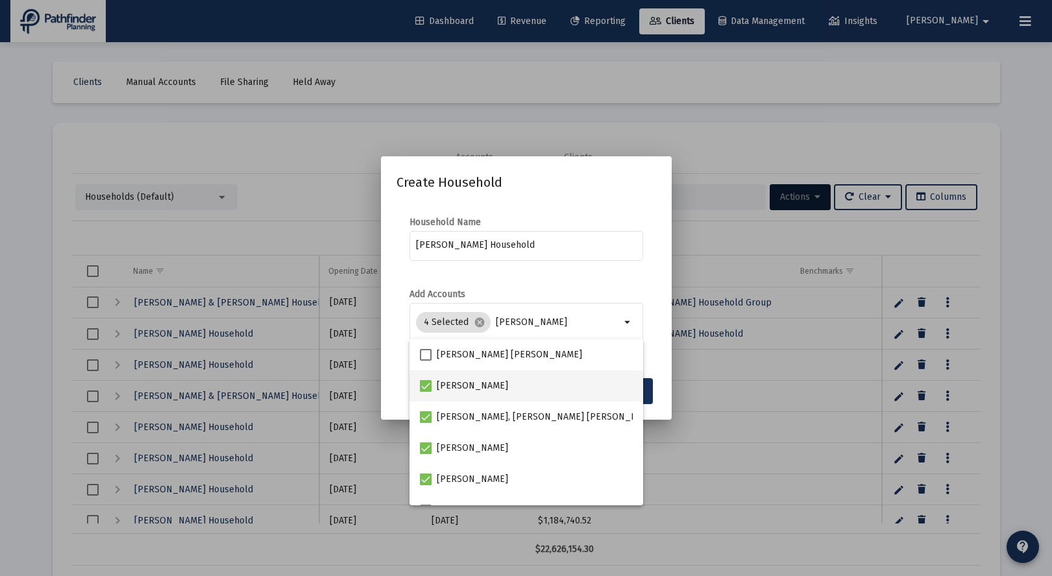
click at [425, 384] on span at bounding box center [426, 386] width 12 height 12
click at [425, 392] on input "[PERSON_NAME]" at bounding box center [425, 392] width 1 height 1
checkbox input "false"
click at [423, 417] on span at bounding box center [426, 417] width 12 height 12
click at [425, 423] on input "[PERSON_NAME], [PERSON_NAME] [PERSON_NAME]" at bounding box center [425, 423] width 1 height 1
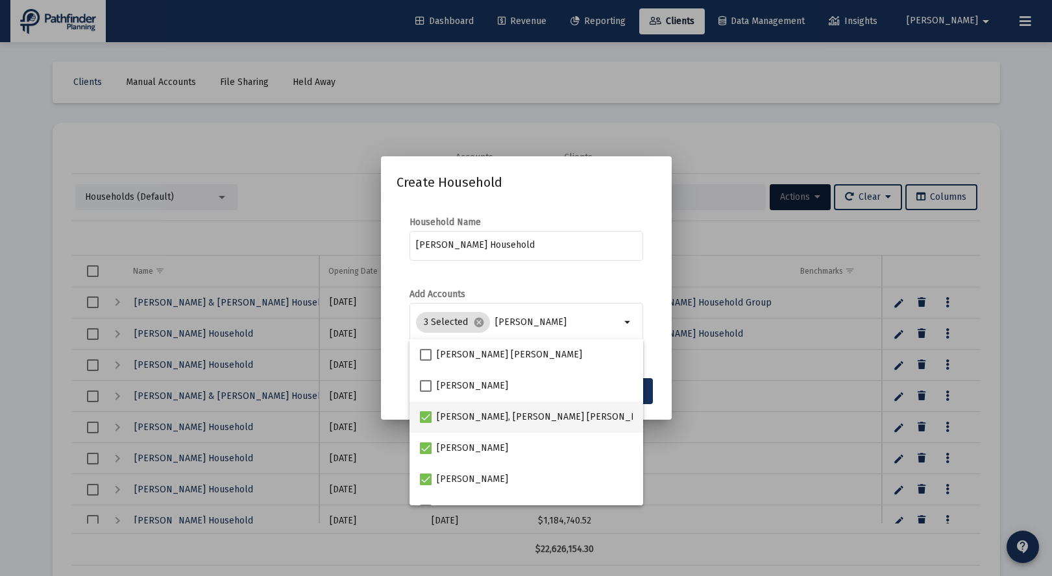
checkbox input "false"
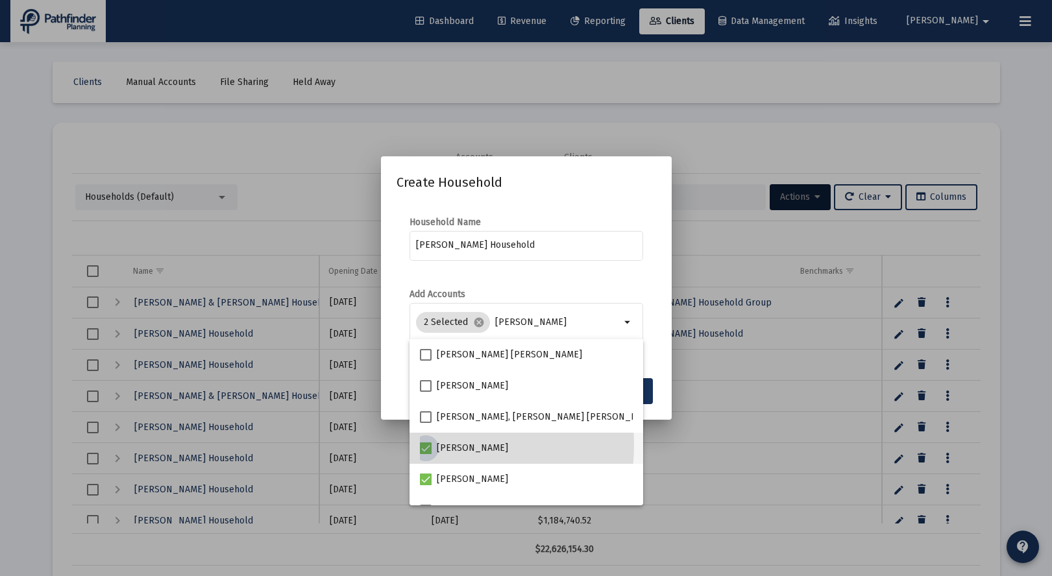
click at [421, 445] on span at bounding box center [426, 449] width 12 height 12
click at [425, 454] on input "[PERSON_NAME]" at bounding box center [425, 454] width 1 height 1
checkbox input "false"
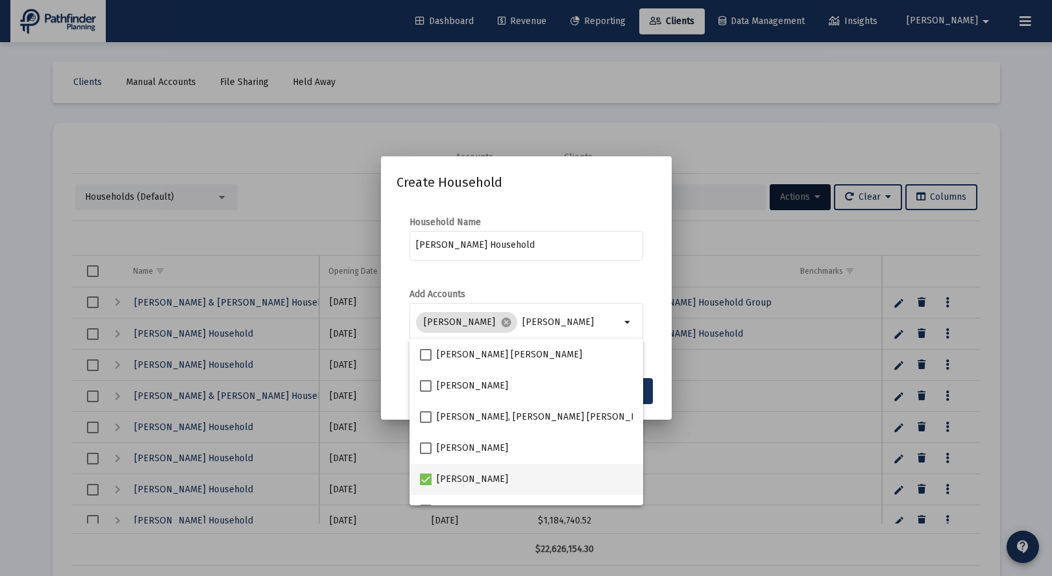
click at [423, 480] on span at bounding box center [426, 480] width 12 height 12
click at [425, 485] on input "[PERSON_NAME]" at bounding box center [425, 485] width 1 height 1
checkbox input "false"
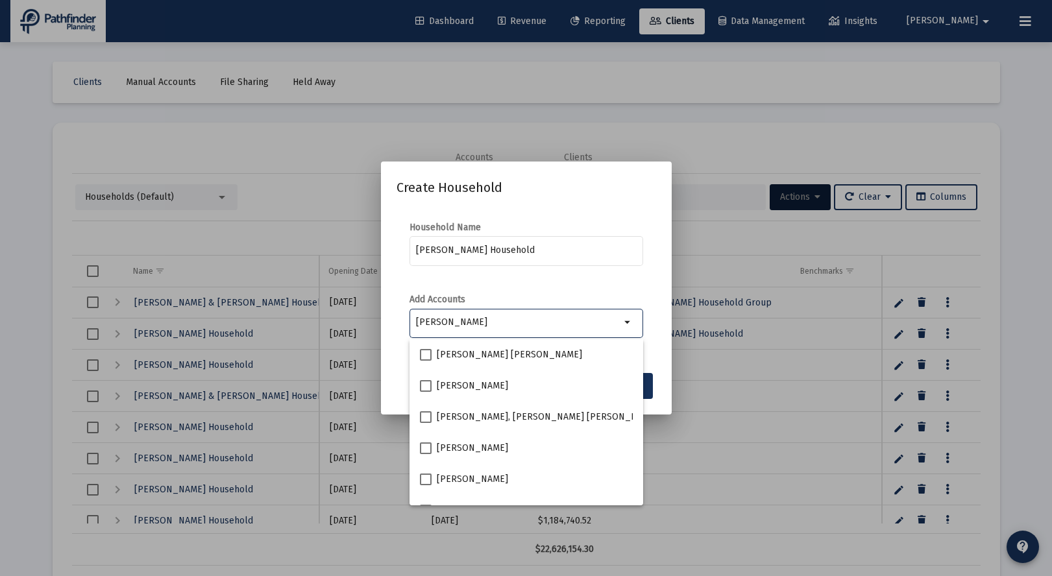
drag, startPoint x: 476, startPoint y: 327, endPoint x: 365, endPoint y: 307, distance: 113.4
click at [416, 317] on input "[PERSON_NAME]" at bounding box center [518, 322] width 204 height 10
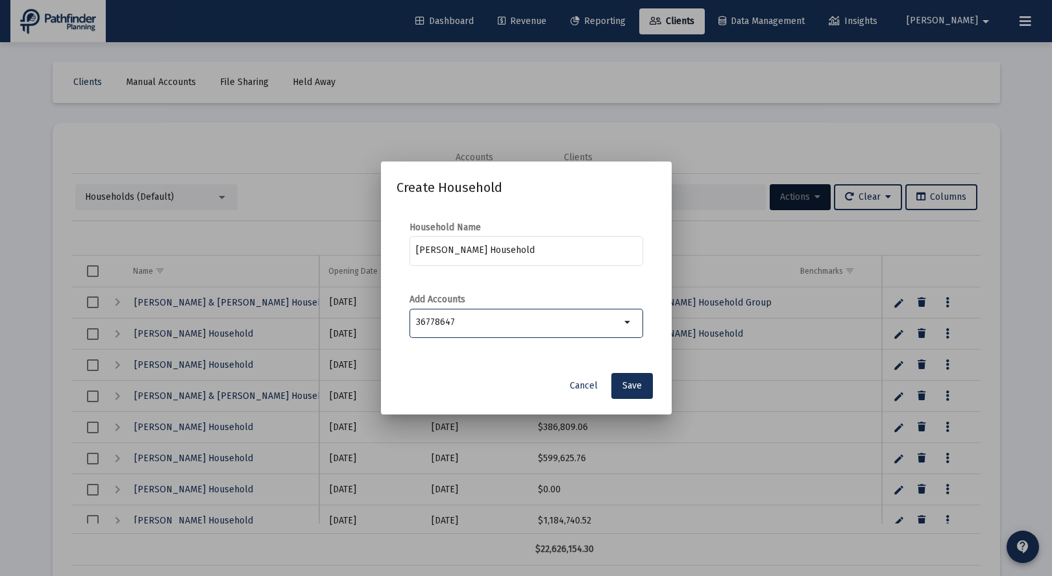
type input "36778647"
click at [616, 330] on div "36778647" at bounding box center [518, 323] width 210 height 16
click at [633, 324] on mat-icon "arrow_drop_down" at bounding box center [628, 323] width 16 height 16
click at [628, 323] on mat-icon "arrow_drop_down" at bounding box center [628, 323] width 16 height 16
click at [634, 388] on span "Save" at bounding box center [631, 385] width 19 height 11
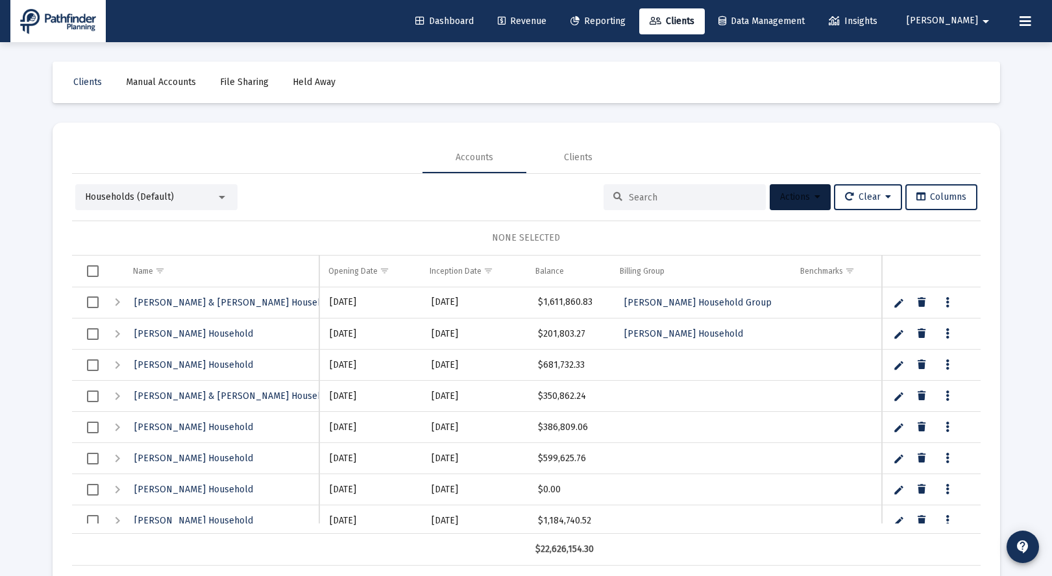
click at [810, 203] on button "Actions" at bounding box center [800, 197] width 61 height 26
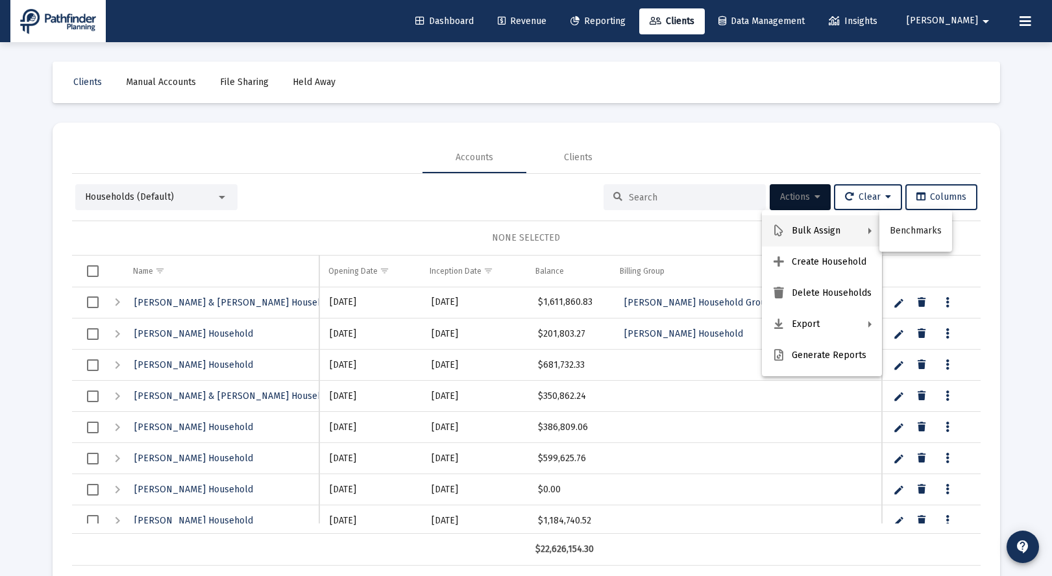
click at [818, 153] on div at bounding box center [526, 288] width 1052 height 576
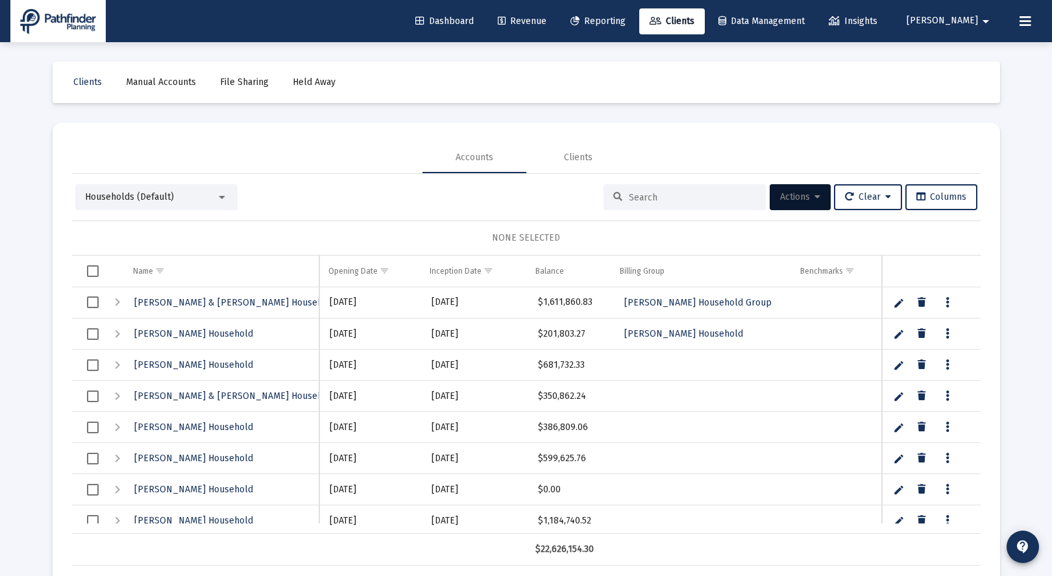
click at [204, 201] on div "Households (Default)" at bounding box center [150, 197] width 131 height 13
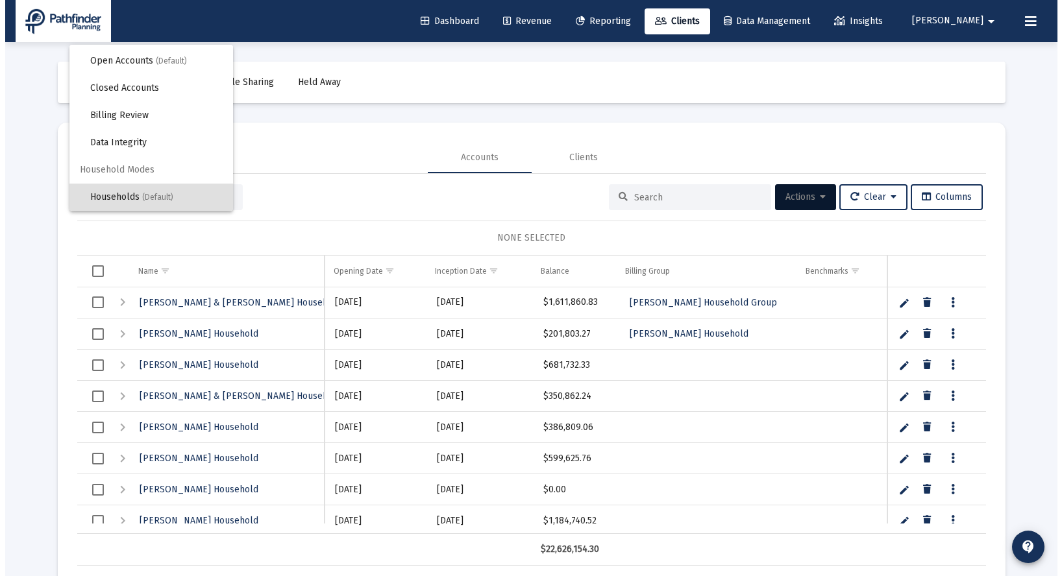
scroll to position [0, 0]
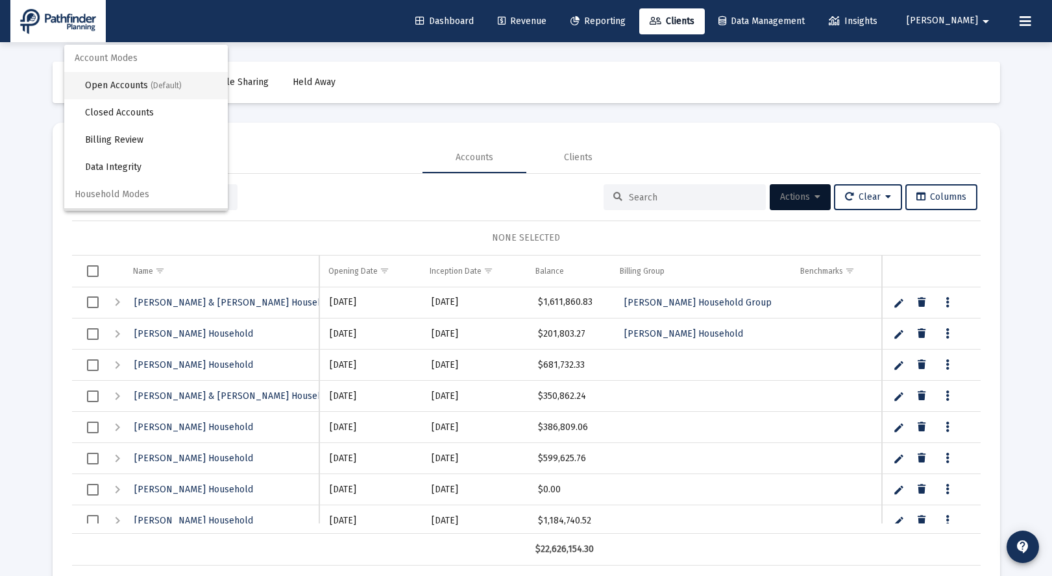
click at [158, 88] on span "(Default)" at bounding box center [166, 85] width 31 height 9
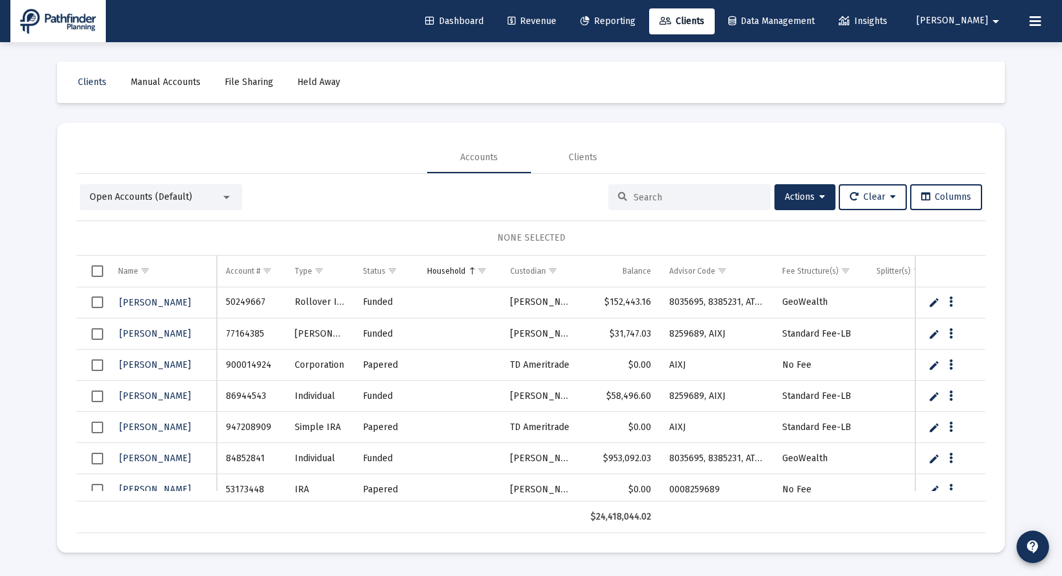
click at [636, 196] on input at bounding box center [696, 197] width 127 height 11
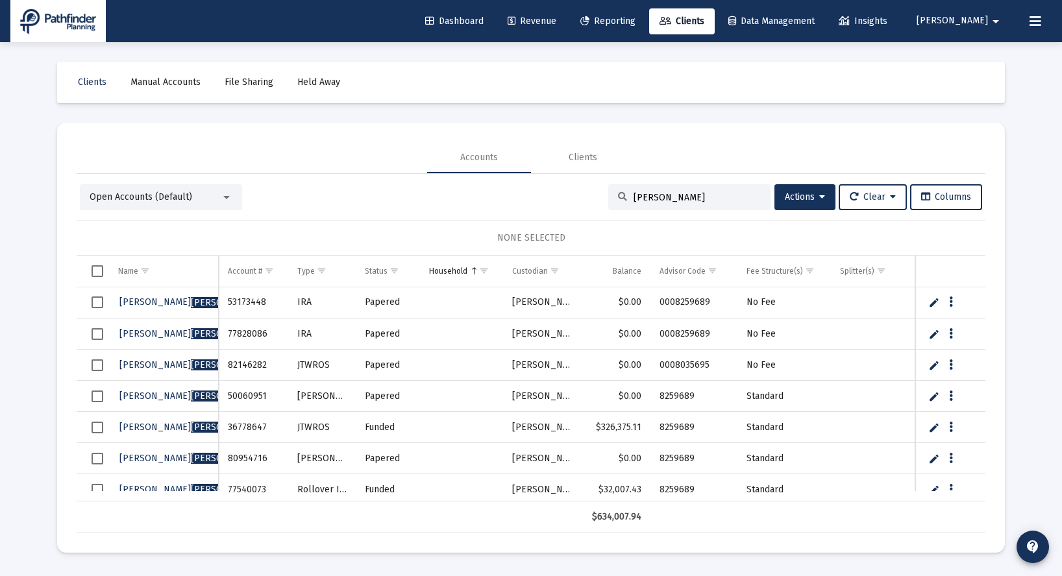
type input "[PERSON_NAME]"
click at [100, 397] on span "Select row" at bounding box center [98, 397] width 12 height 12
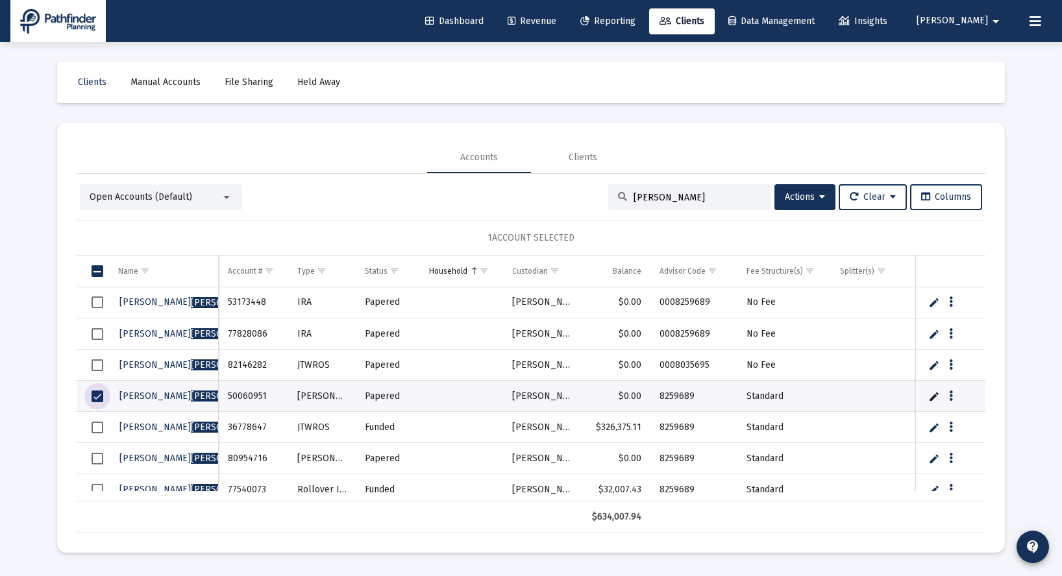
click at [98, 427] on span "Select row" at bounding box center [98, 428] width 12 height 12
click at [101, 458] on span "Select row" at bounding box center [98, 459] width 12 height 12
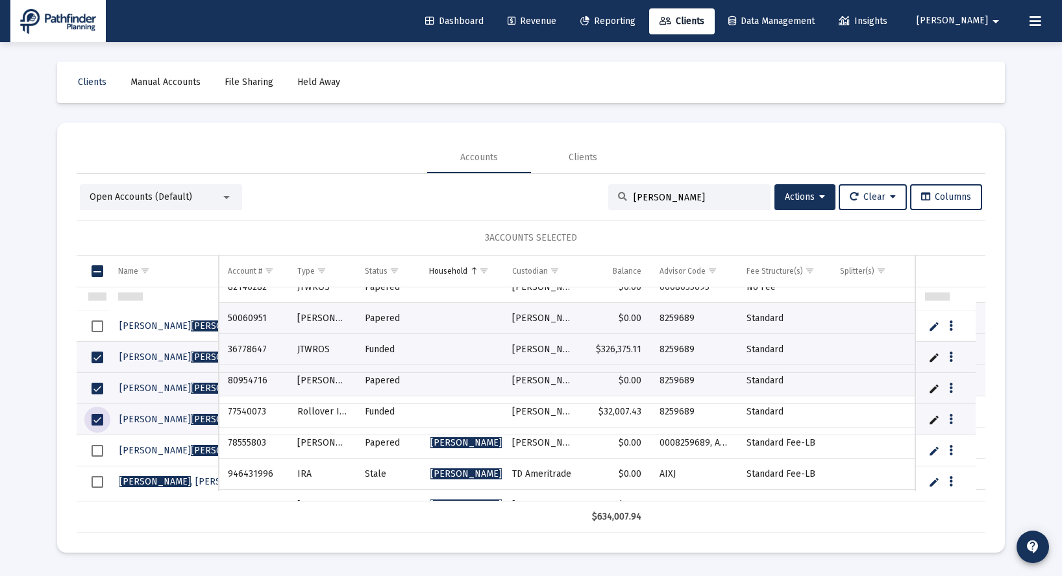
scroll to position [78, 0]
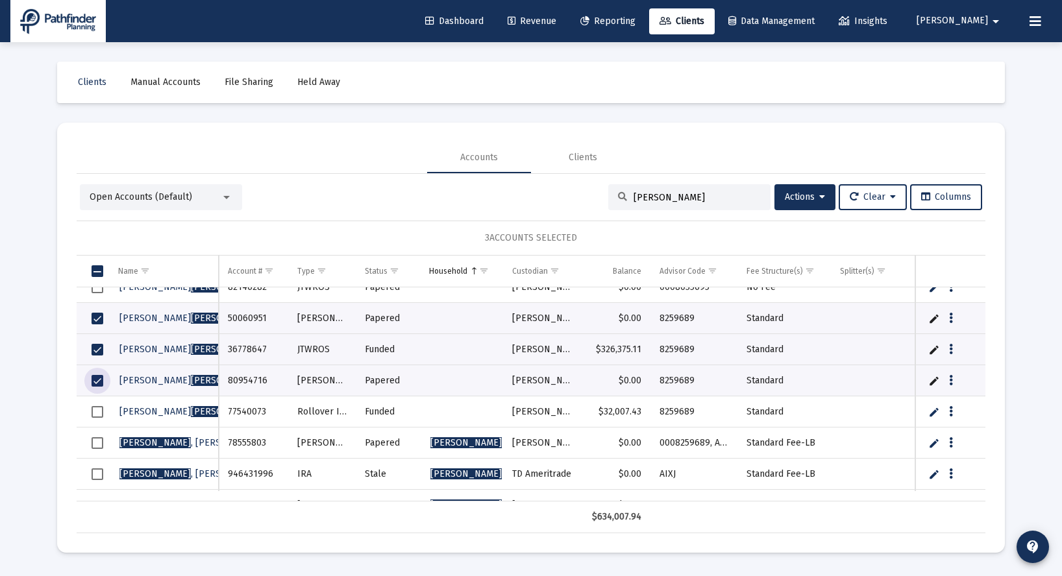
click at [97, 412] on span "Select row" at bounding box center [98, 412] width 12 height 12
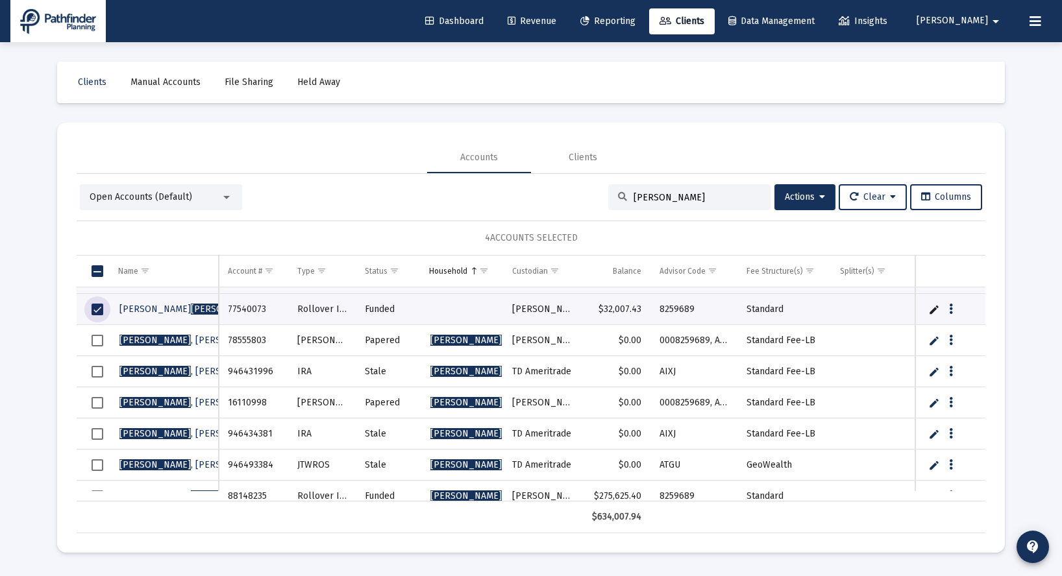
scroll to position [193, 0]
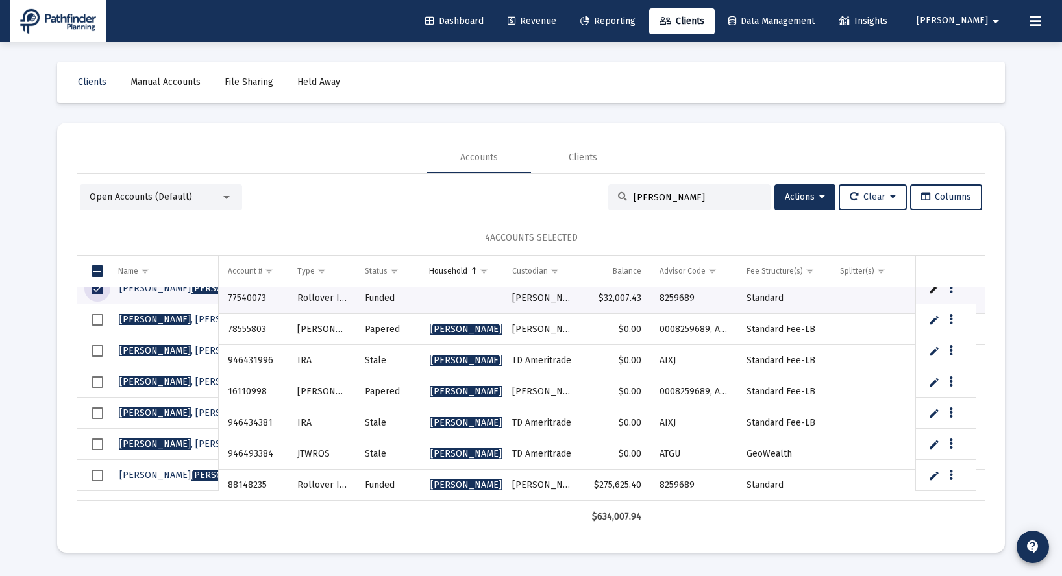
click at [99, 476] on span "Select row" at bounding box center [98, 476] width 12 height 12
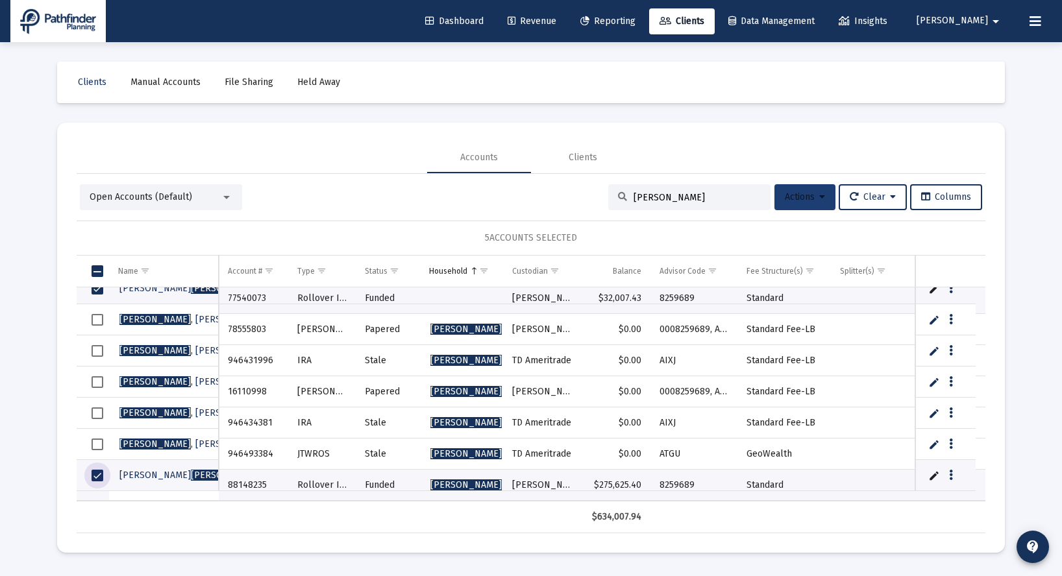
click at [819, 201] on icon at bounding box center [822, 197] width 6 height 9
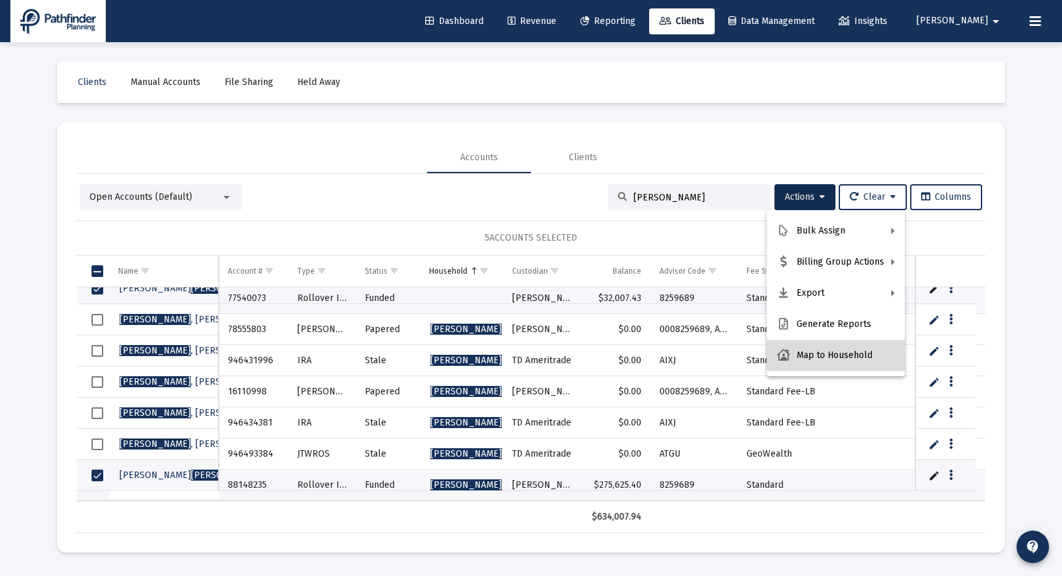
click at [838, 355] on button "Map to Household" at bounding box center [835, 355] width 138 height 31
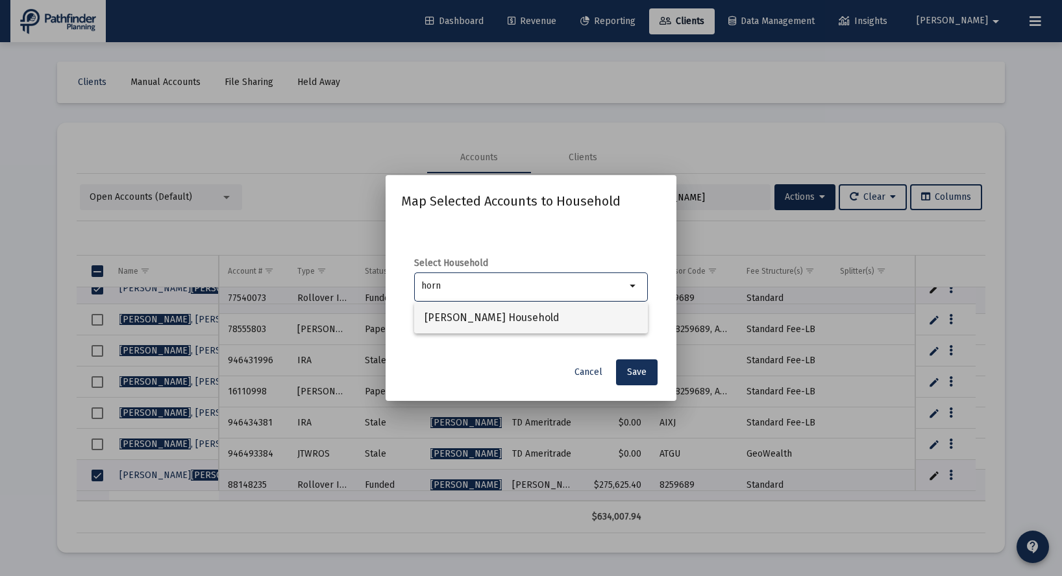
click at [512, 317] on span "[PERSON_NAME] Household" at bounding box center [530, 317] width 213 height 31
type input "[PERSON_NAME] Household"
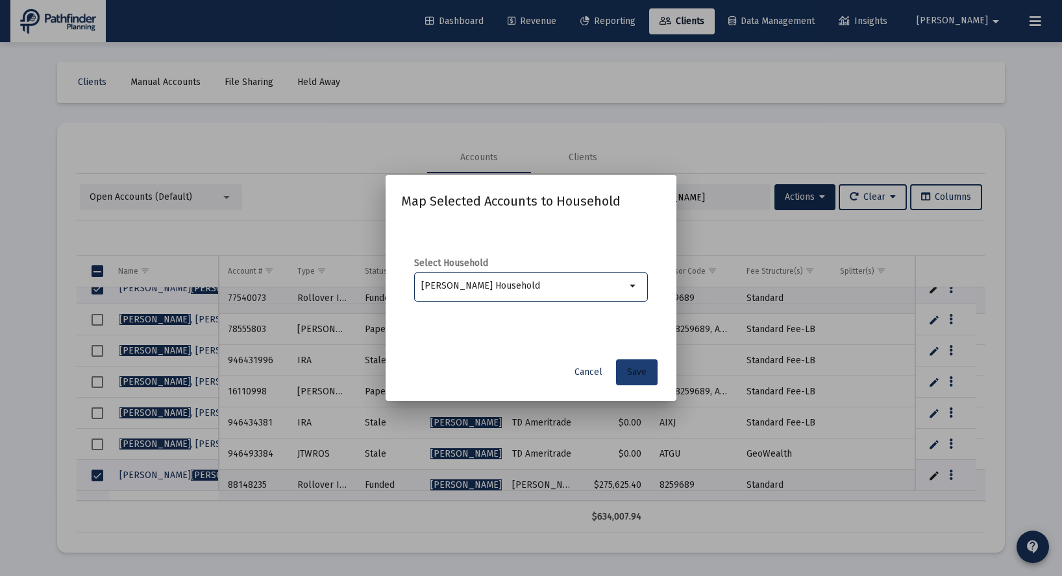
click at [637, 373] on span "Save" at bounding box center [636, 372] width 19 height 11
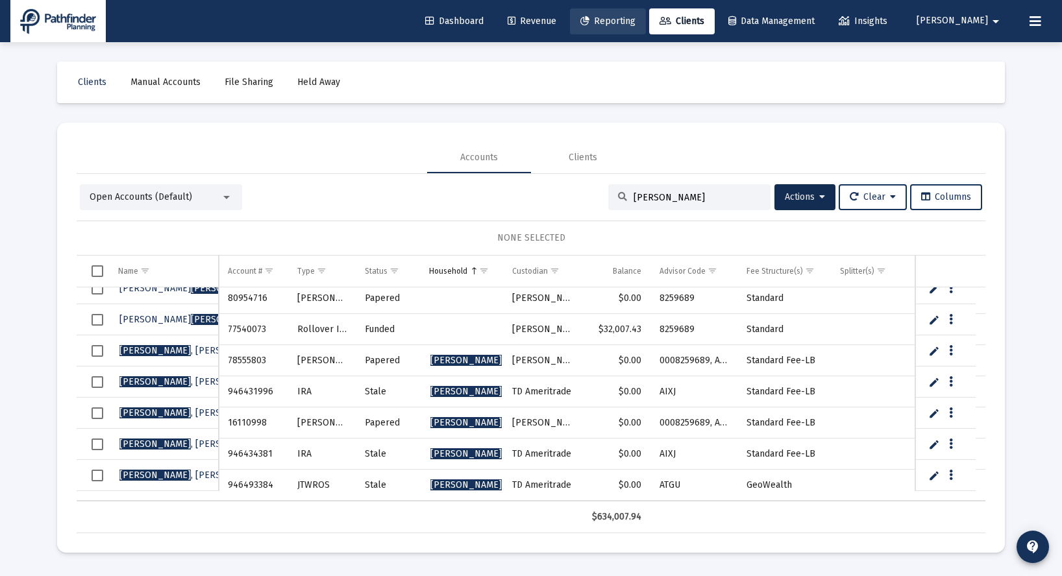
click at [635, 18] on span "Reporting" at bounding box center [607, 21] width 55 height 11
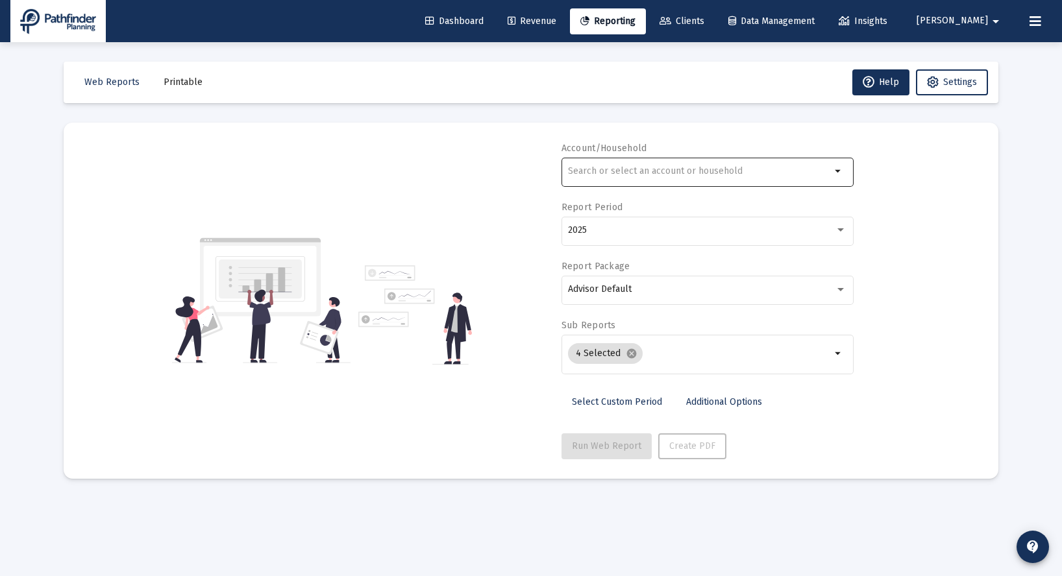
click at [646, 175] on input "text" at bounding box center [699, 171] width 263 height 10
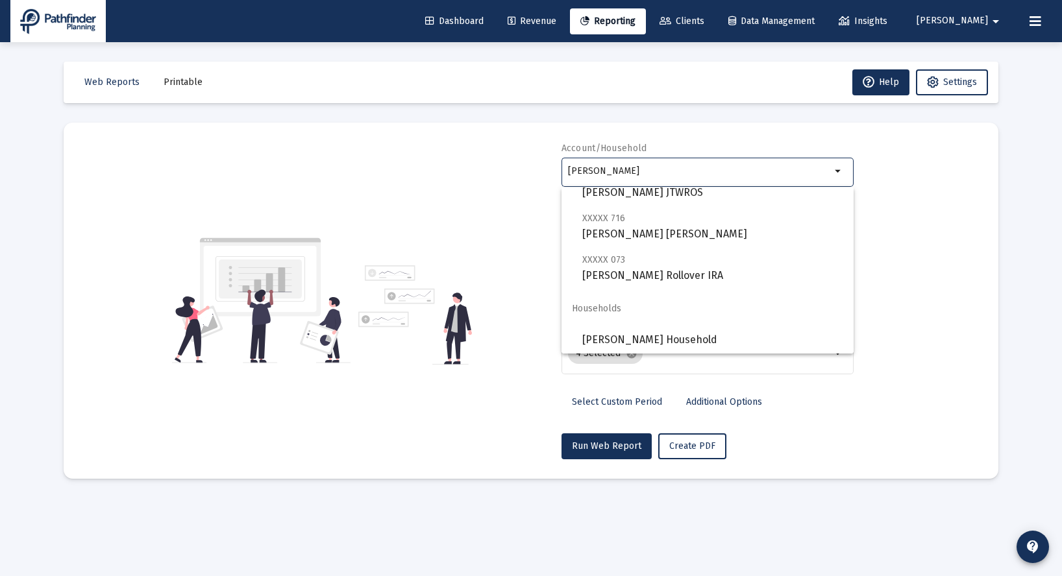
scroll to position [467, 0]
click at [663, 342] on span "[PERSON_NAME] Household" at bounding box center [712, 338] width 261 height 31
type input "[PERSON_NAME] Household"
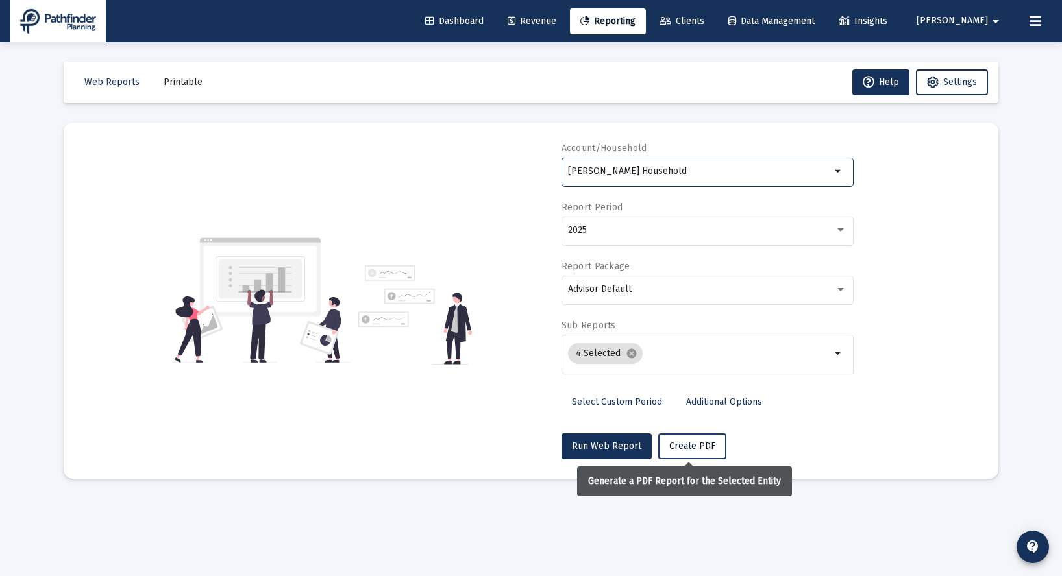
click at [681, 448] on span "Create PDF" at bounding box center [692, 446] width 46 height 11
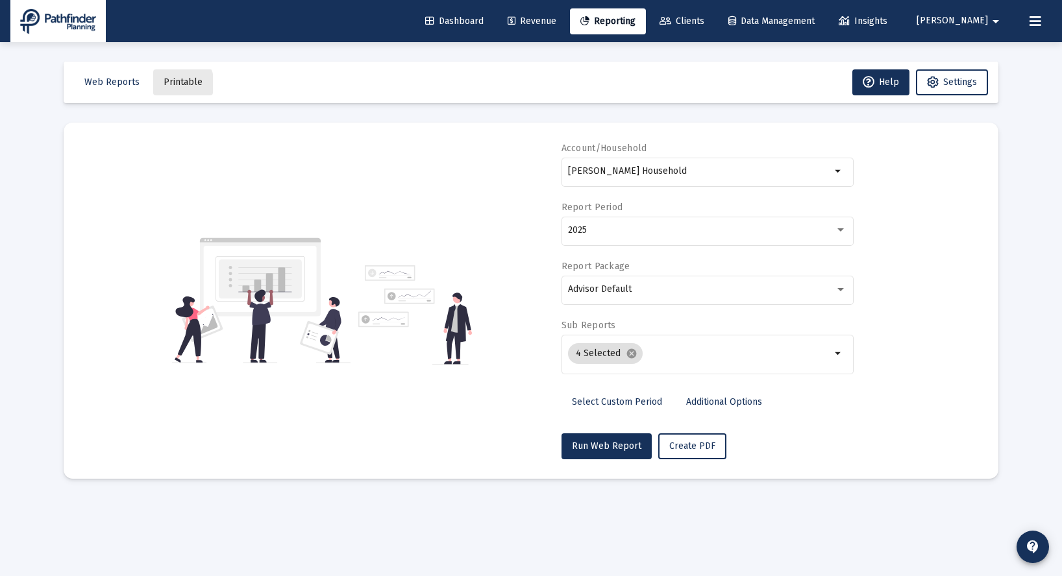
click at [175, 84] on span "Printable" at bounding box center [183, 82] width 39 height 11
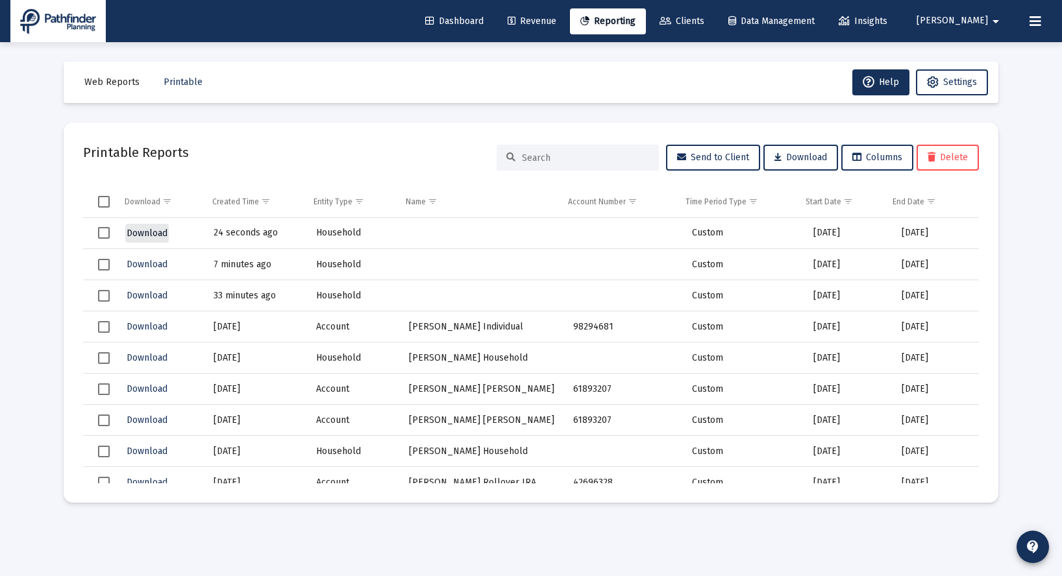
click at [146, 231] on span "Download" at bounding box center [147, 233] width 41 height 11
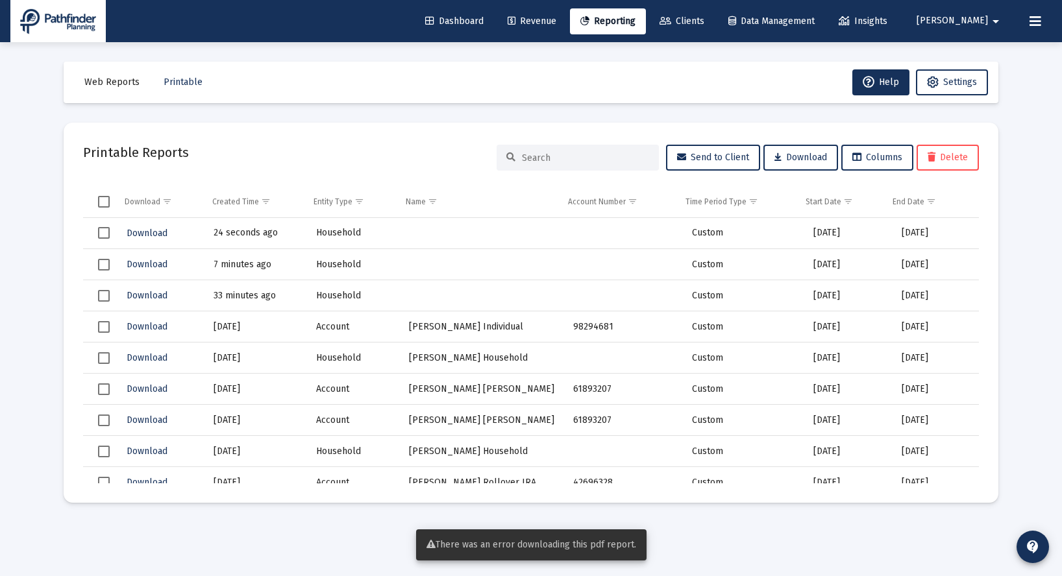
click at [225, 144] on div "Printable Reports Send to Client Download Columns Delete" at bounding box center [531, 157] width 896 height 31
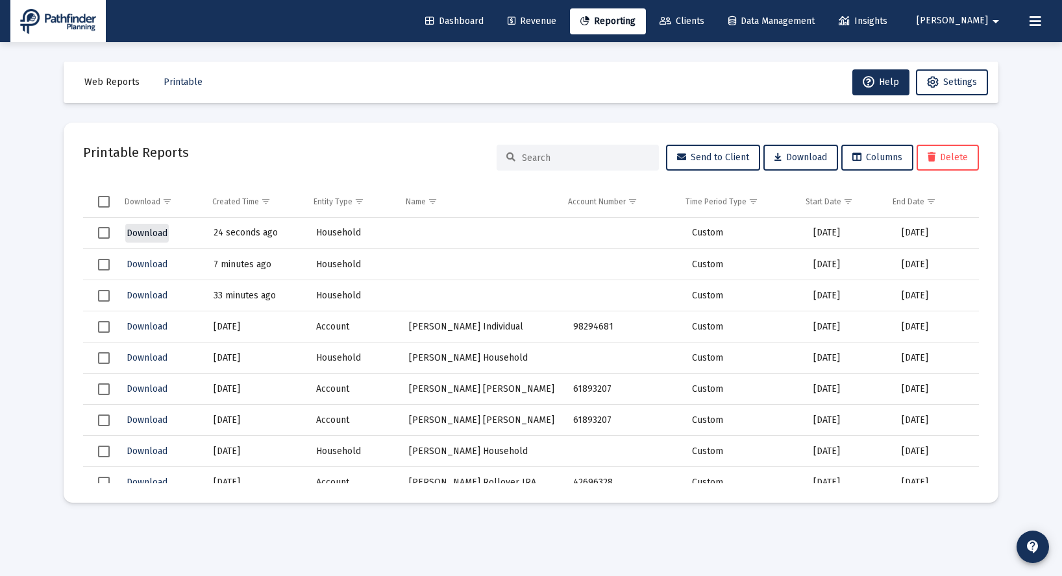
click at [145, 234] on span "Download" at bounding box center [147, 233] width 41 height 11
click at [147, 232] on span "Download" at bounding box center [147, 233] width 41 height 11
click at [151, 234] on span "Download" at bounding box center [147, 233] width 41 height 11
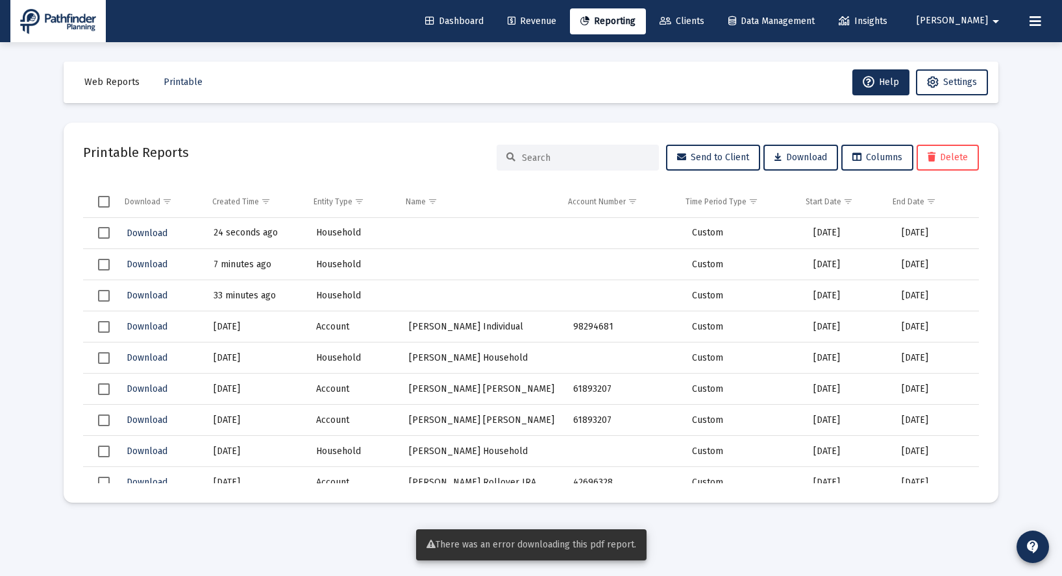
click at [615, 101] on mat-toolbar-row "Web Reports Printable Help Settings" at bounding box center [531, 83] width 935 height 42
click at [127, 84] on span "Web Reports" at bounding box center [111, 82] width 55 height 11
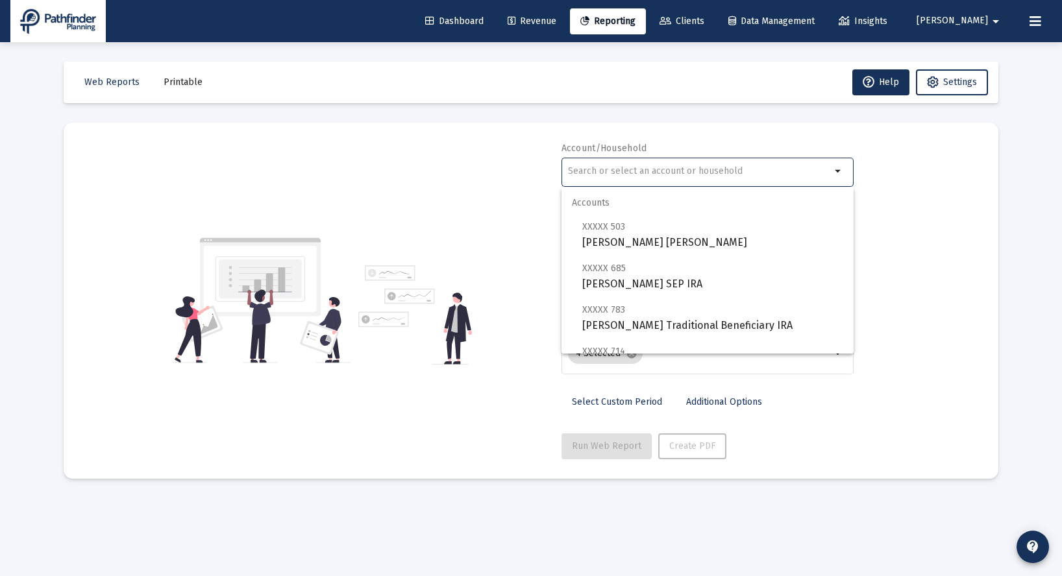
click at [662, 173] on input "text" at bounding box center [699, 171] width 263 height 10
type input "a"
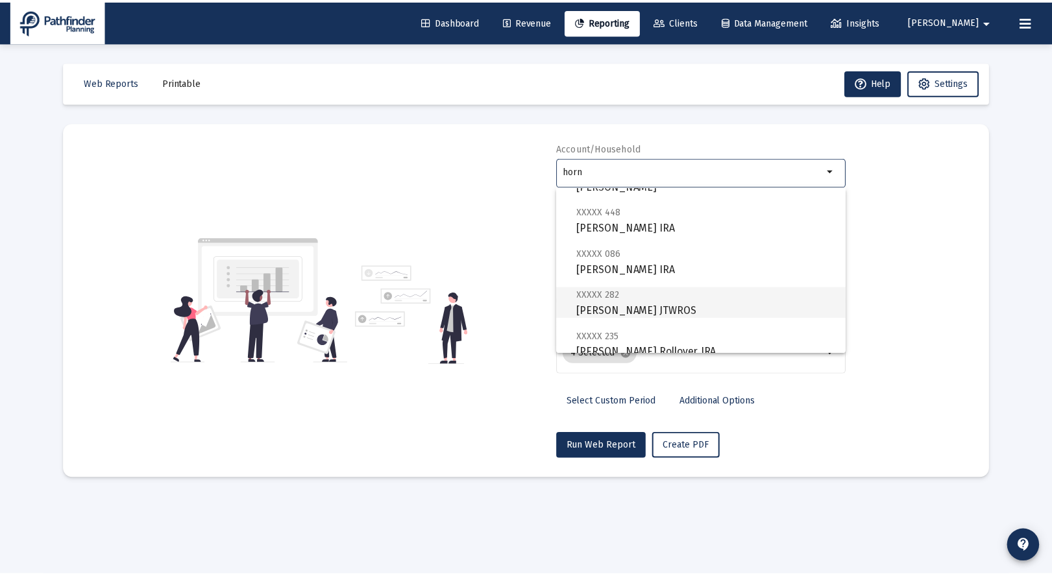
scroll to position [467, 0]
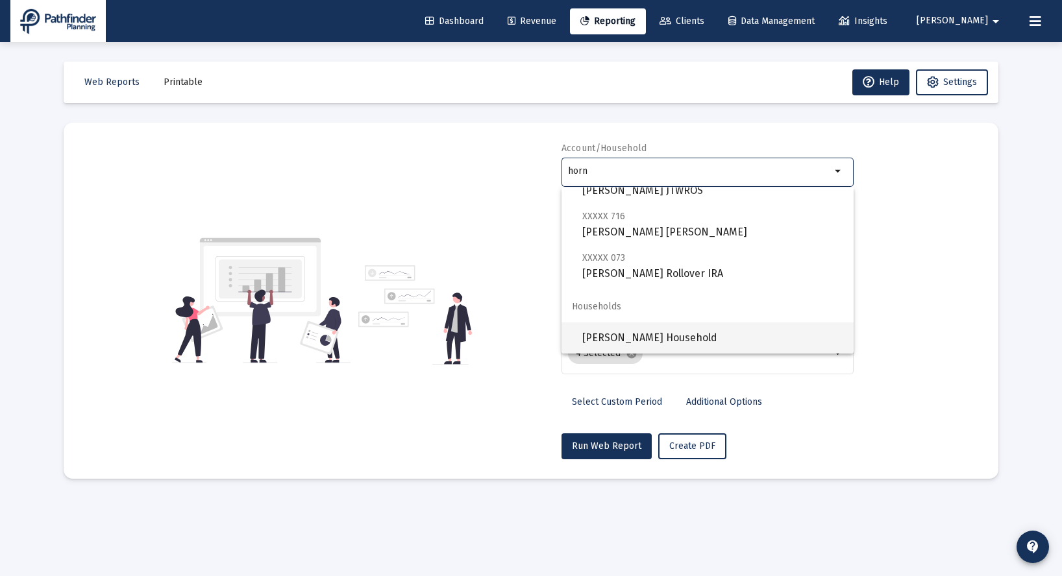
click at [678, 341] on span "[PERSON_NAME] Household" at bounding box center [712, 338] width 261 height 31
type input "[PERSON_NAME] Household"
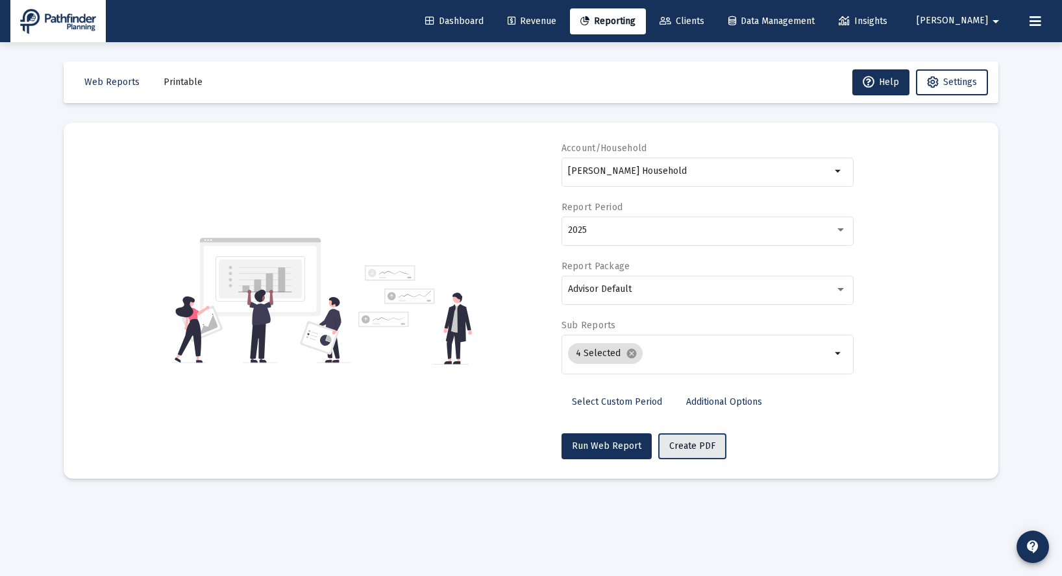
click at [694, 448] on span "Create PDF" at bounding box center [692, 446] width 46 height 11
click at [177, 86] on span "Printable" at bounding box center [183, 82] width 39 height 11
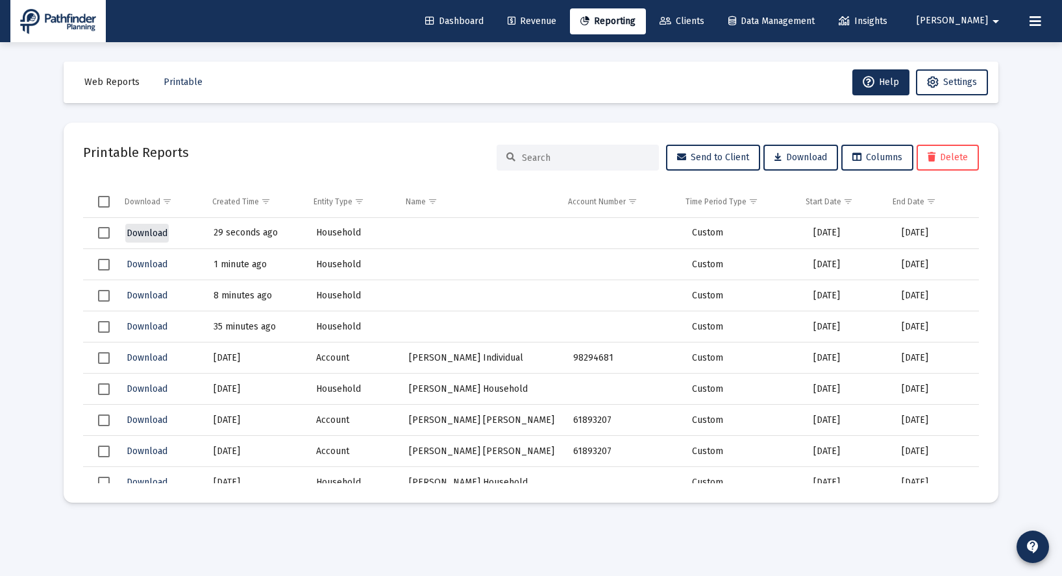
click at [156, 232] on span "Download" at bounding box center [147, 233] width 41 height 11
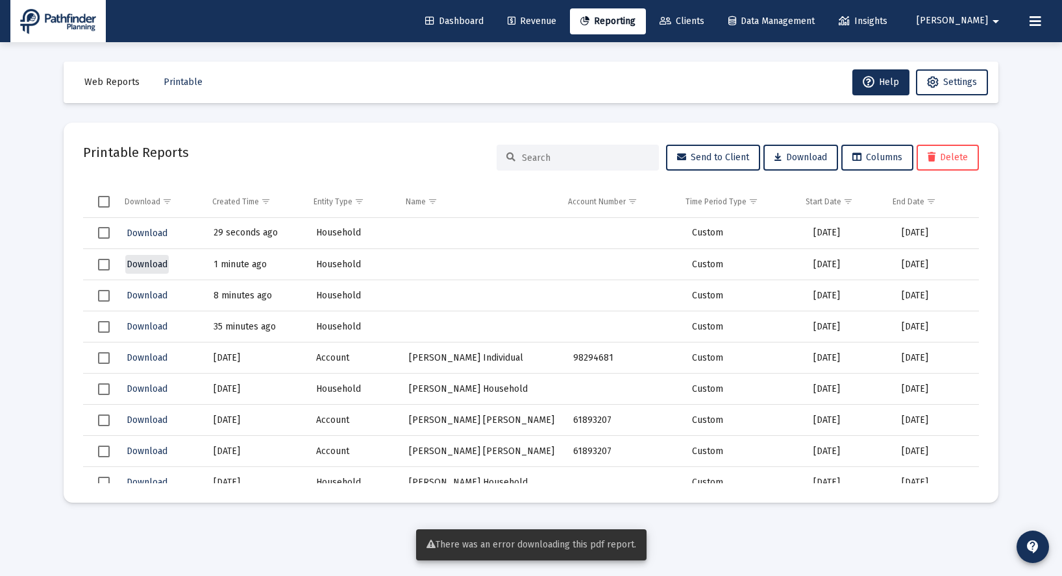
click at [147, 267] on span "Download" at bounding box center [147, 264] width 41 height 11
click at [106, 297] on span "Select row" at bounding box center [104, 296] width 12 height 12
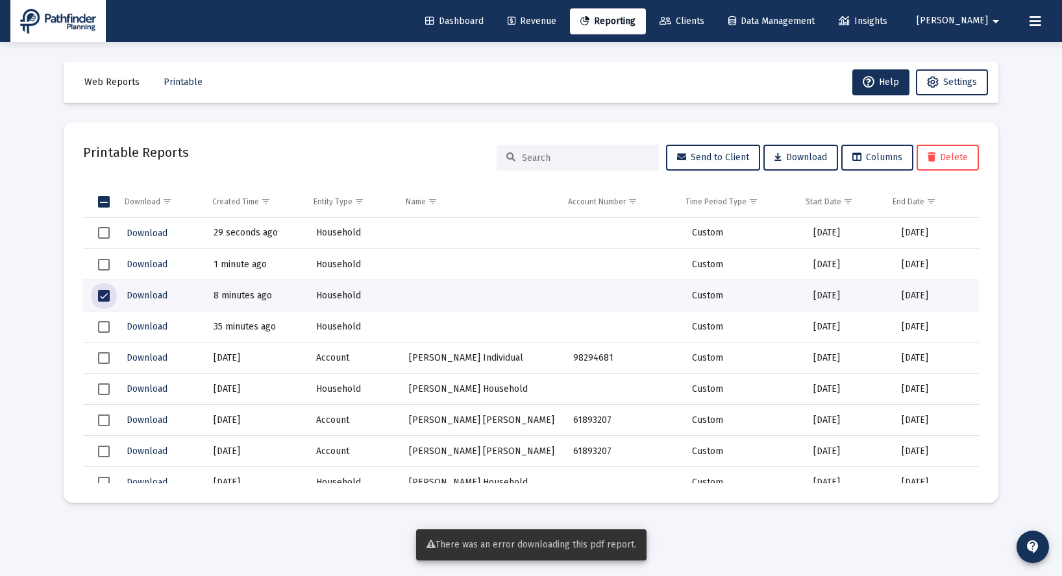
click at [100, 328] on span "Select row" at bounding box center [104, 327] width 12 height 12
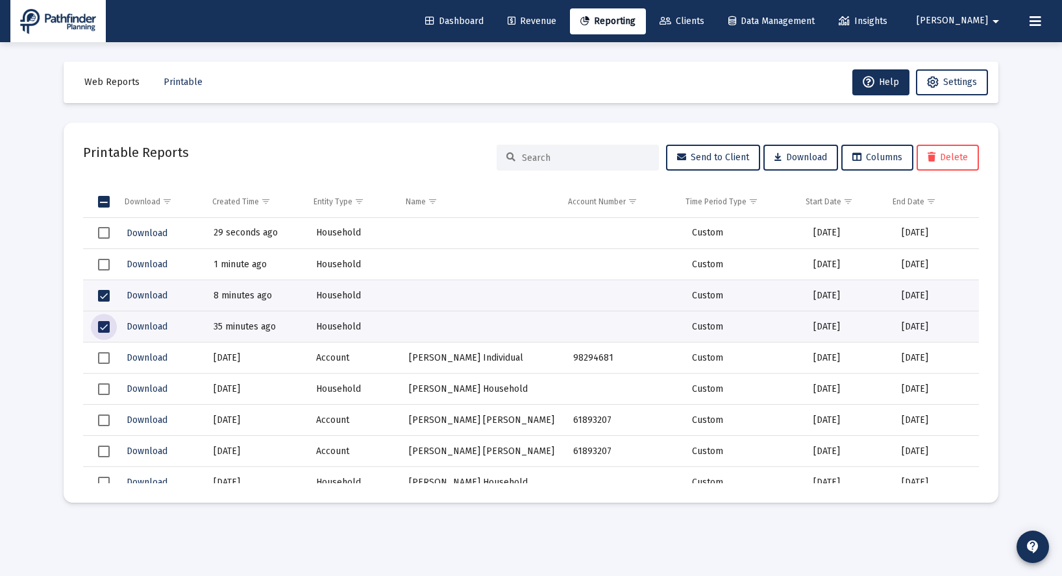
click at [961, 154] on span "Delete" at bounding box center [947, 157] width 40 height 11
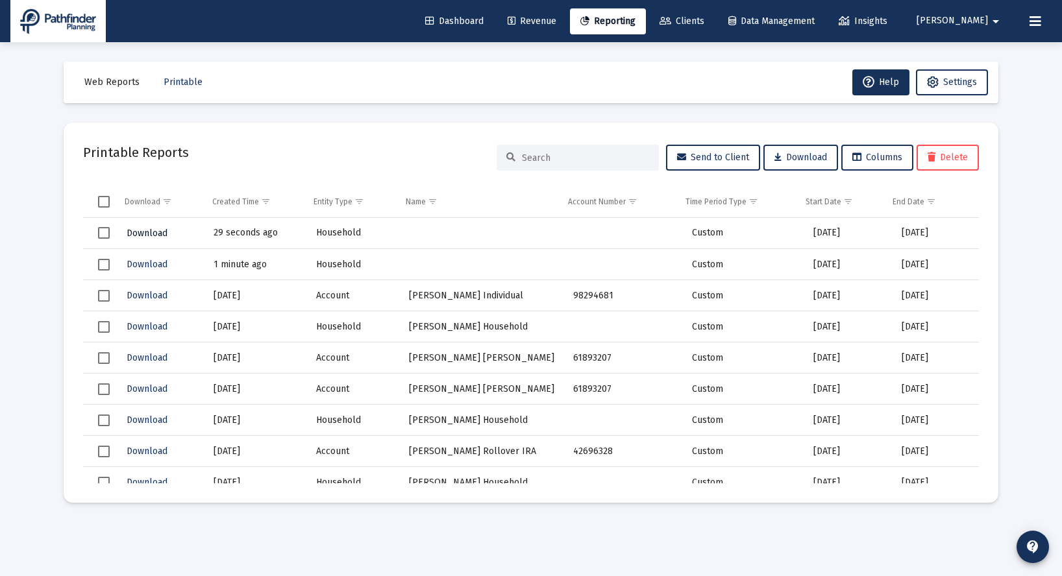
click at [141, 232] on span "Download" at bounding box center [147, 233] width 41 height 11
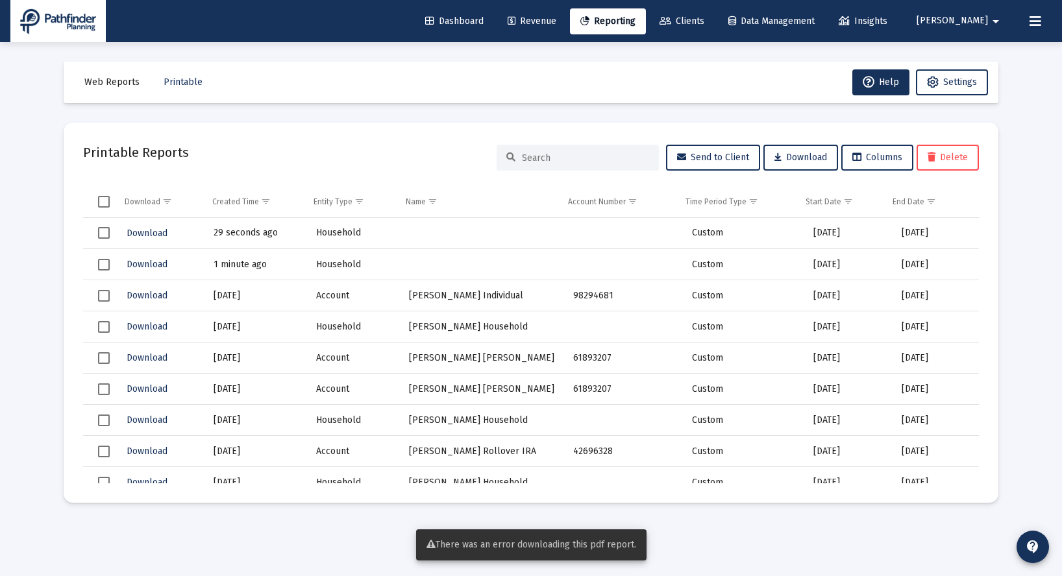
click at [269, 126] on mat-card "Printable Reports Send to Client Download Columns Delete Download Created Time …" at bounding box center [531, 313] width 935 height 380
click at [494, 29] on link "Dashboard" at bounding box center [454, 21] width 79 height 26
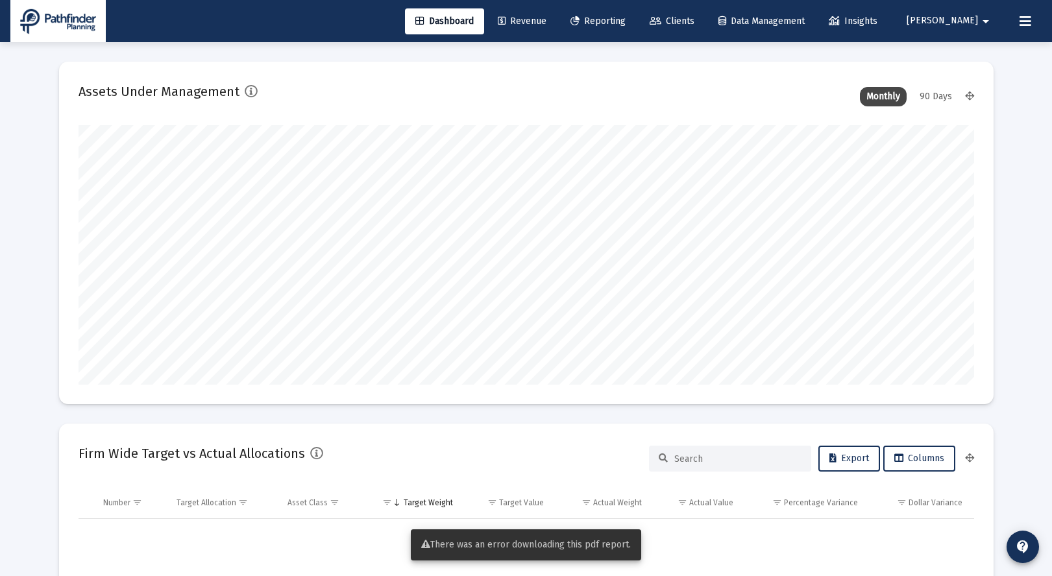
scroll to position [260, 482]
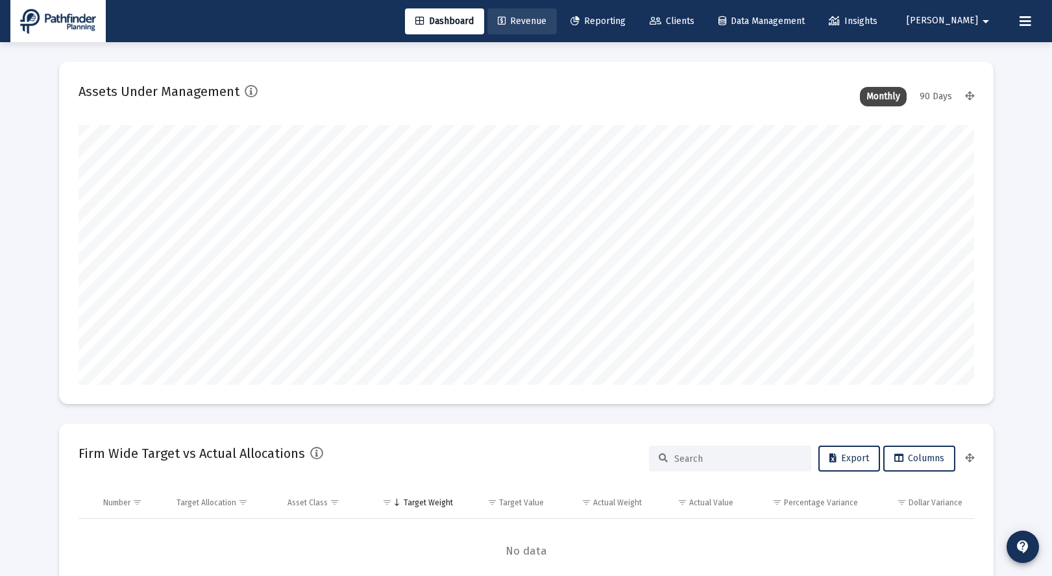
click at [546, 20] on span "Revenue" at bounding box center [522, 21] width 49 height 11
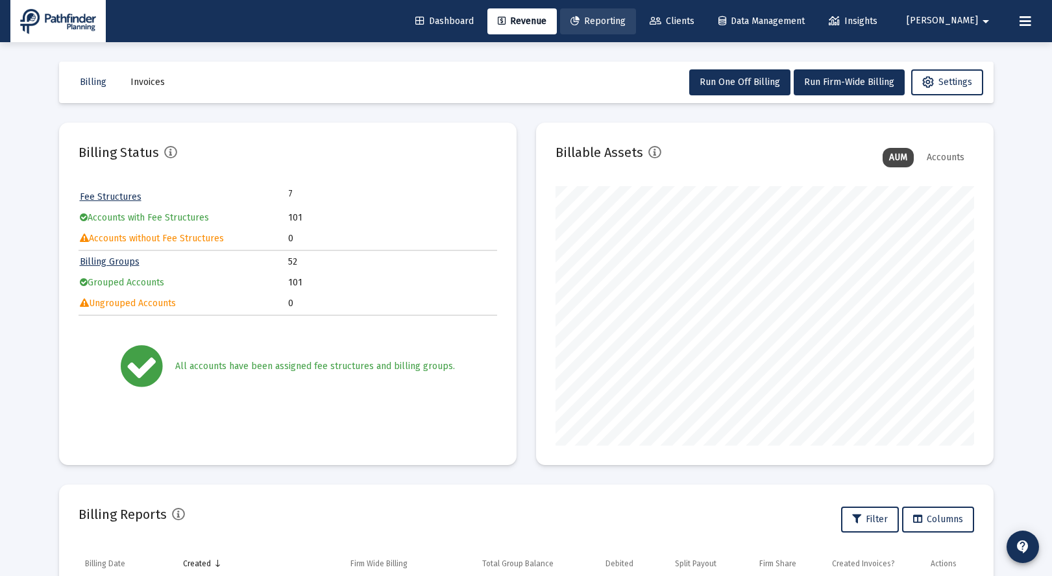
click at [626, 19] on span "Reporting" at bounding box center [597, 21] width 55 height 11
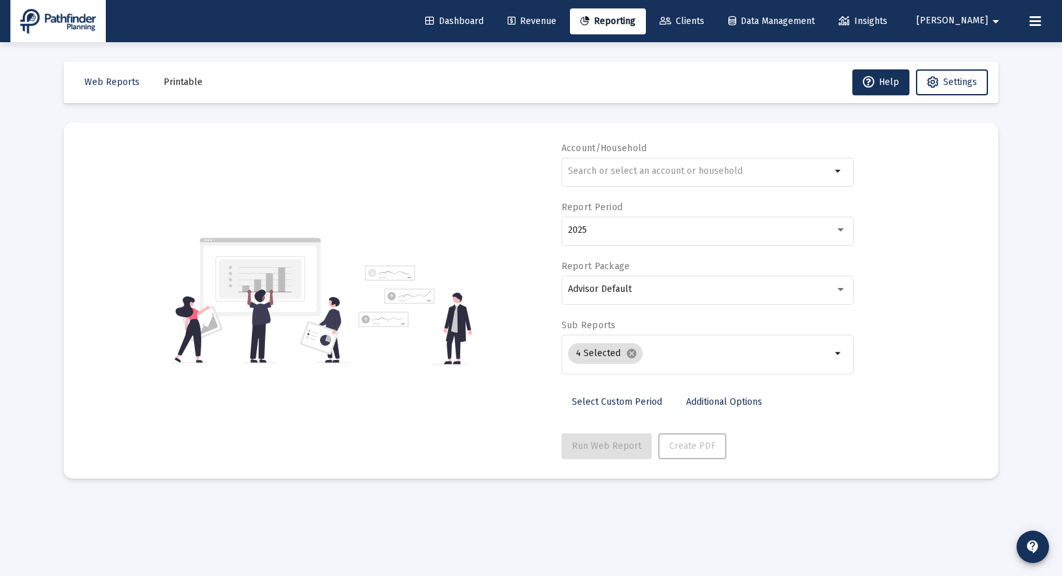
click at [176, 85] on span "Printable" at bounding box center [183, 82] width 39 height 11
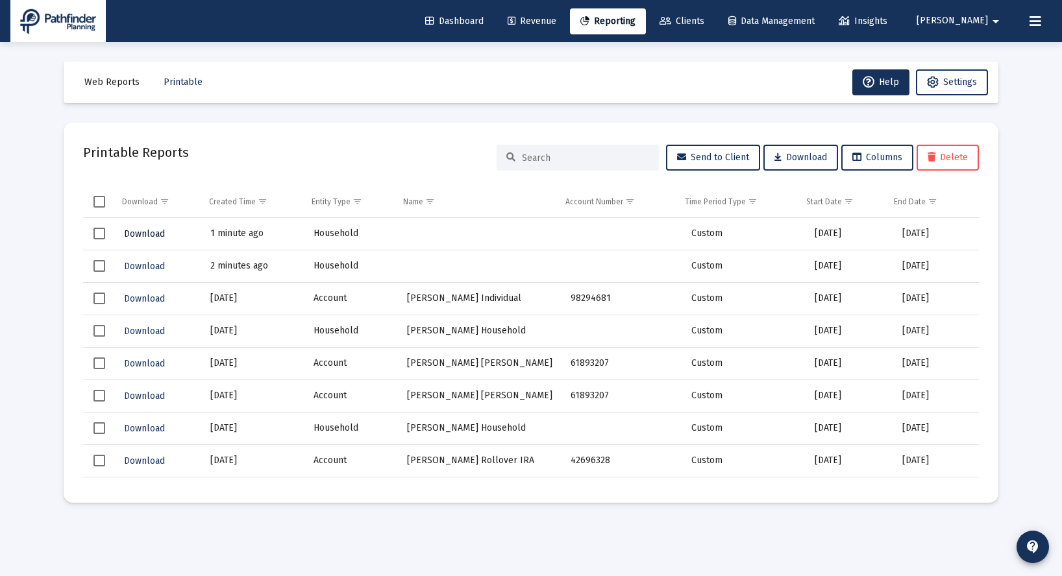
click at [150, 236] on span "Download" at bounding box center [144, 233] width 41 height 11
click at [635, 20] on span "Reporting" at bounding box center [607, 21] width 55 height 11
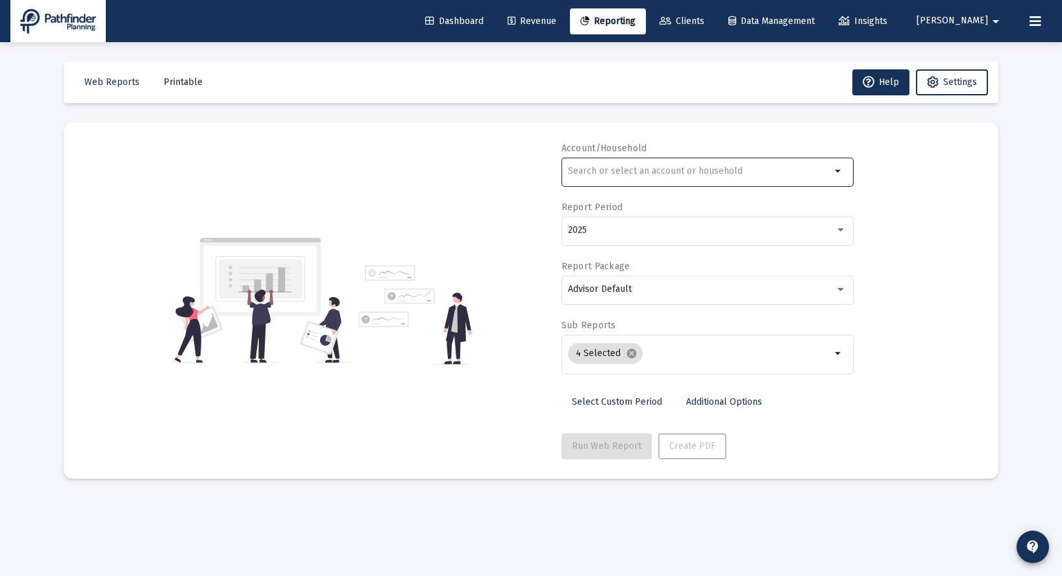
click at [836, 172] on mat-icon "arrow_drop_down" at bounding box center [839, 172] width 16 height 16
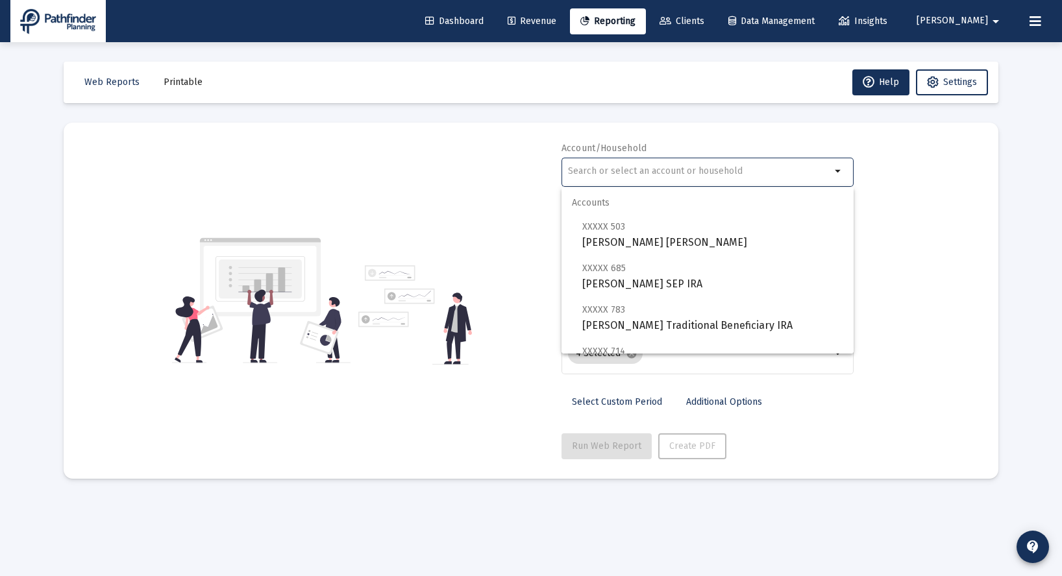
click at [395, 202] on div "Account/Household arrow_drop_down Report Period 2025 Report Package Advisor Def…" at bounding box center [531, 300] width 896 height 317
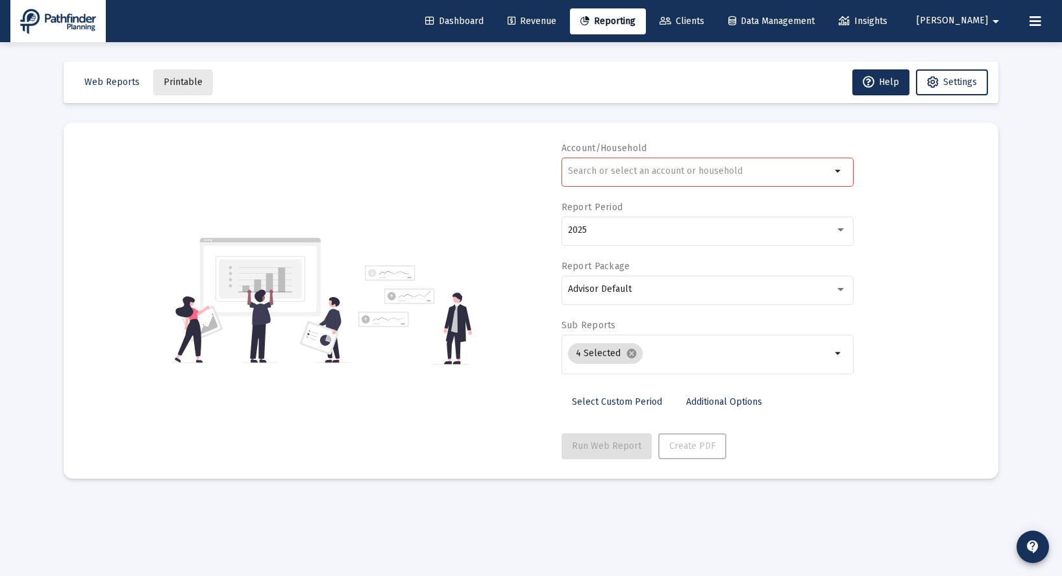
click at [175, 82] on span "Printable" at bounding box center [183, 82] width 39 height 11
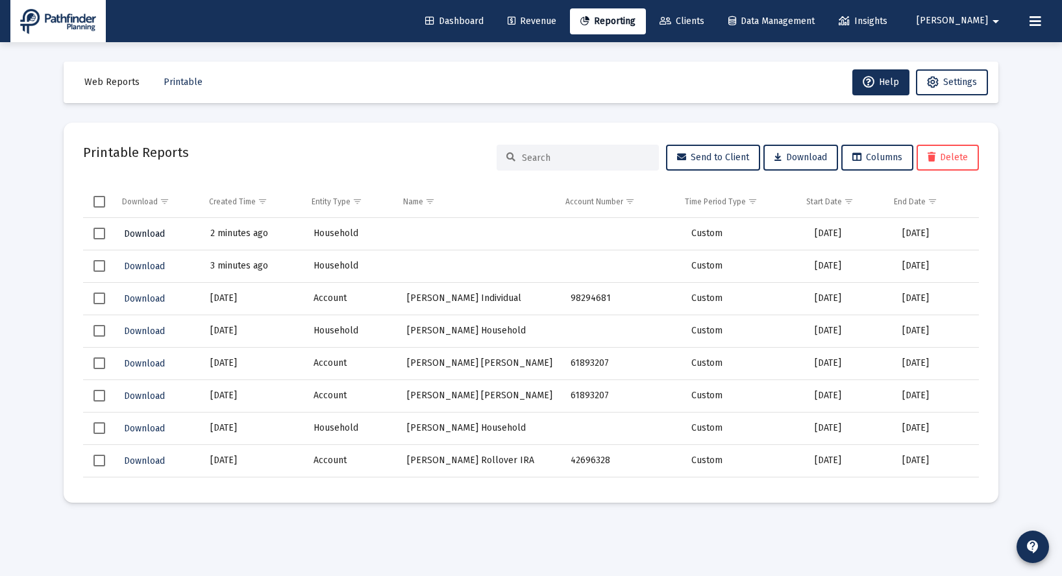
click at [147, 234] on span "Download" at bounding box center [144, 233] width 41 height 11
click at [704, 19] on span "Clients" at bounding box center [681, 21] width 45 height 11
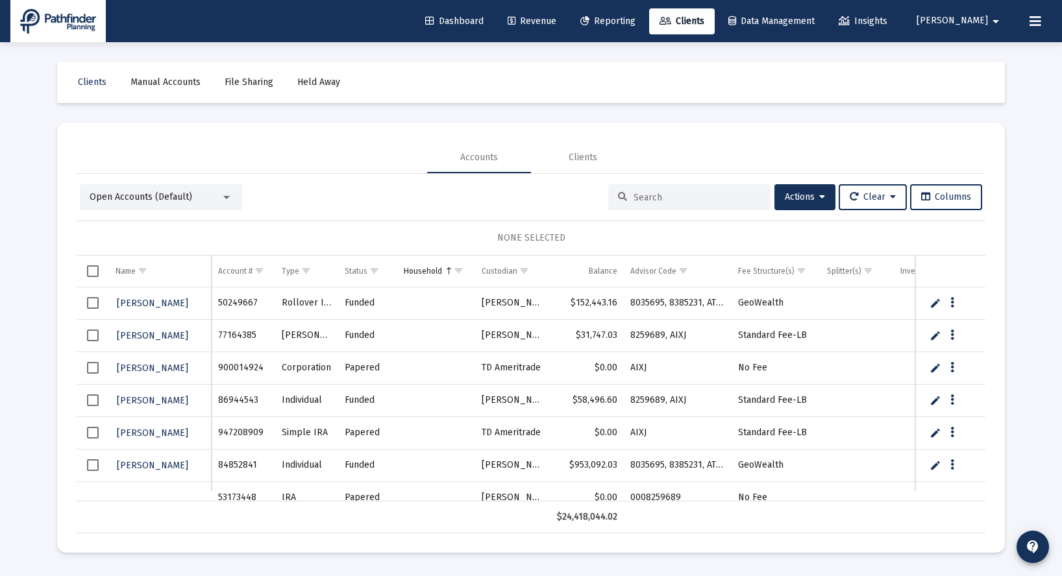
click at [682, 197] on input at bounding box center [696, 197] width 127 height 11
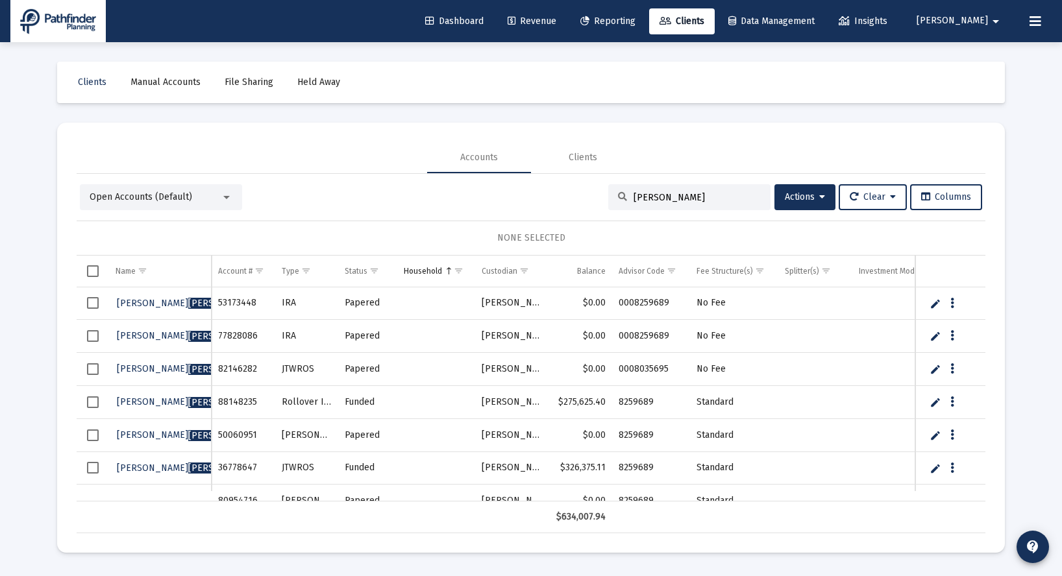
type input "[PERSON_NAME]"
click at [220, 200] on div "Open Accounts (Default)" at bounding box center [155, 197] width 131 height 13
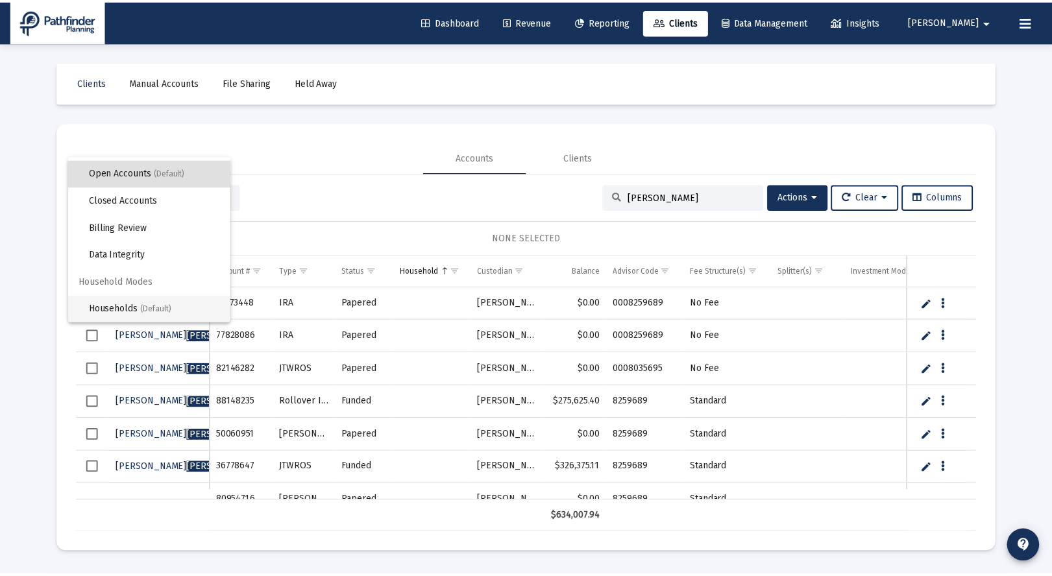
scroll to position [25, 0]
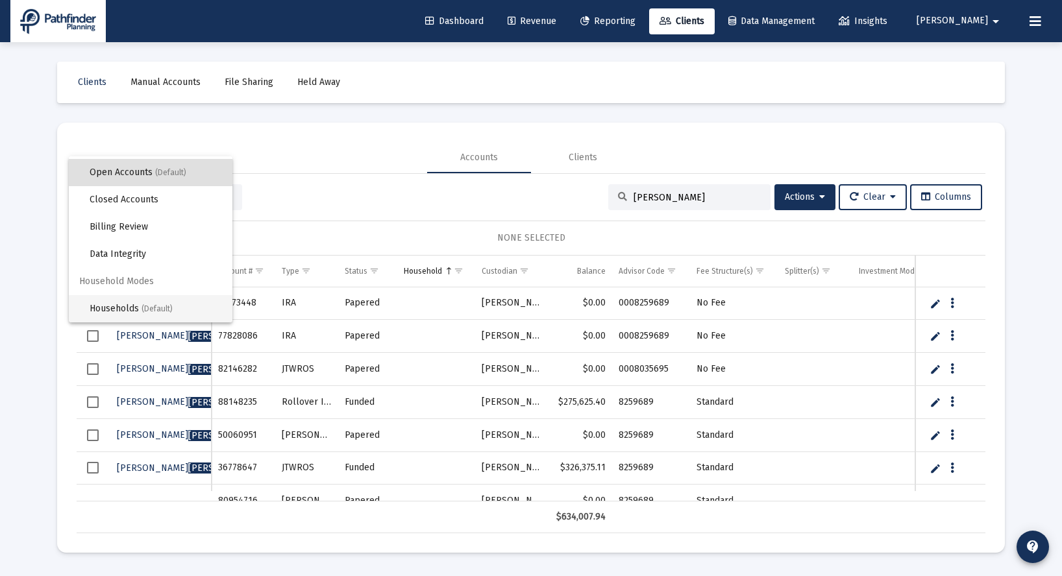
click at [139, 307] on span "Households (Default)" at bounding box center [156, 308] width 132 height 27
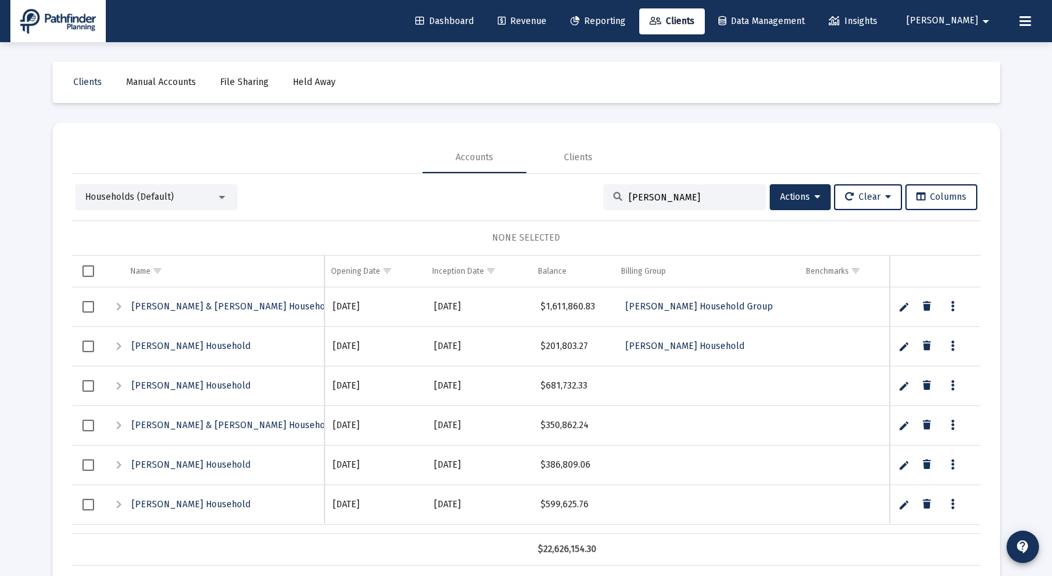
click at [682, 198] on input "[PERSON_NAME]" at bounding box center [692, 197] width 127 height 11
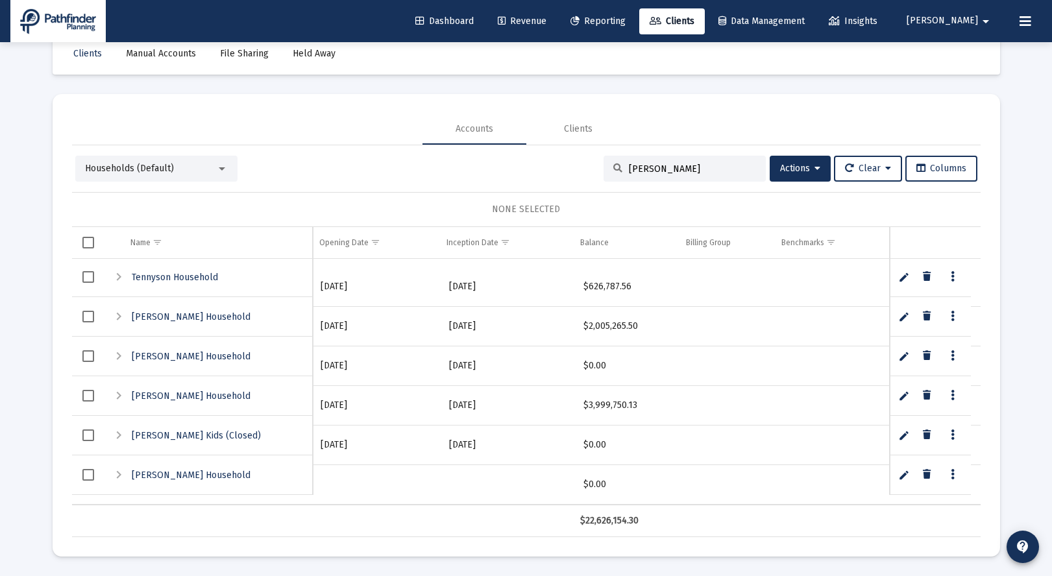
scroll to position [1020, 0]
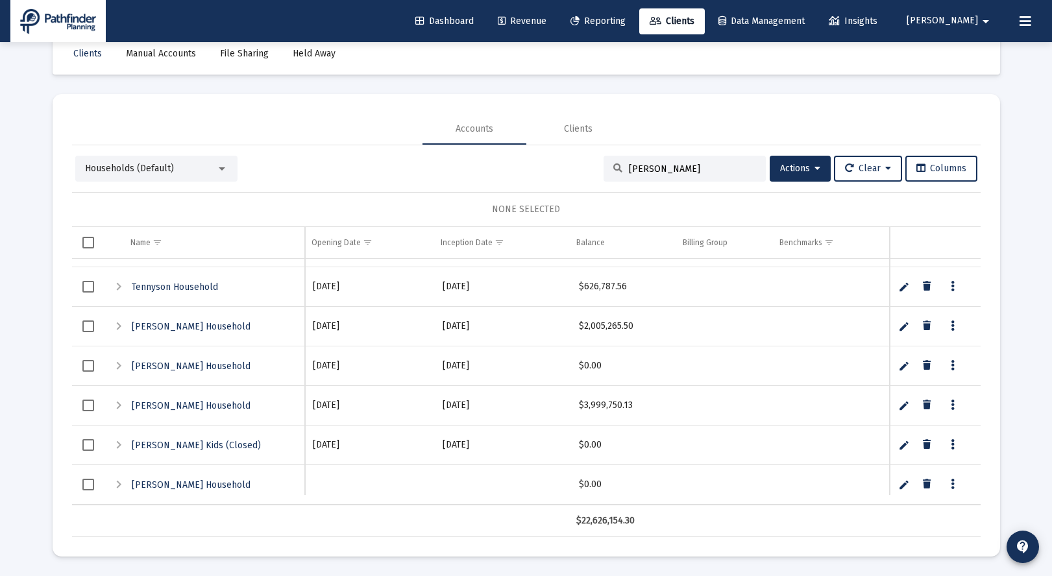
click at [118, 484] on div "Expand" at bounding box center [119, 485] width 16 height 16
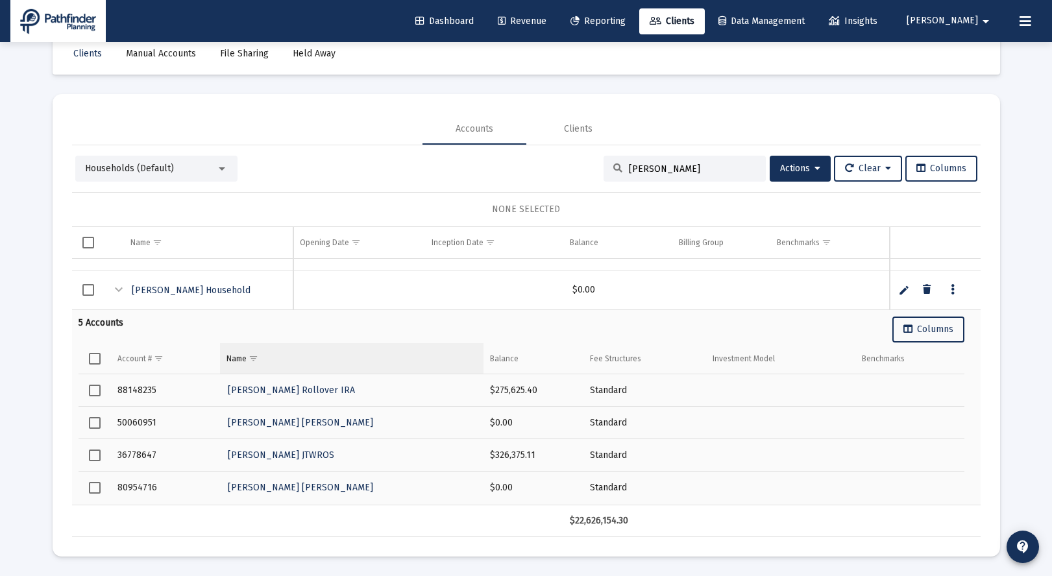
scroll to position [1195, 0]
